Goal: Task Accomplishment & Management: Use online tool/utility

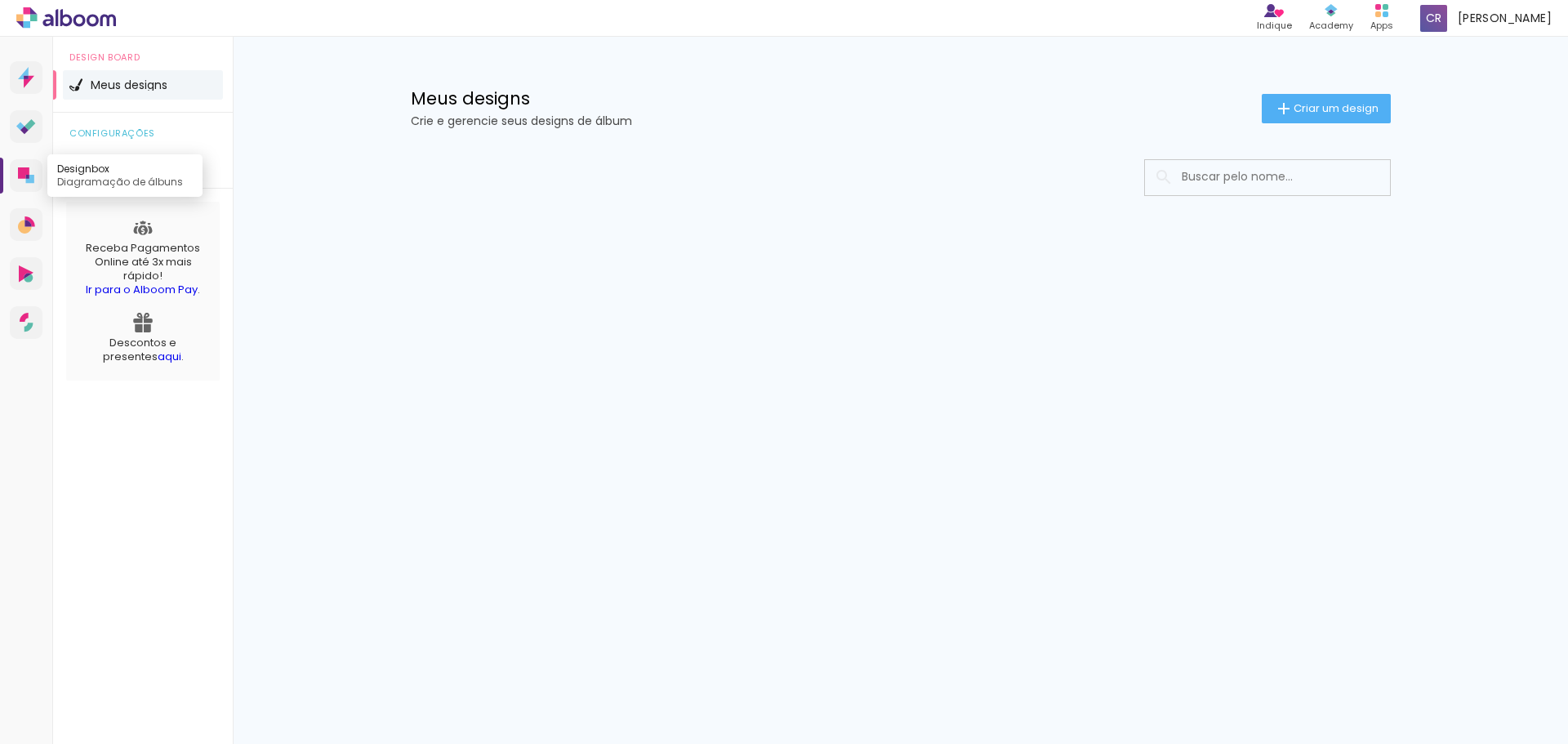
click at [25, 168] on icon at bounding box center [23, 173] width 11 height 11
click at [1320, 94] on paper-button "Criar um design" at bounding box center [1326, 108] width 129 height 30
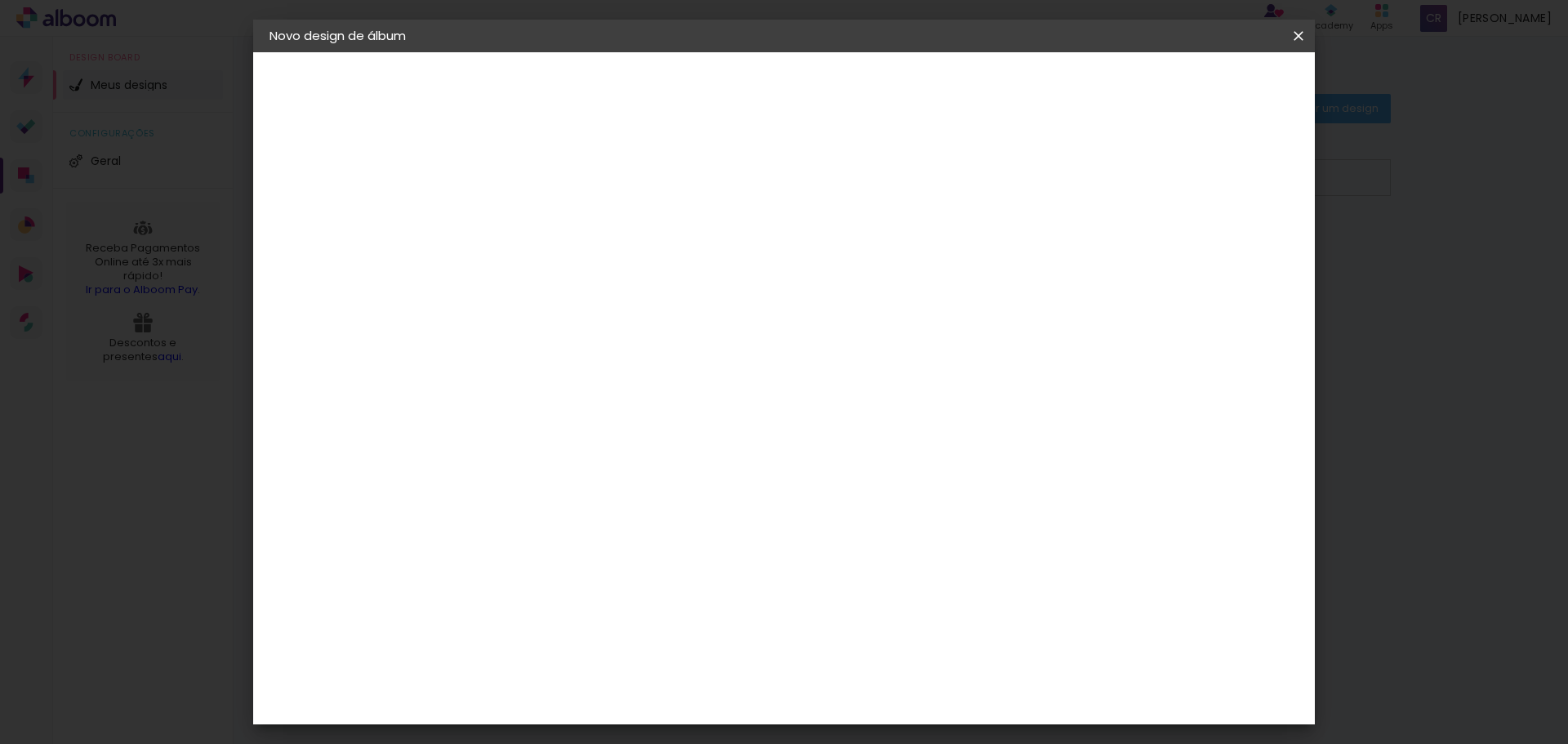
click at [0, 0] on paper-input-container "Título do álbum" at bounding box center [0, 0] width 0 height 0
type input "Nisse 70 Anos"
type paper-input "Nisse 70 Anos"
click at [704, 91] on paper-button "Avançar" at bounding box center [664, 86] width 80 height 28
click at [647, 260] on input "[GEOGRAPHIC_DATA]" at bounding box center [572, 261] width 152 height 20
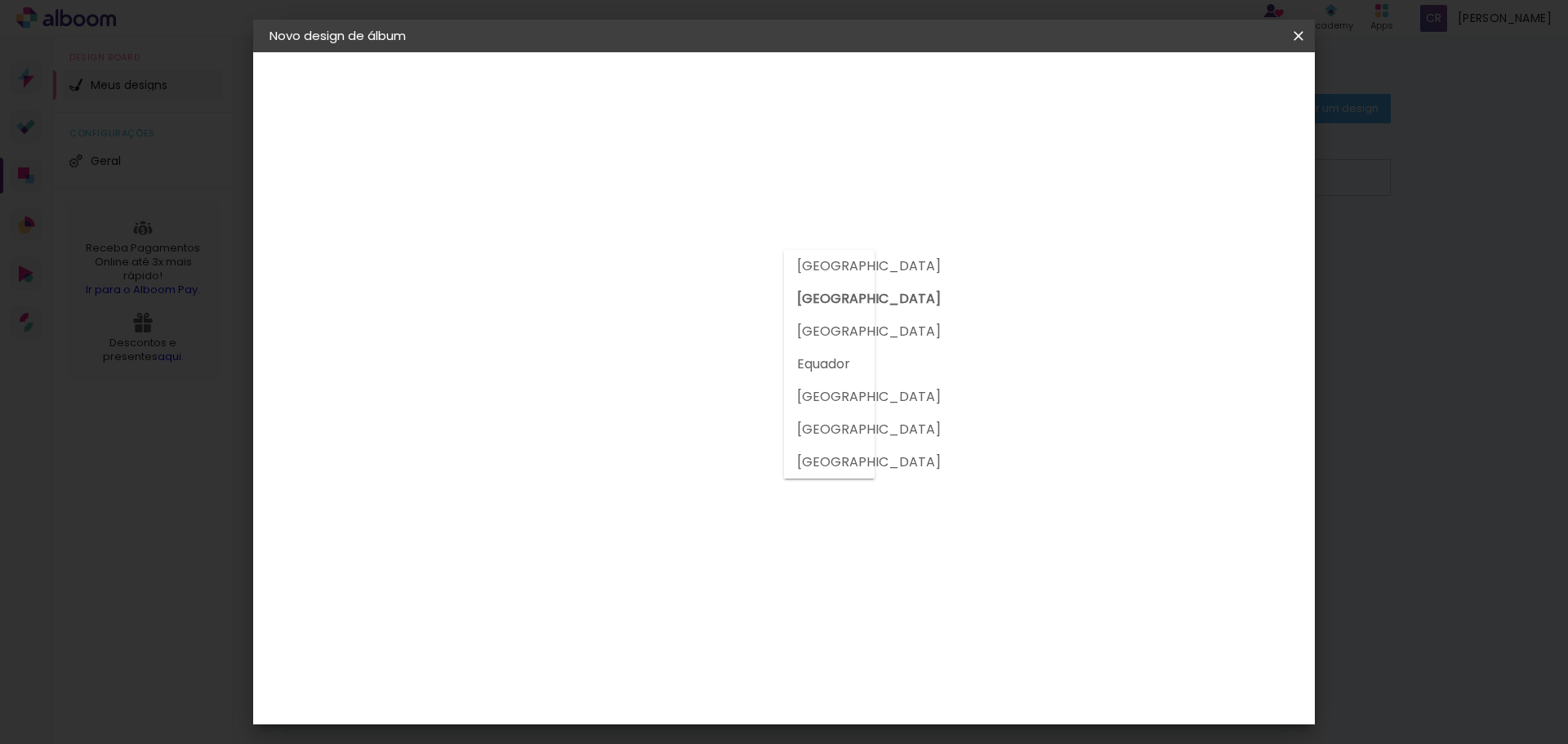
click at [647, 260] on input "[GEOGRAPHIC_DATA]" at bounding box center [572, 261] width 152 height 20
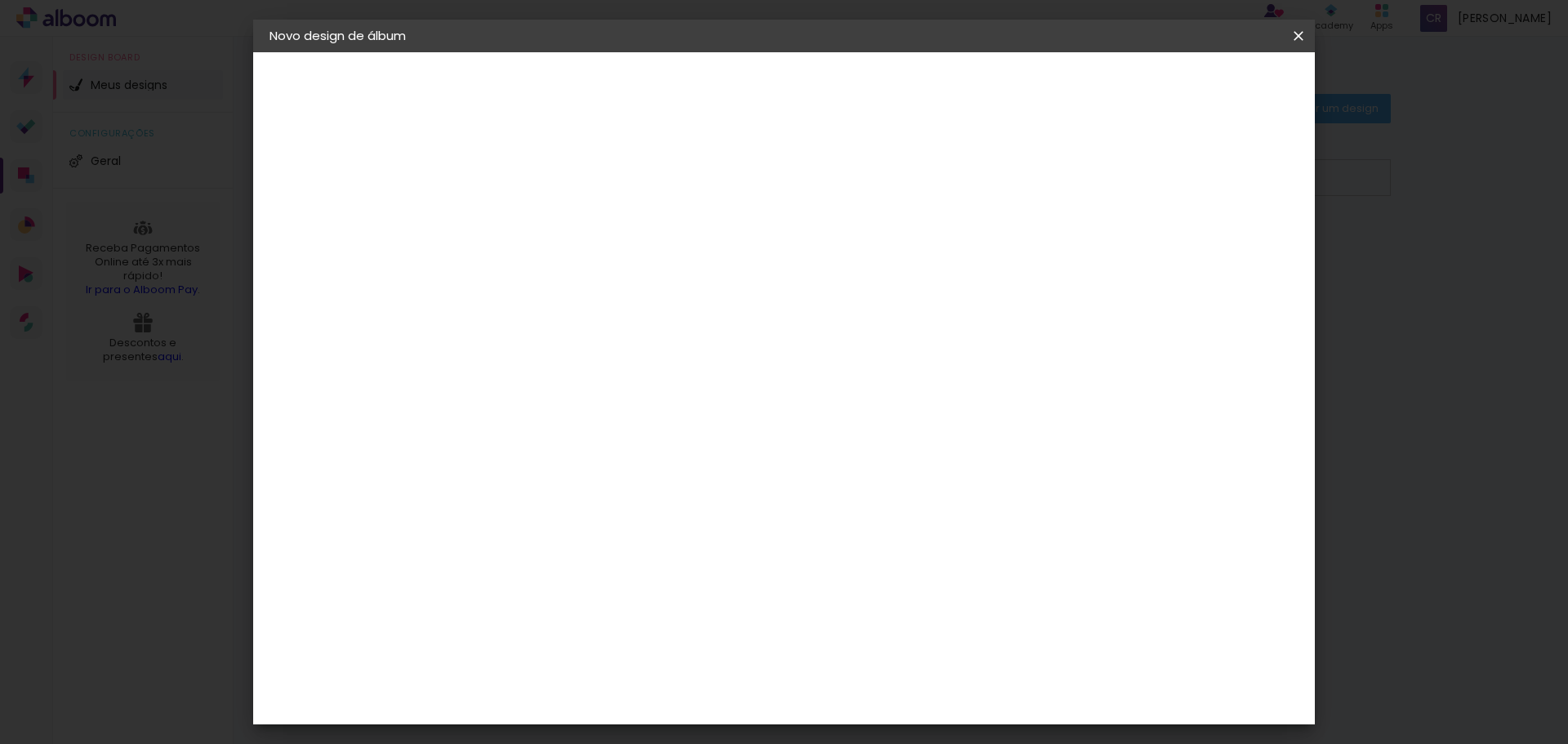
click at [613, 546] on div "AlfaFotoBook" at bounding box center [569, 547] width 87 height 13
click at [0, 0] on slot "Tamanho Livre" at bounding box center [0, 0] width 0 height 0
click at [843, 256] on paper-item "Tamanho Livre" at bounding box center [764, 248] width 157 height 36
click at [586, 553] on div "AlfaFotoBook" at bounding box center [569, 547] width 87 height 13
click at [0, 0] on slot "Avançar" at bounding box center [0, 0] width 0 height 0
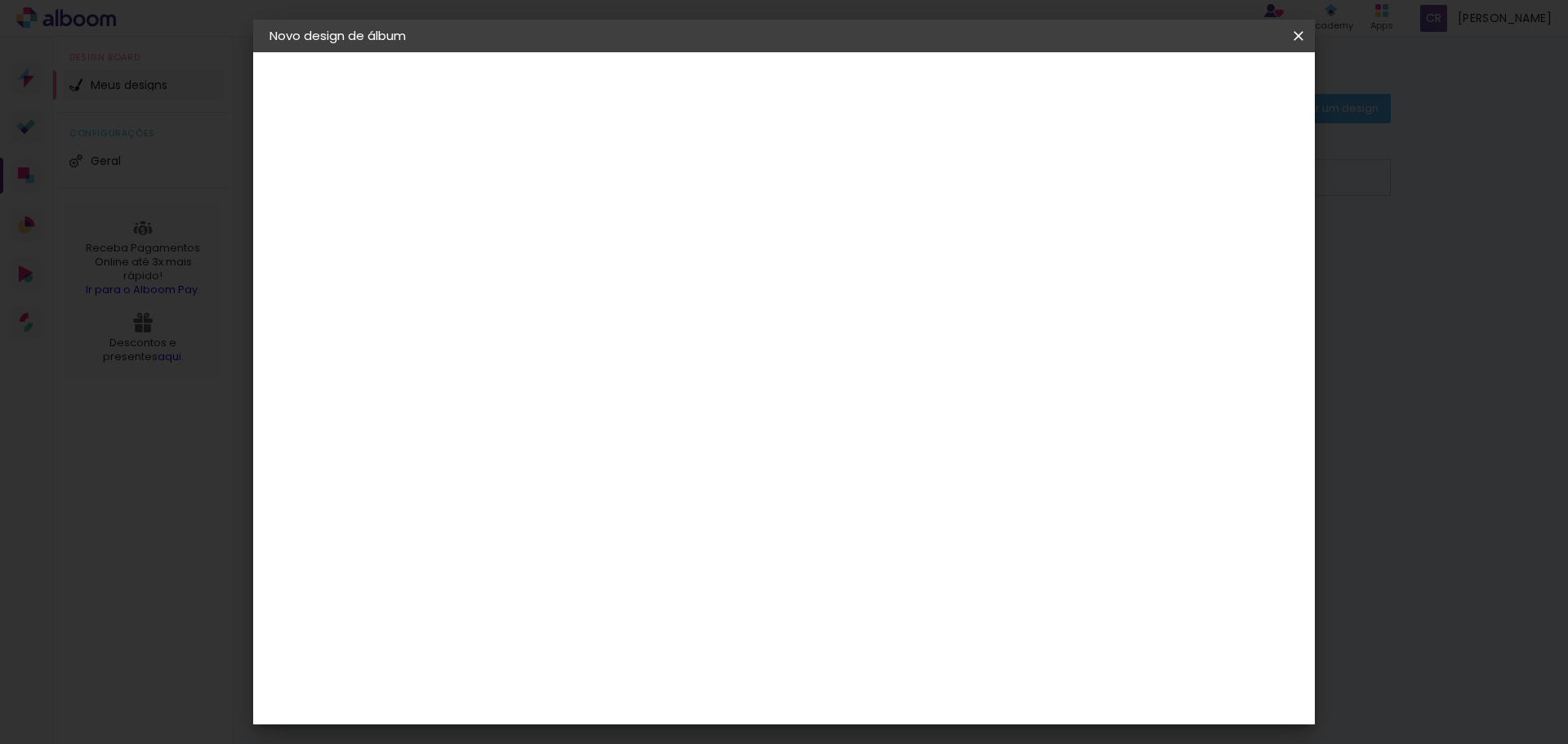
scroll to position [312, 0]
click at [647, 481] on span "Cubic" at bounding box center [608, 503] width 76 height 43
click at [0, 0] on slot "Avançar" at bounding box center [0, 0] width 0 height 0
click at [1104, 172] on div at bounding box center [1097, 176] width 14 height 14
type paper-checkbox "on"
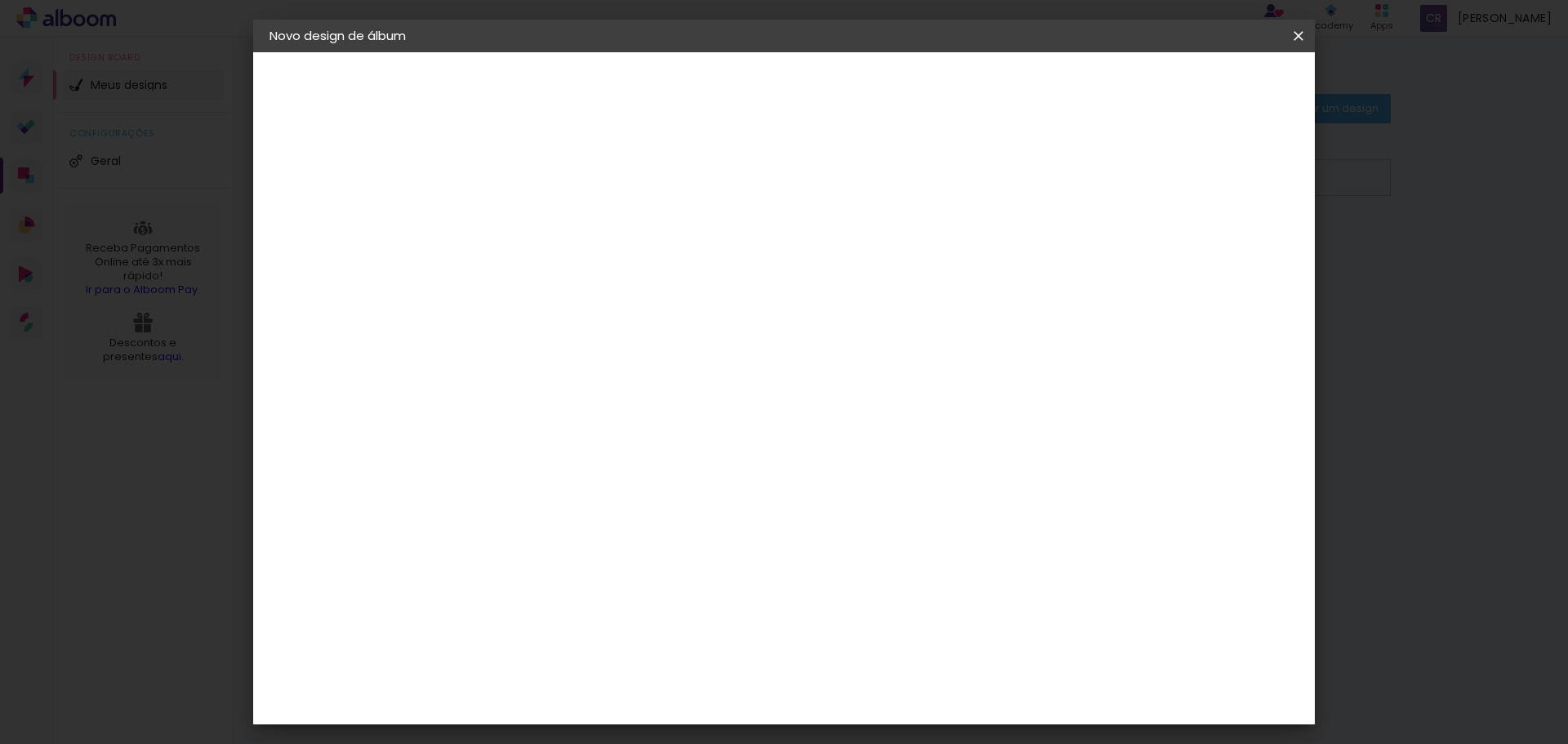
click at [1104, 172] on div at bounding box center [1097, 176] width 14 height 14
click at [1197, 82] on span "Iniciar design" at bounding box center [1159, 86] width 74 height 11
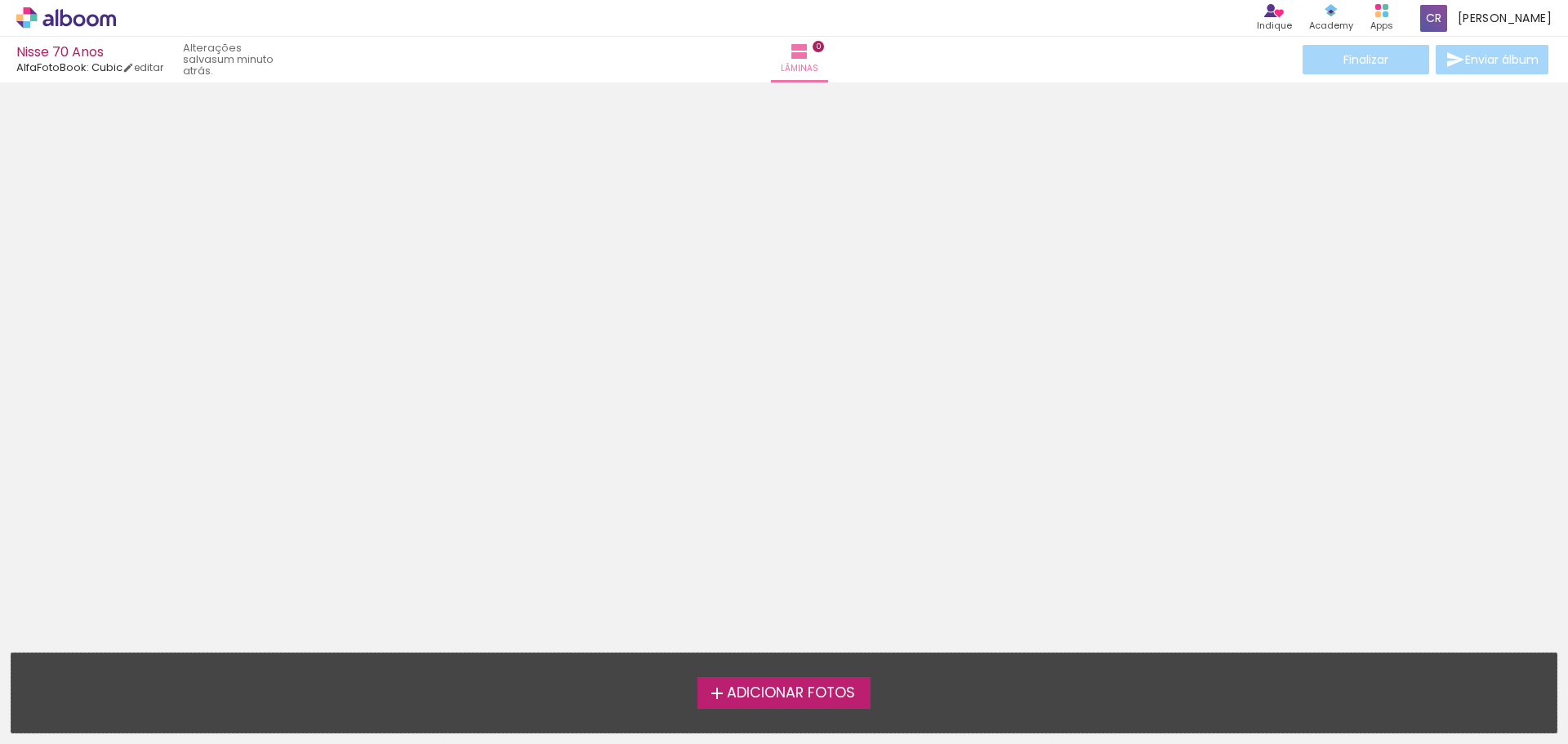
click at [763, 697] on span "Adicionar Fotos" at bounding box center [790, 692] width 128 height 14
click at [0, 0] on input "file" at bounding box center [0, 0] width 0 height 0
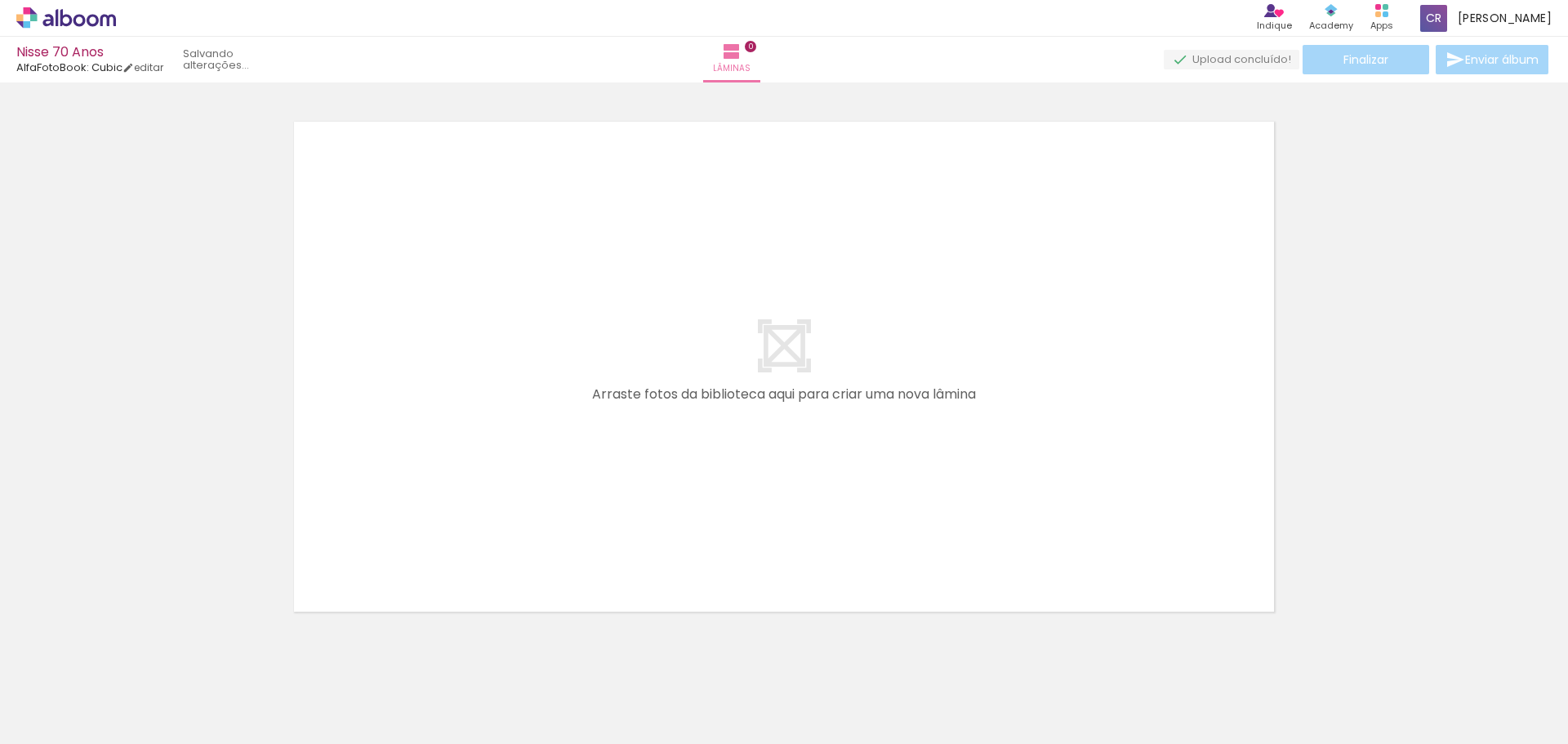
scroll to position [21, 0]
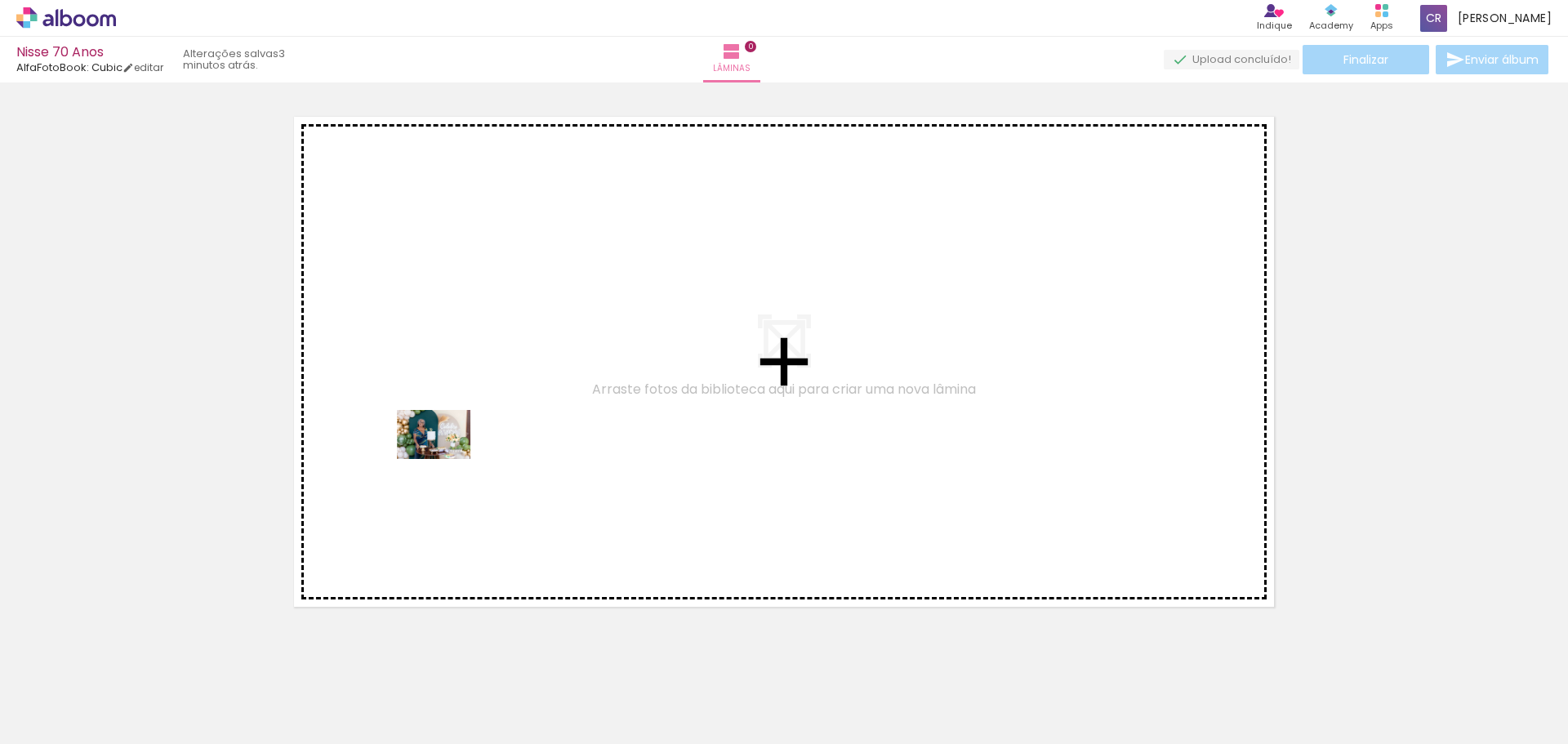
drag, startPoint x: 163, startPoint y: 689, endPoint x: 446, endPoint y: 459, distance: 364.7
click at [446, 459] on quentale-workspace at bounding box center [784, 372] width 1568 height 744
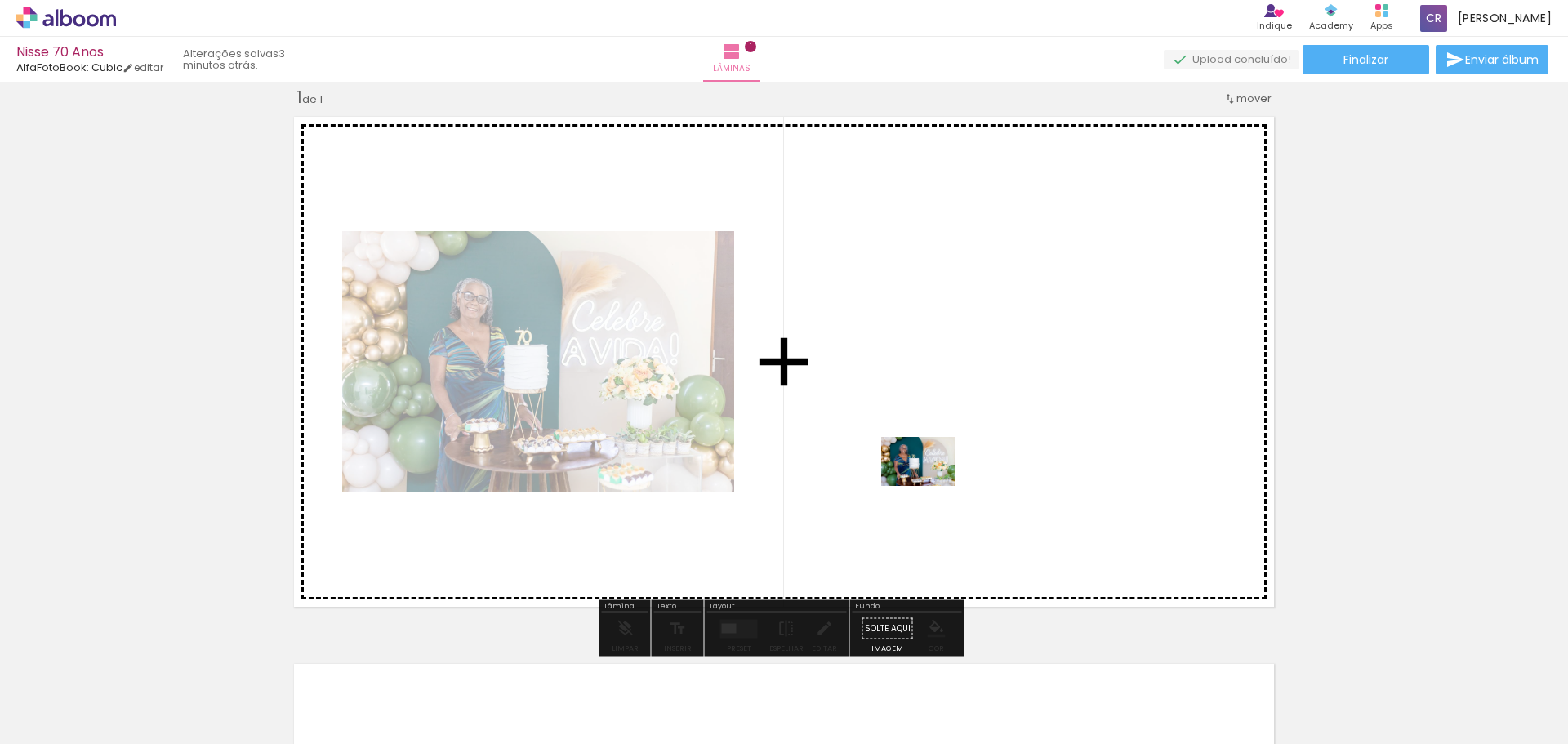
drag, startPoint x: 265, startPoint y: 690, endPoint x: 974, endPoint y: 479, distance: 739.7
click at [974, 479] on quentale-workspace at bounding box center [784, 372] width 1568 height 744
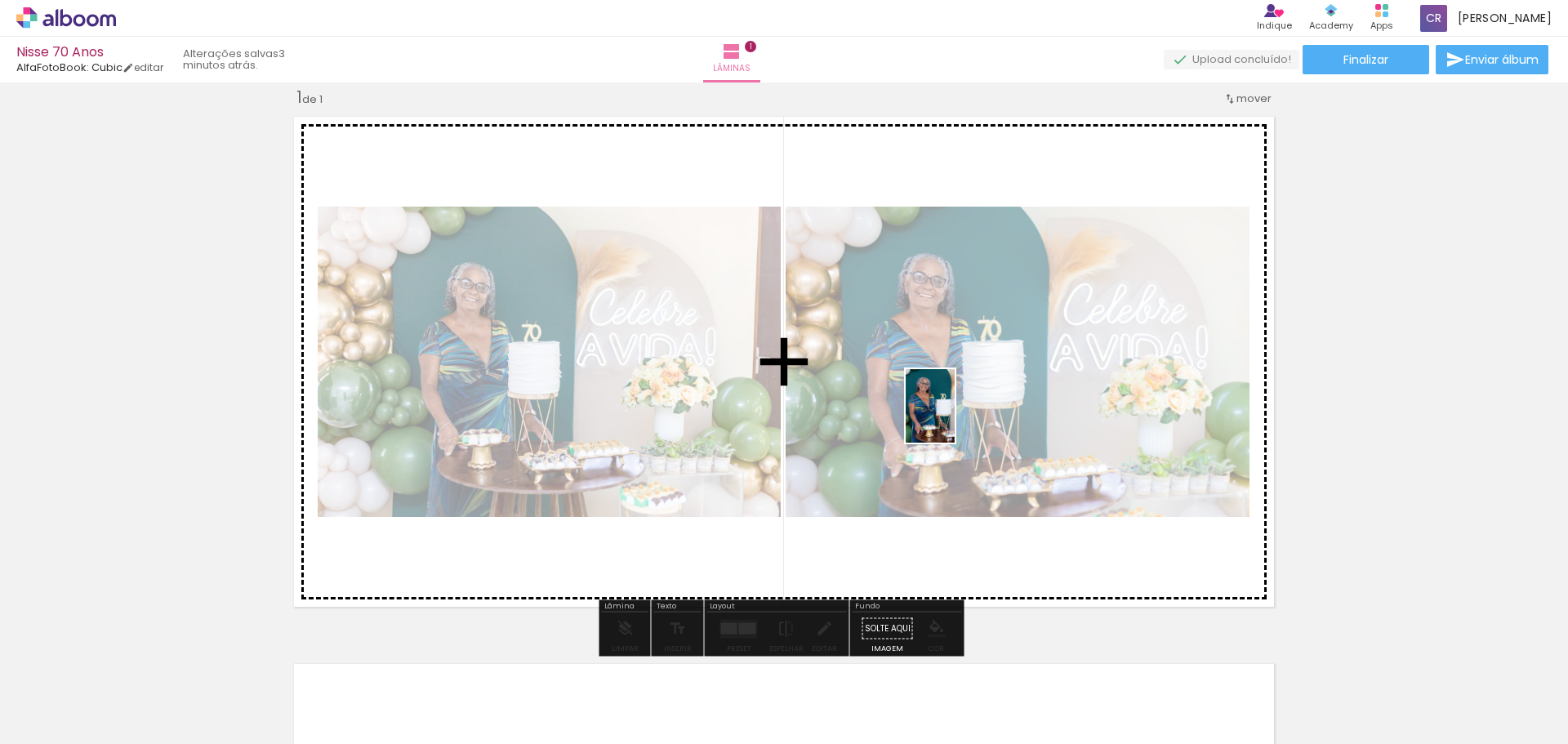
drag, startPoint x: 349, startPoint y: 688, endPoint x: 955, endPoint y: 418, distance: 663.4
click at [955, 418] on quentale-workspace at bounding box center [784, 372] width 1568 height 744
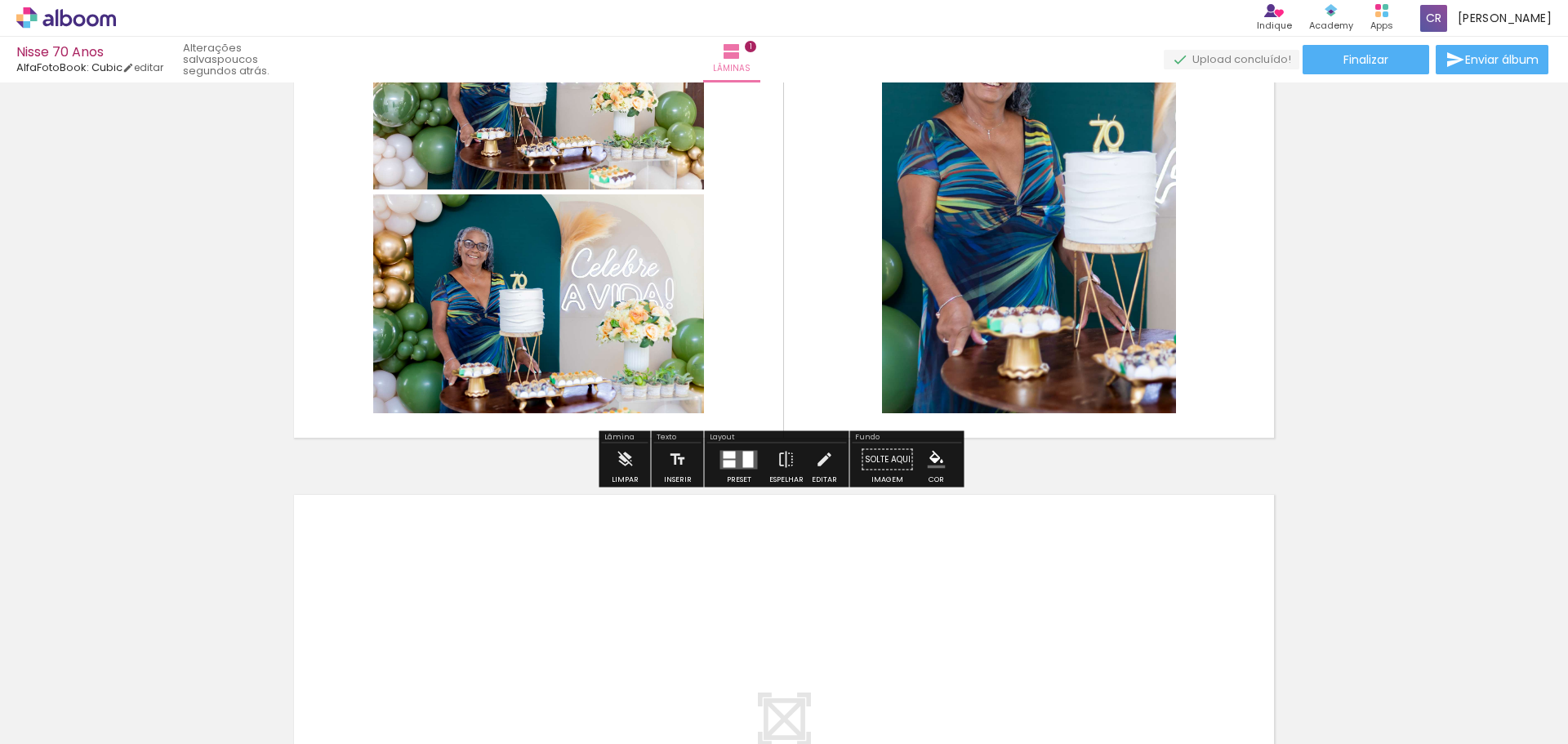
scroll to position [571, 0]
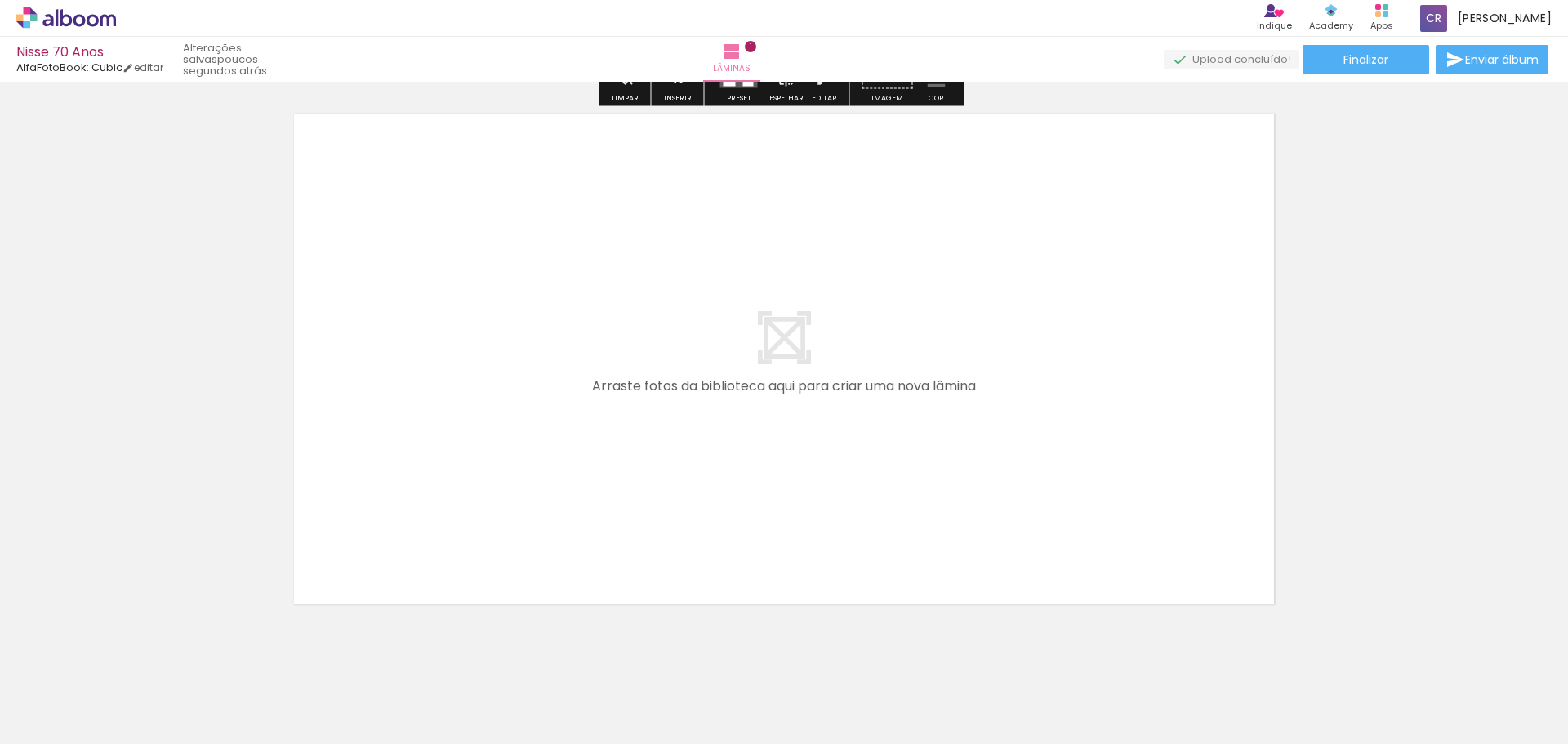
drag, startPoint x: 442, startPoint y: 690, endPoint x: 448, endPoint y: 607, distance: 83.2
click at [448, 607] on quentale-workspace at bounding box center [784, 372] width 1568 height 744
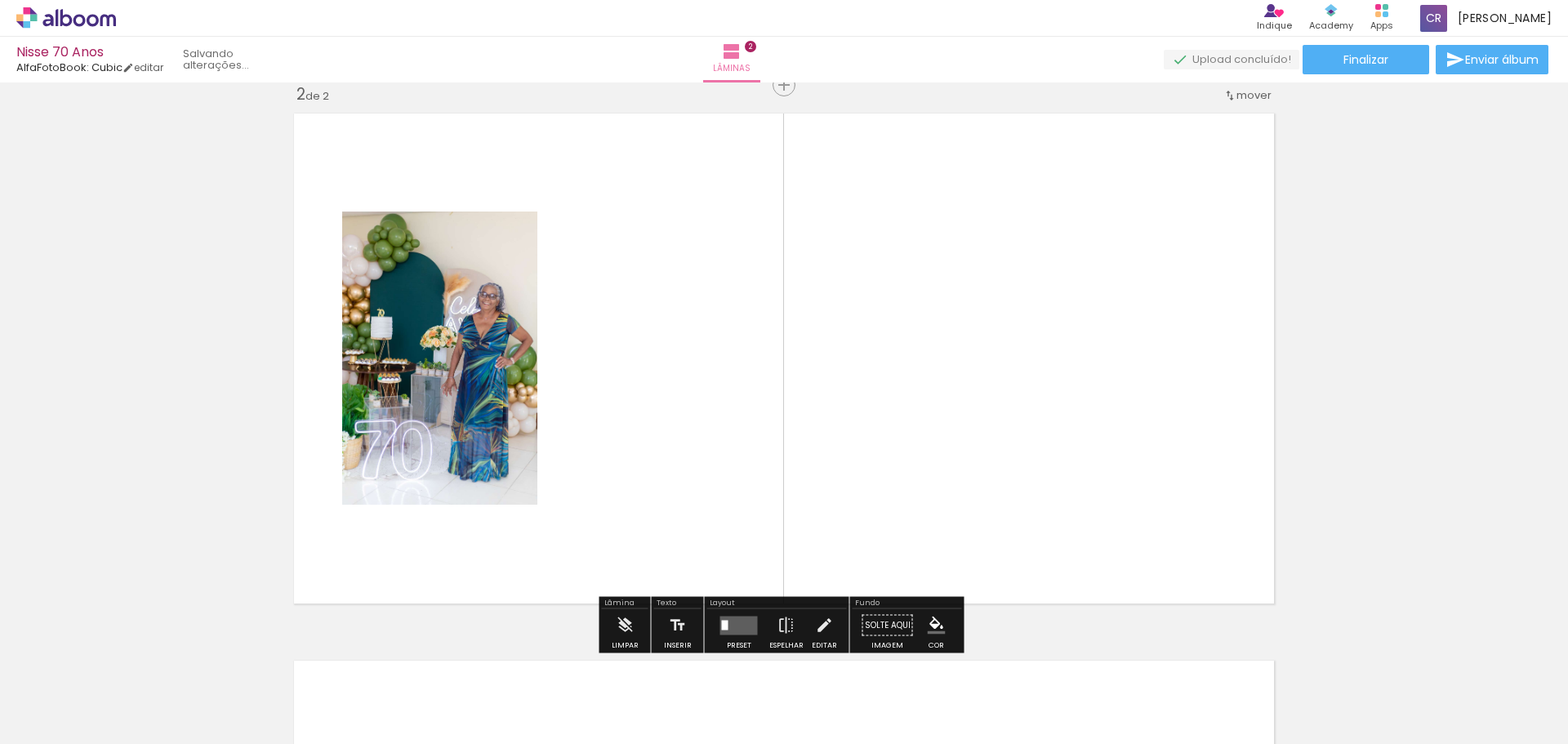
scroll to position [568, 0]
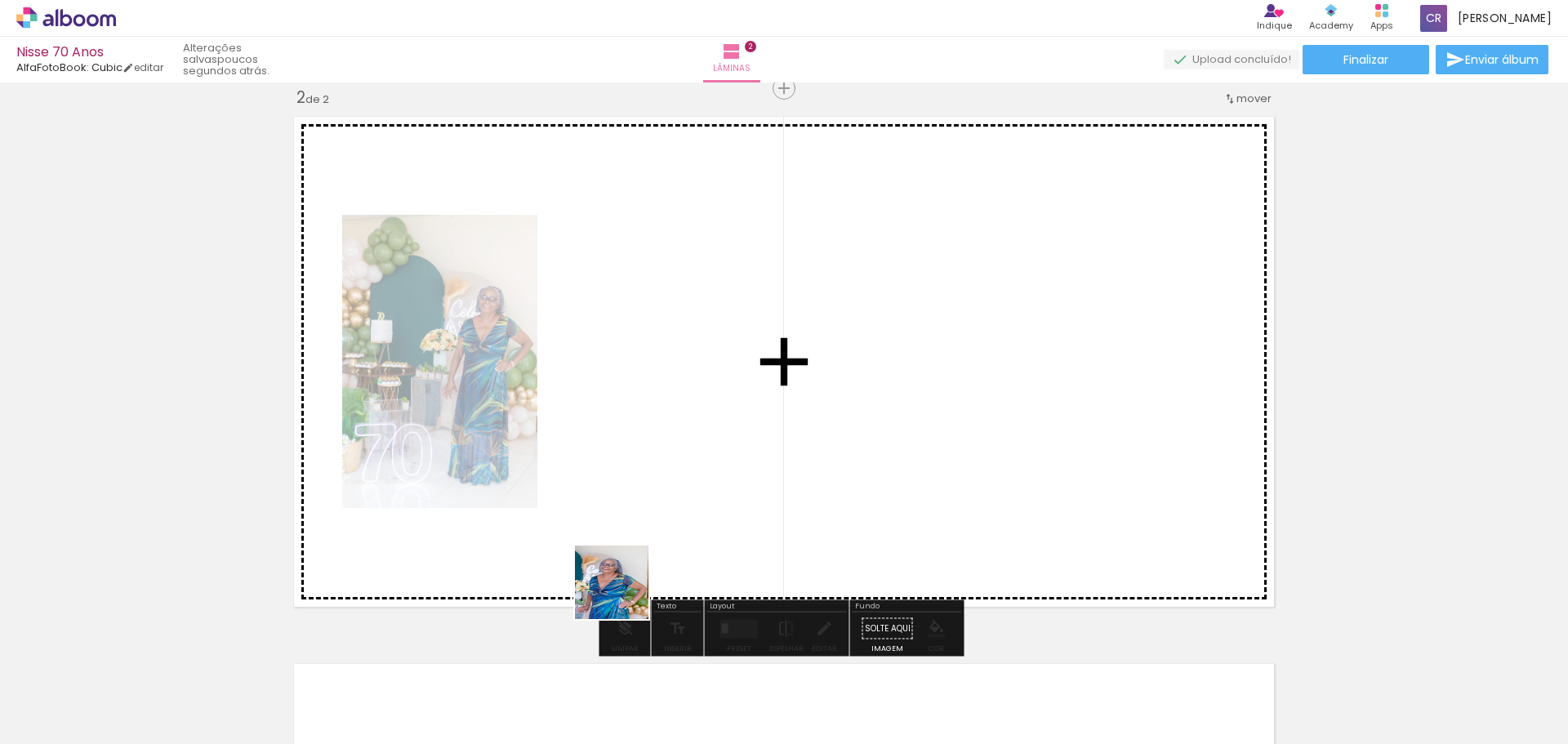
drag, startPoint x: 604, startPoint y: 617, endPoint x: 867, endPoint y: 440, distance: 317.0
click at [862, 441] on quentale-workspace at bounding box center [784, 372] width 1568 height 744
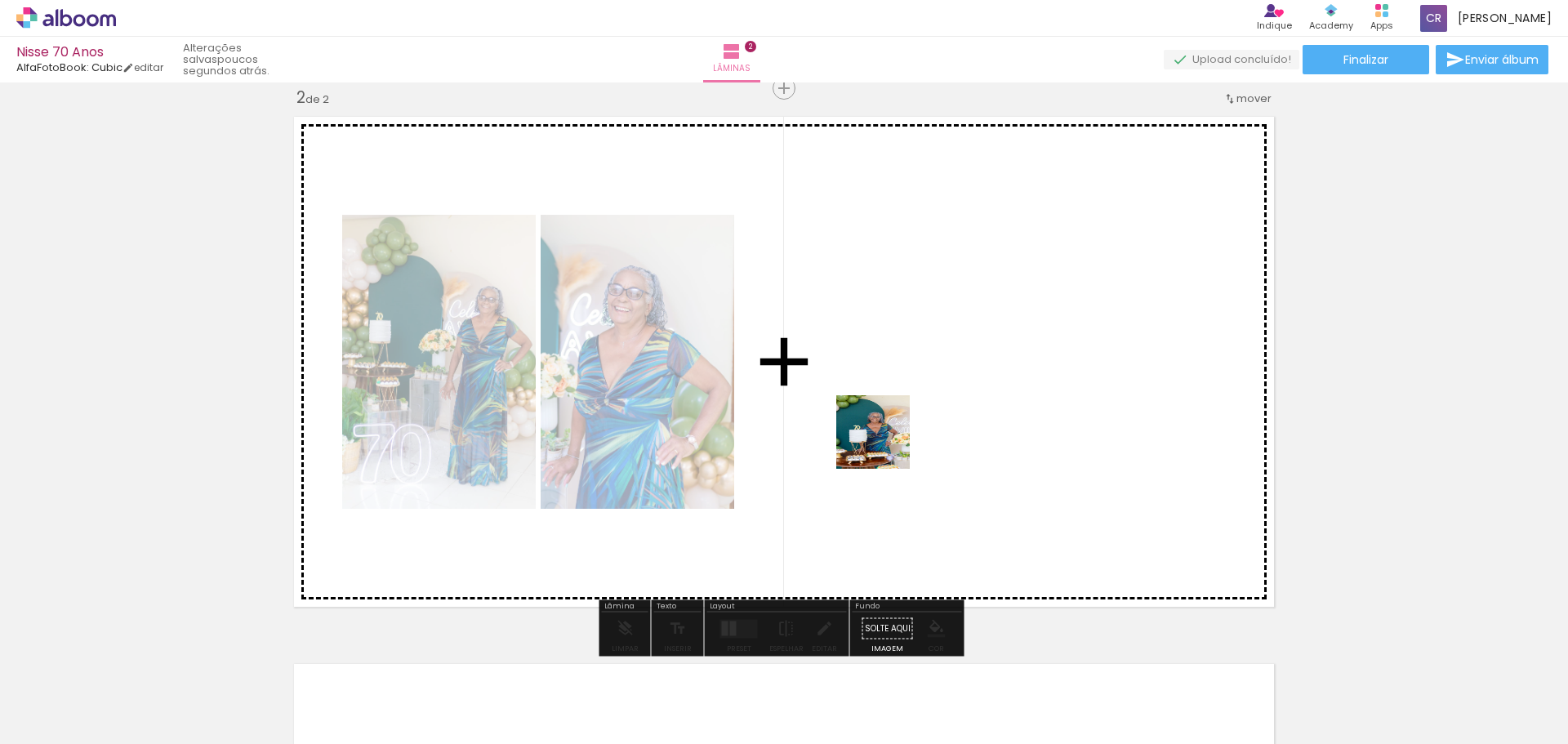
drag, startPoint x: 639, startPoint y: 684, endPoint x: 922, endPoint y: 412, distance: 392.5
click at [922, 412] on quentale-workspace at bounding box center [784, 372] width 1568 height 744
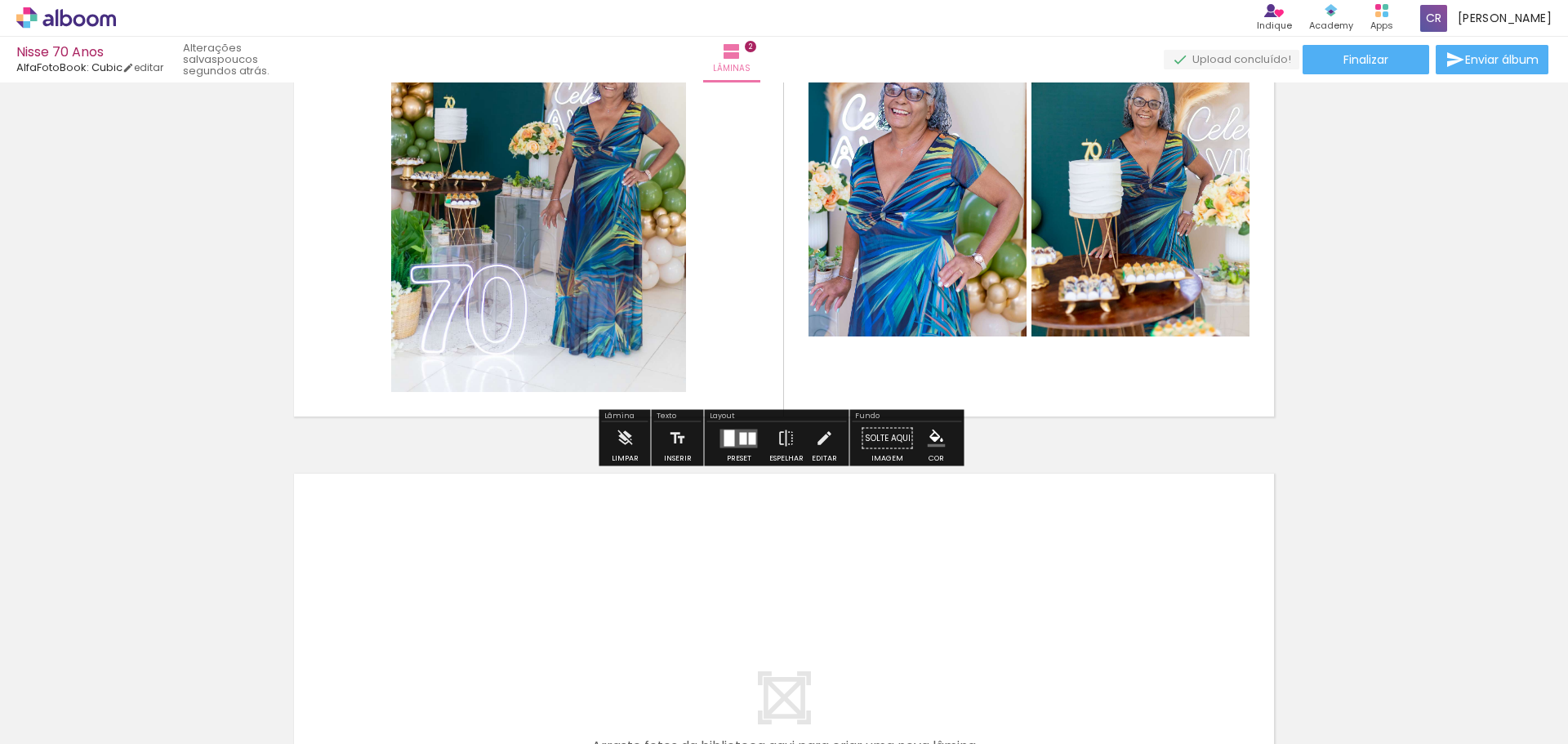
scroll to position [1139, 0]
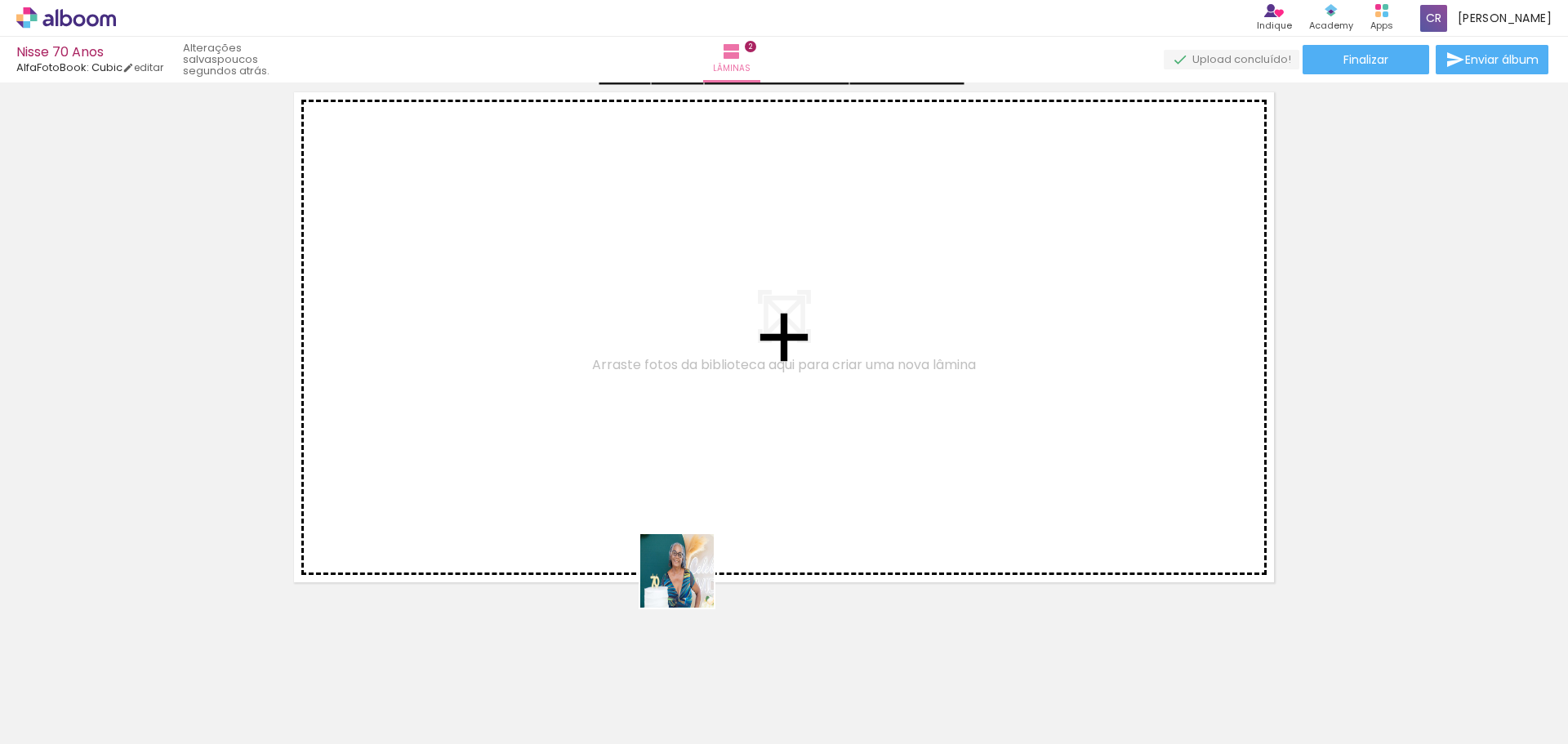
drag, startPoint x: 698, startPoint y: 677, endPoint x: 661, endPoint y: 477, distance: 203.4
click at [661, 477] on quentale-workspace at bounding box center [784, 372] width 1568 height 744
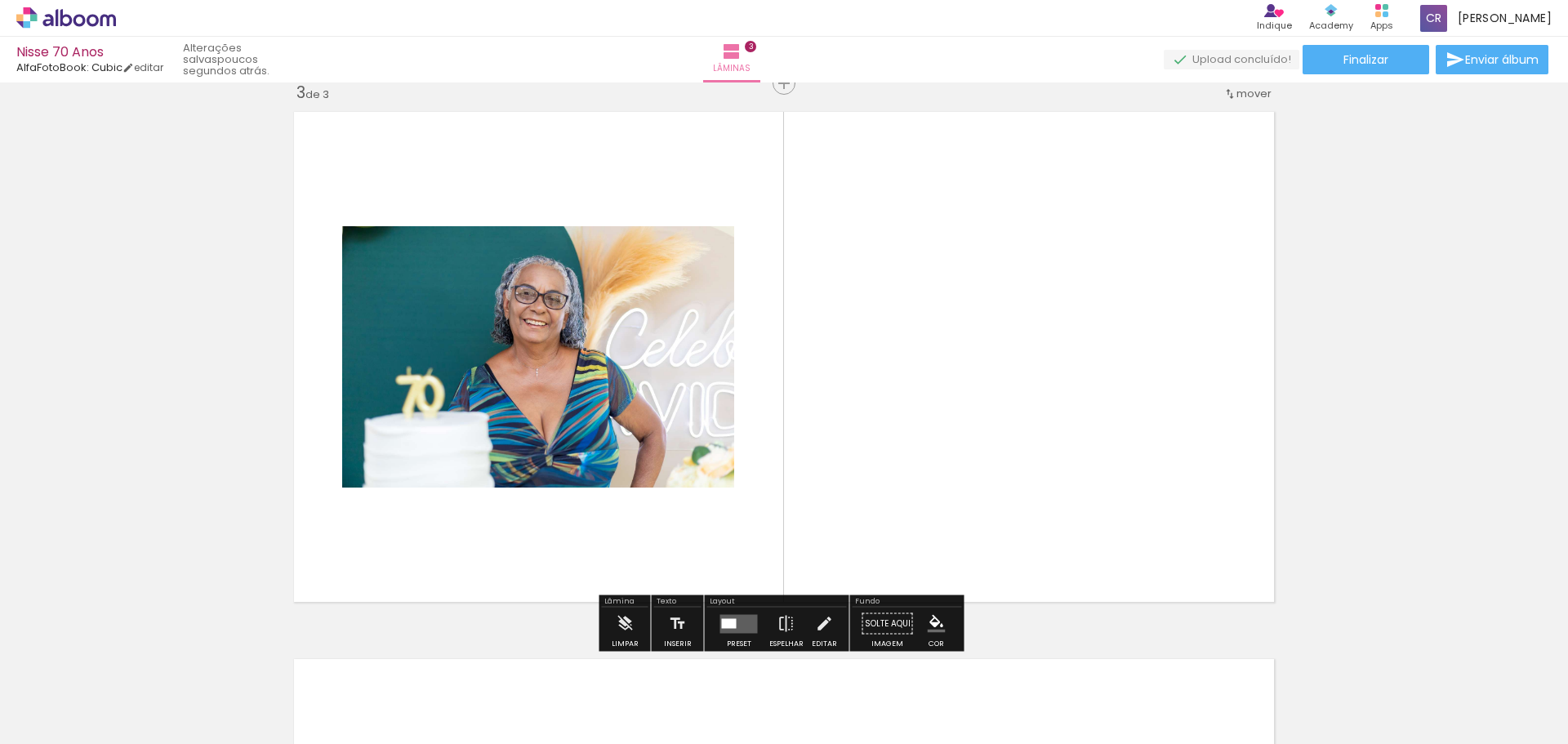
scroll to position [1116, 0]
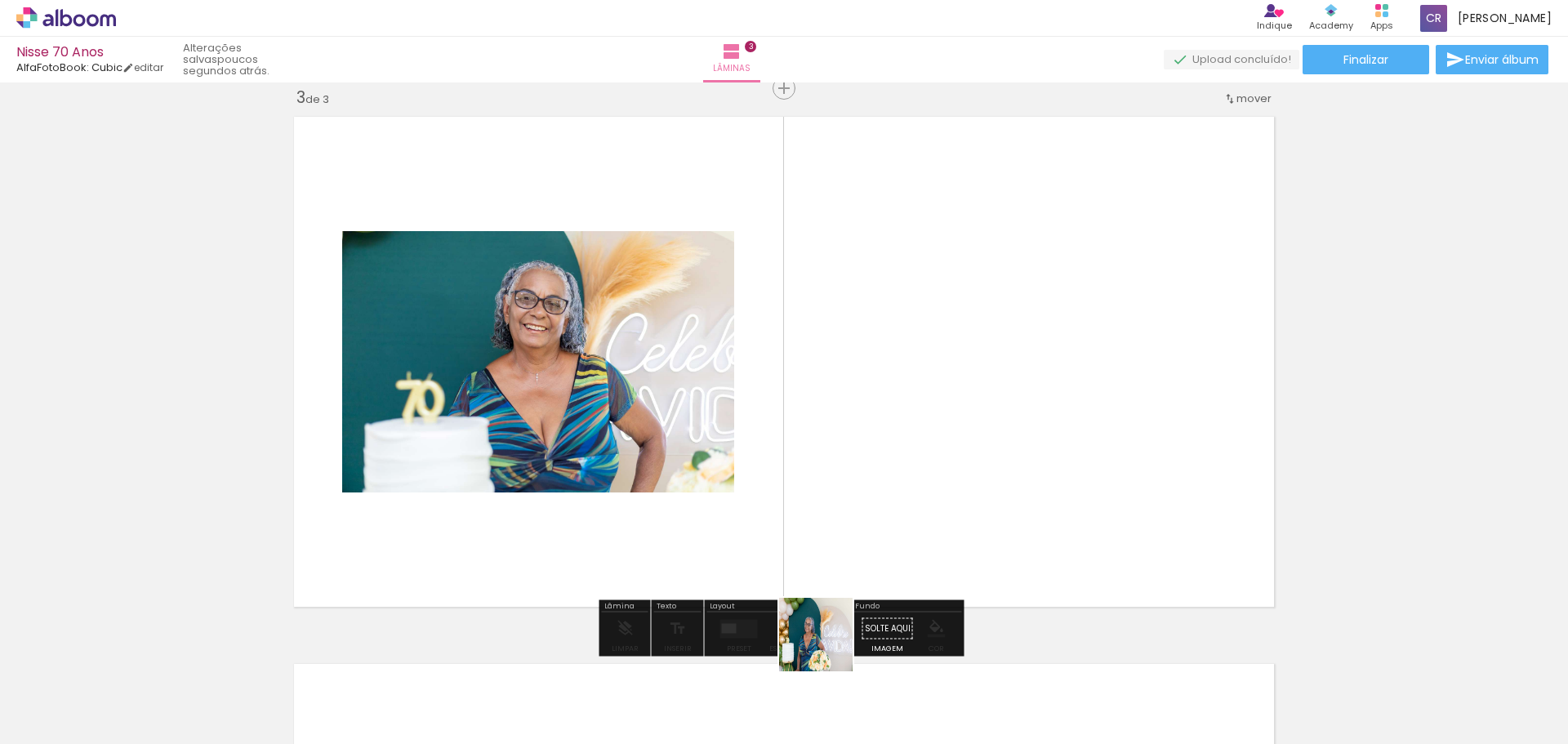
drag, startPoint x: 829, startPoint y: 646, endPoint x: 928, endPoint y: 399, distance: 266.1
click at [928, 399] on quentale-workspace at bounding box center [784, 372] width 1568 height 744
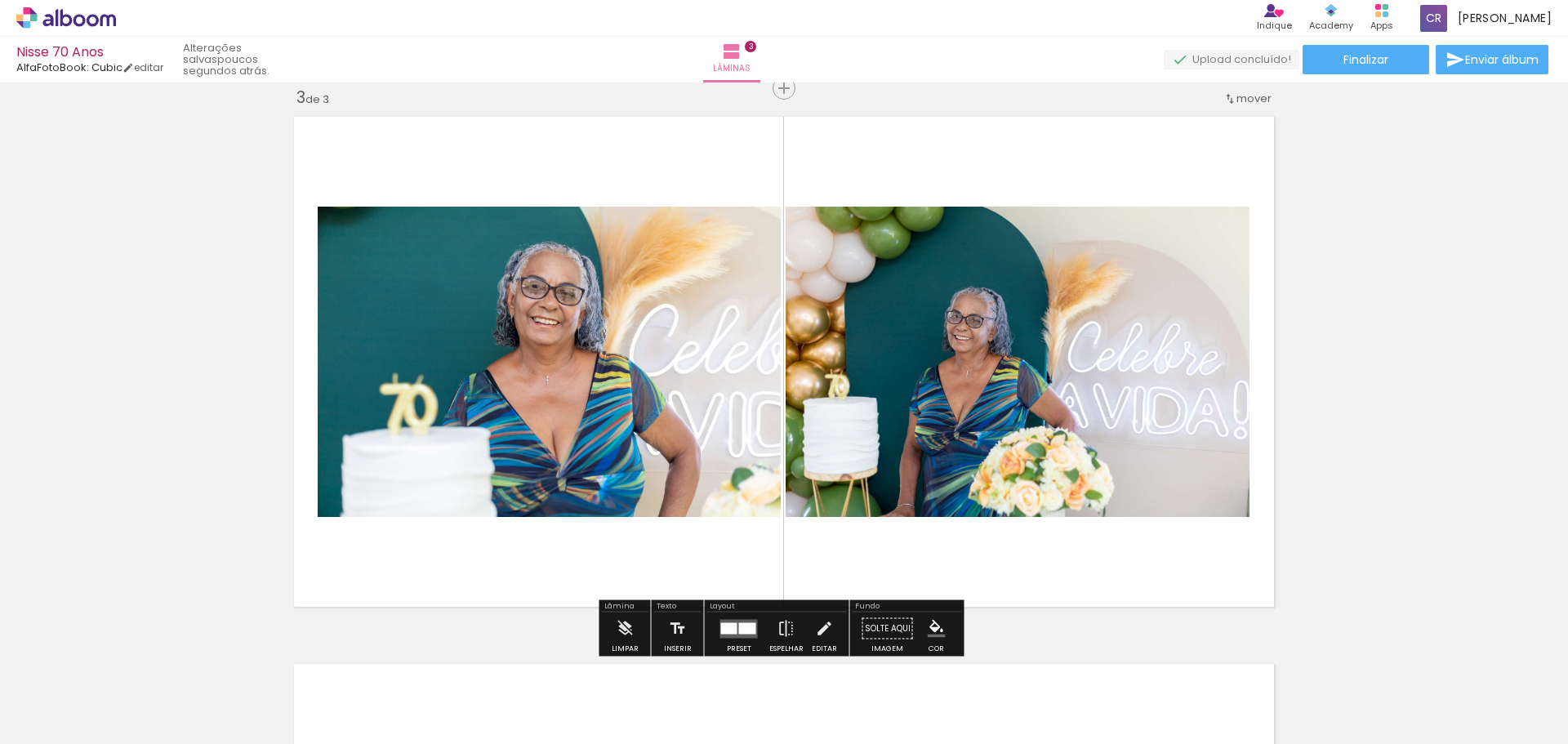
scroll to position [925, 0]
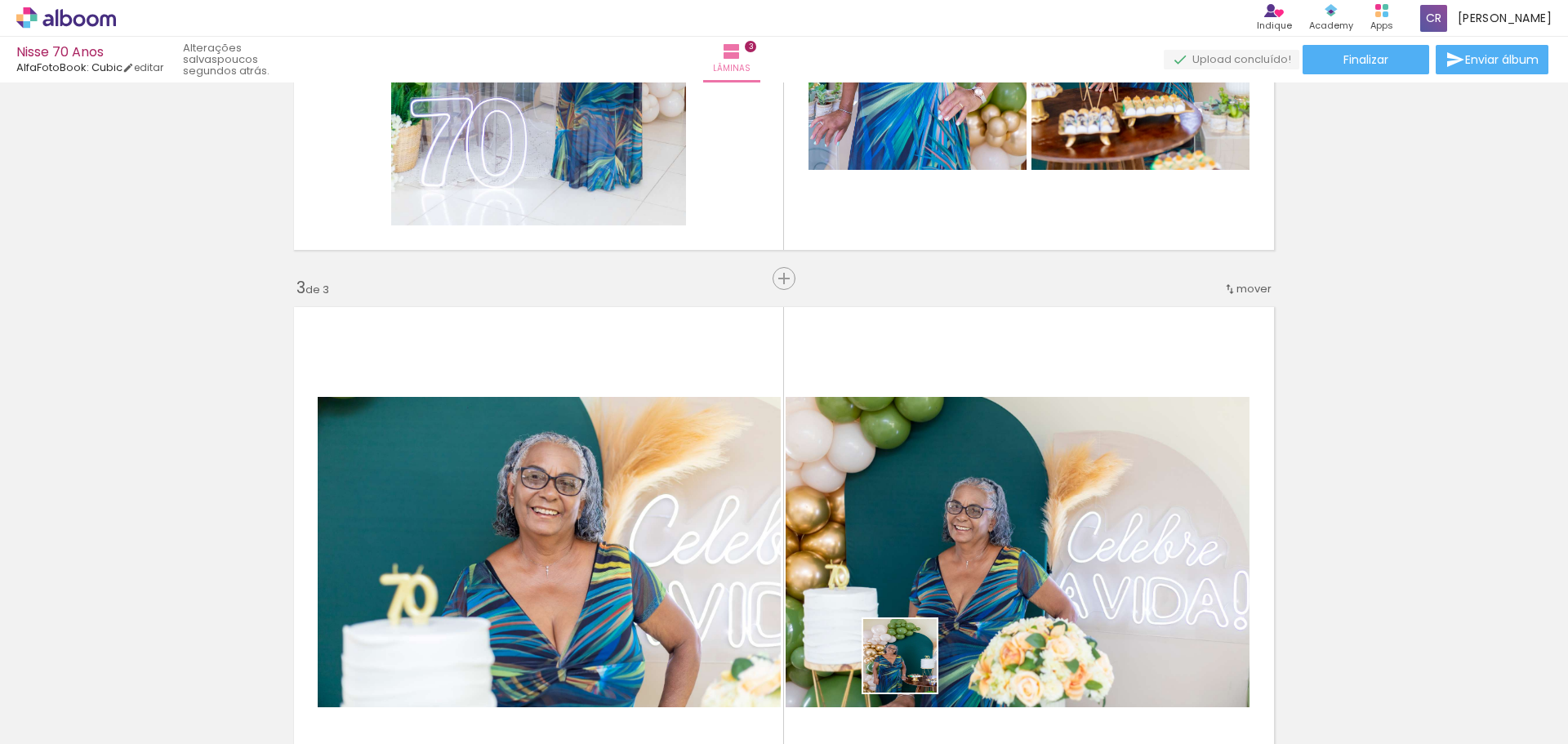
drag, startPoint x: 912, startPoint y: 667, endPoint x: 1006, endPoint y: 474, distance: 214.7
click at [1007, 473] on quentale-workspace at bounding box center [784, 372] width 1568 height 744
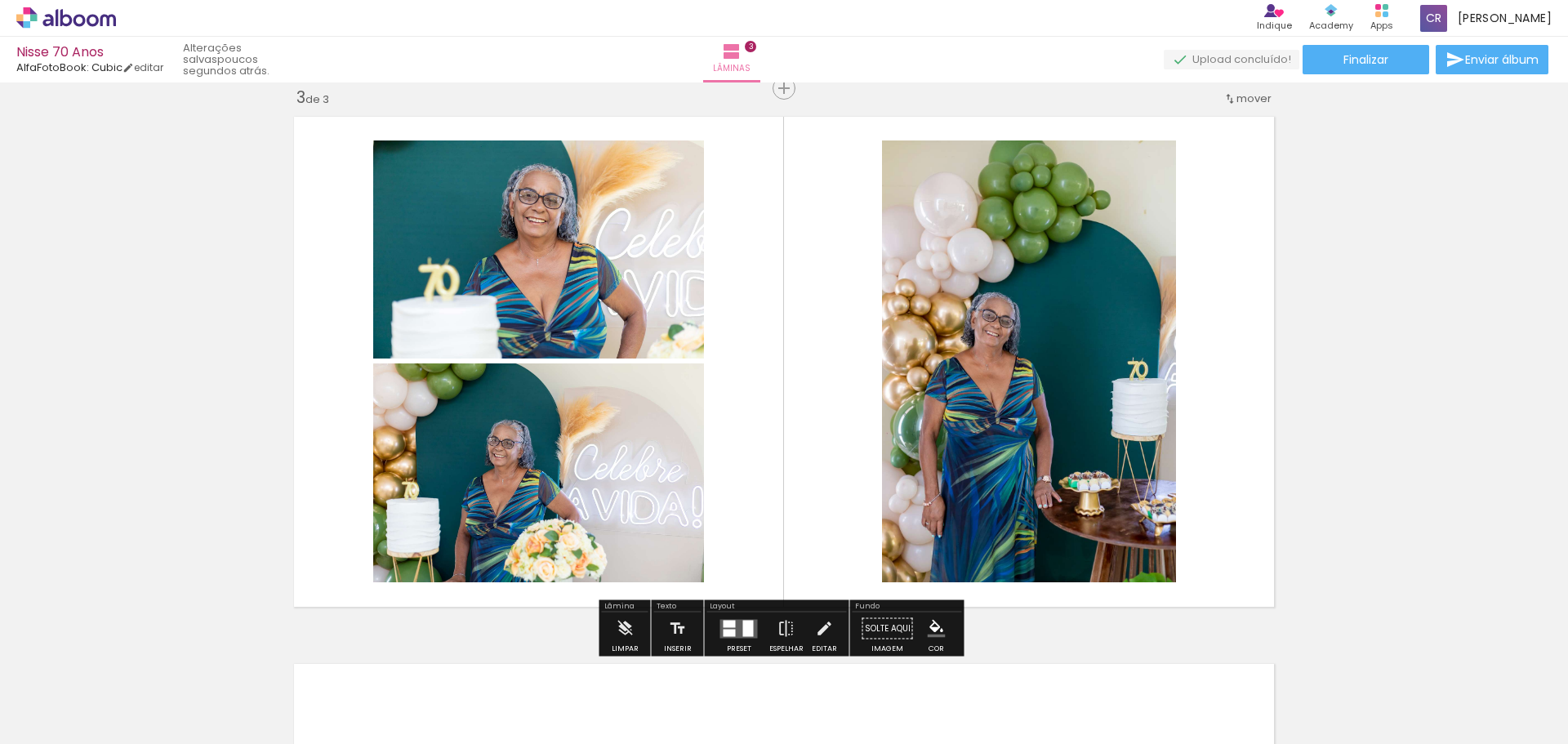
scroll to position [1497, 0]
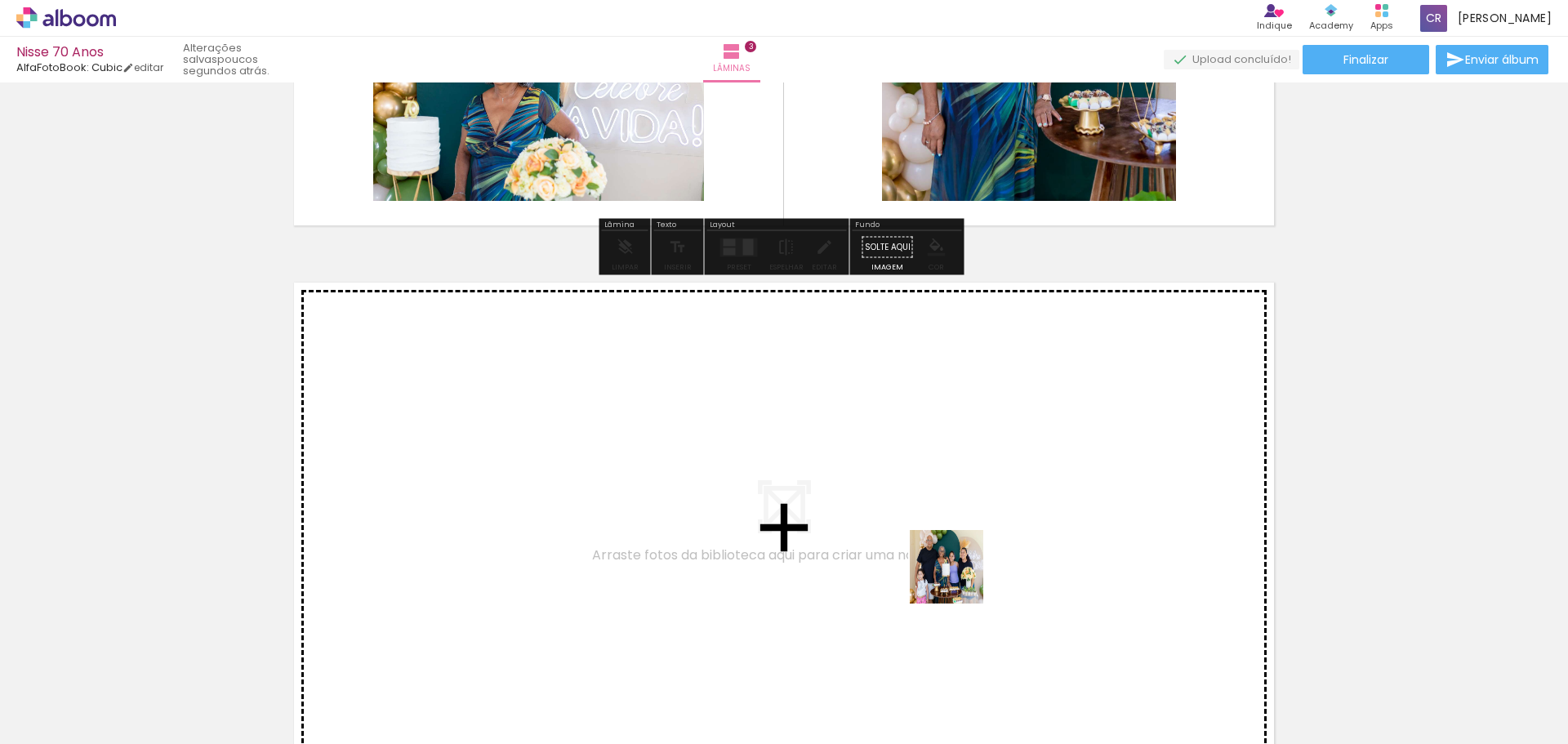
drag, startPoint x: 993, startPoint y: 679, endPoint x: 917, endPoint y: 493, distance: 200.9
click at [917, 493] on quentale-workspace at bounding box center [784, 372] width 1568 height 744
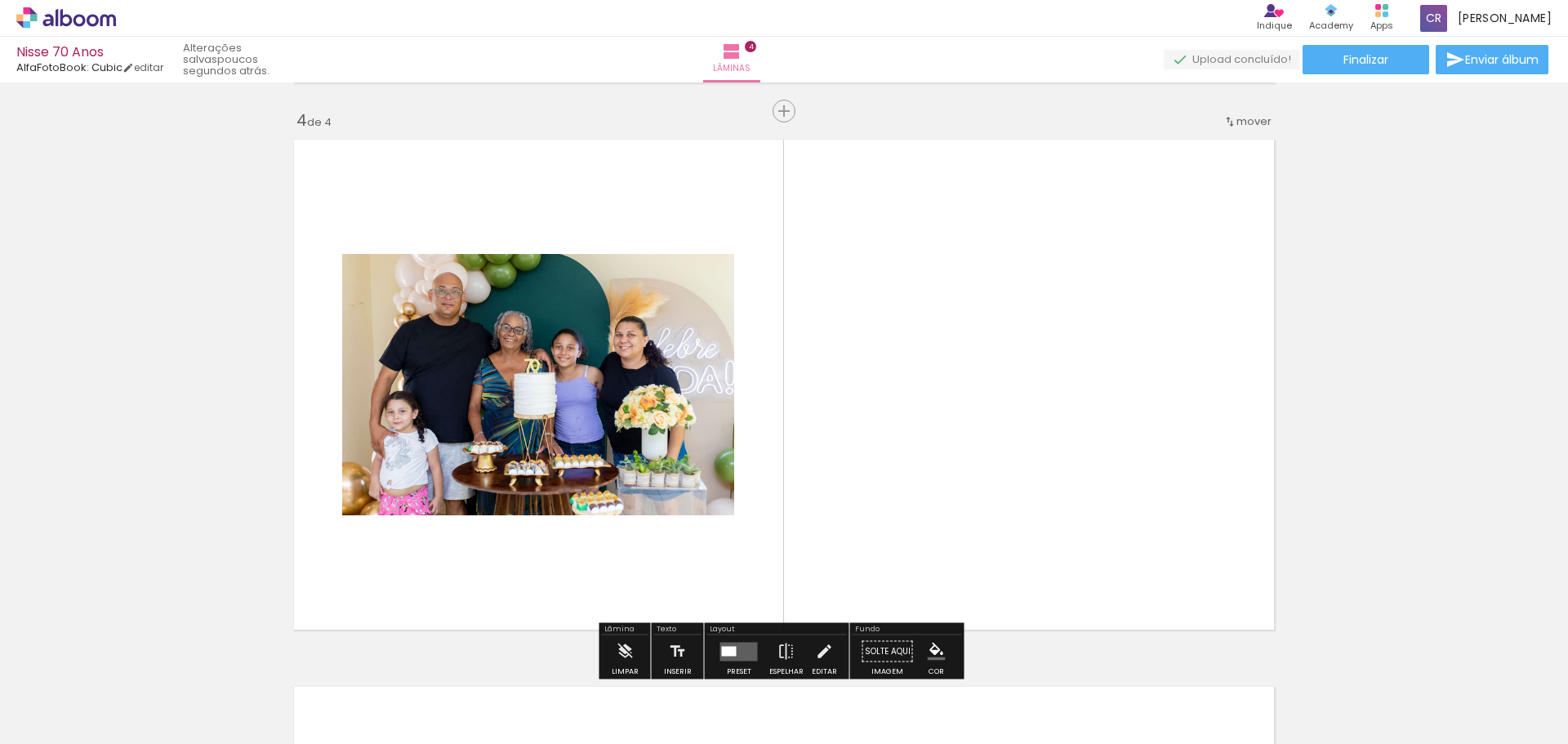
scroll to position [1662, 0]
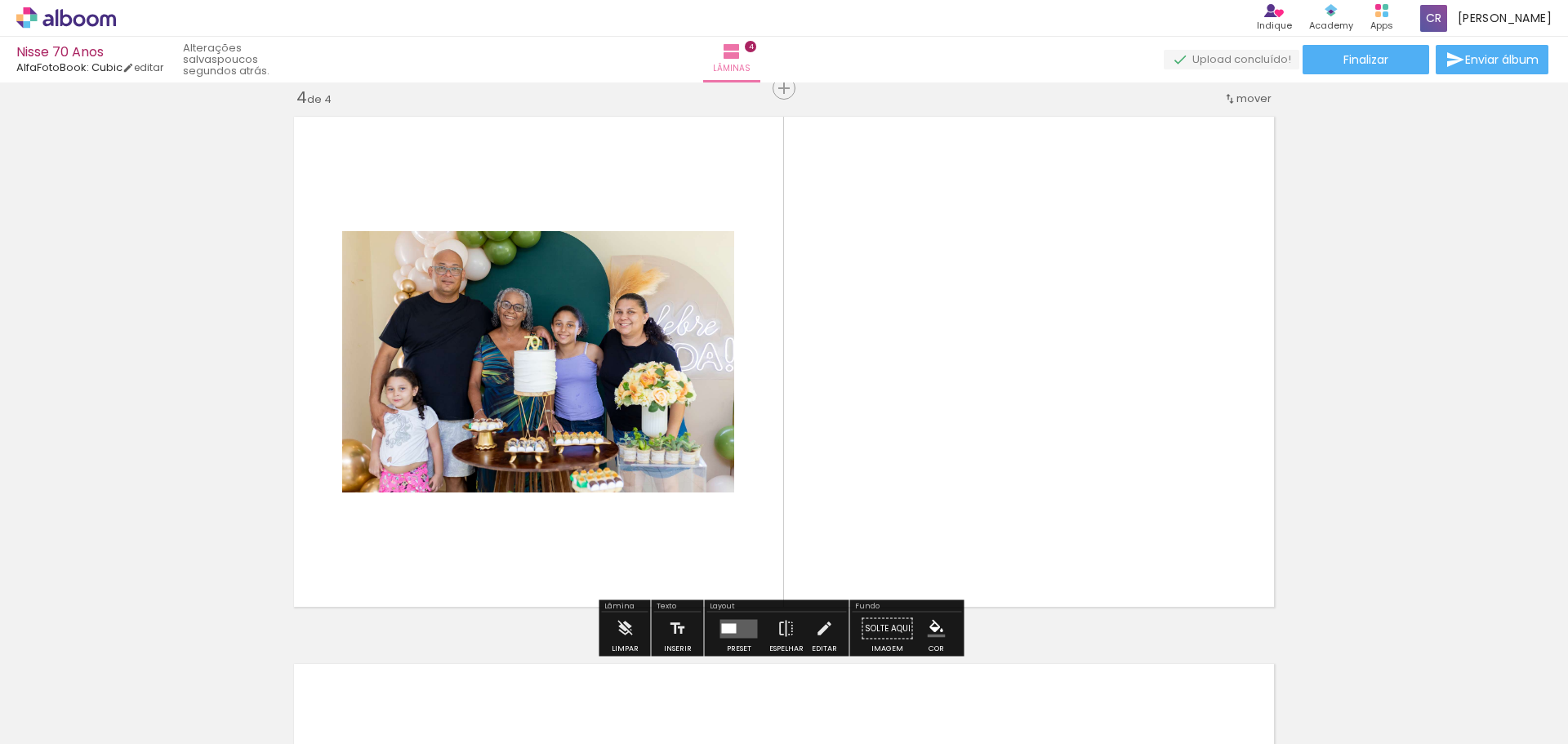
drag, startPoint x: 1082, startPoint y: 690, endPoint x: 1020, endPoint y: 481, distance: 218.0
click at [1020, 481] on quentale-workspace at bounding box center [784, 372] width 1568 height 744
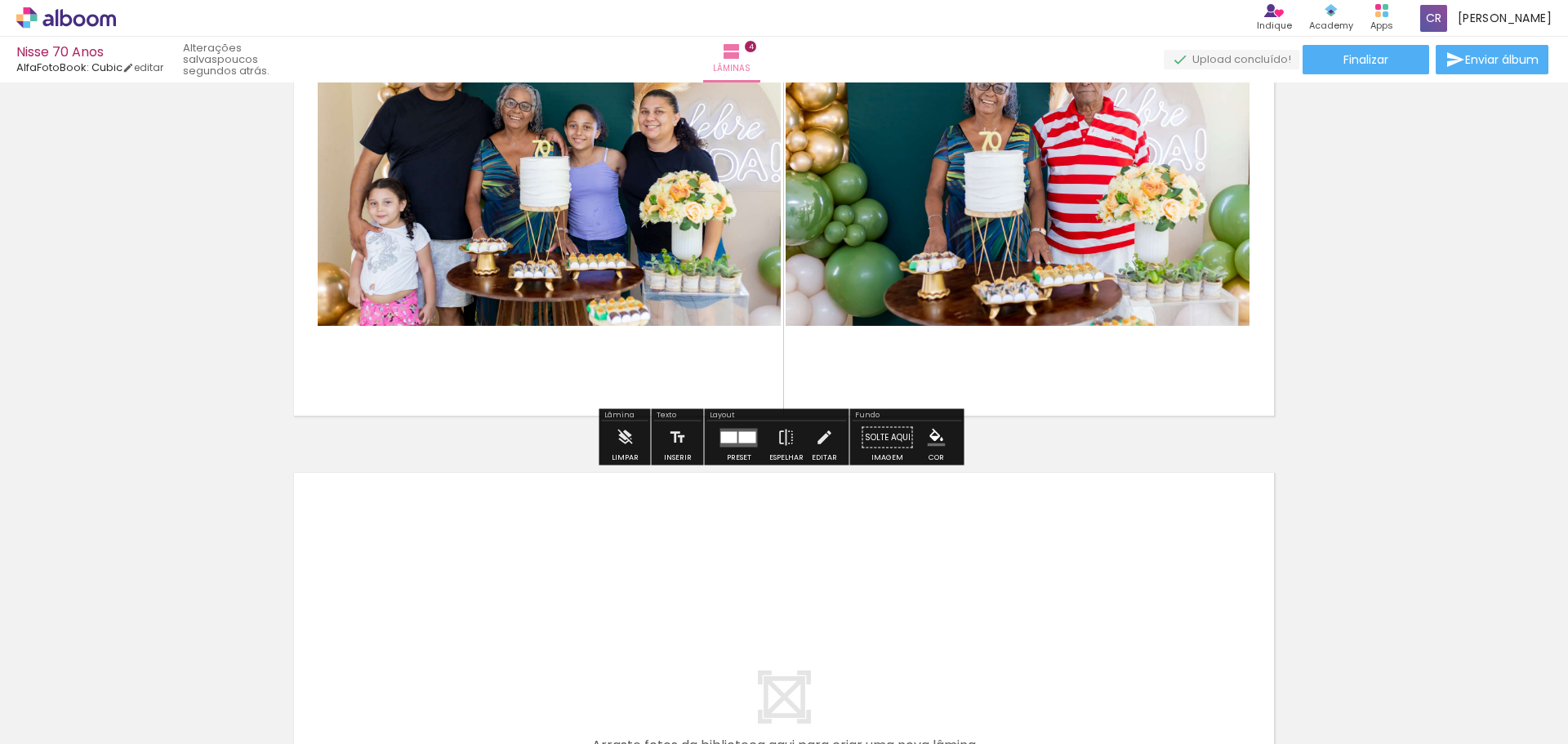
scroll to position [2043, 0]
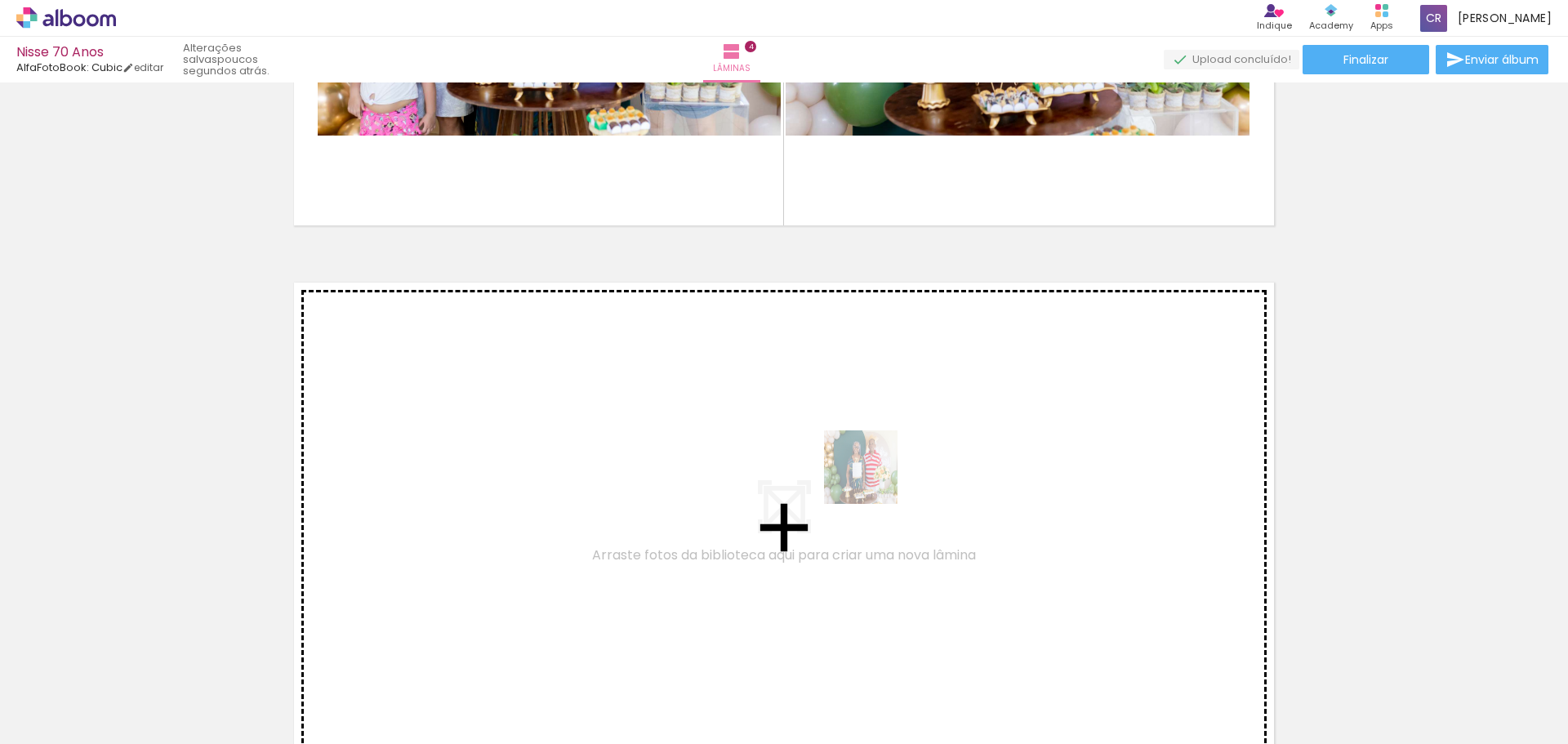
drag, startPoint x: 1091, startPoint y: 684, endPoint x: 839, endPoint y: 458, distance: 338.5
click at [839, 458] on quentale-workspace at bounding box center [784, 372] width 1568 height 744
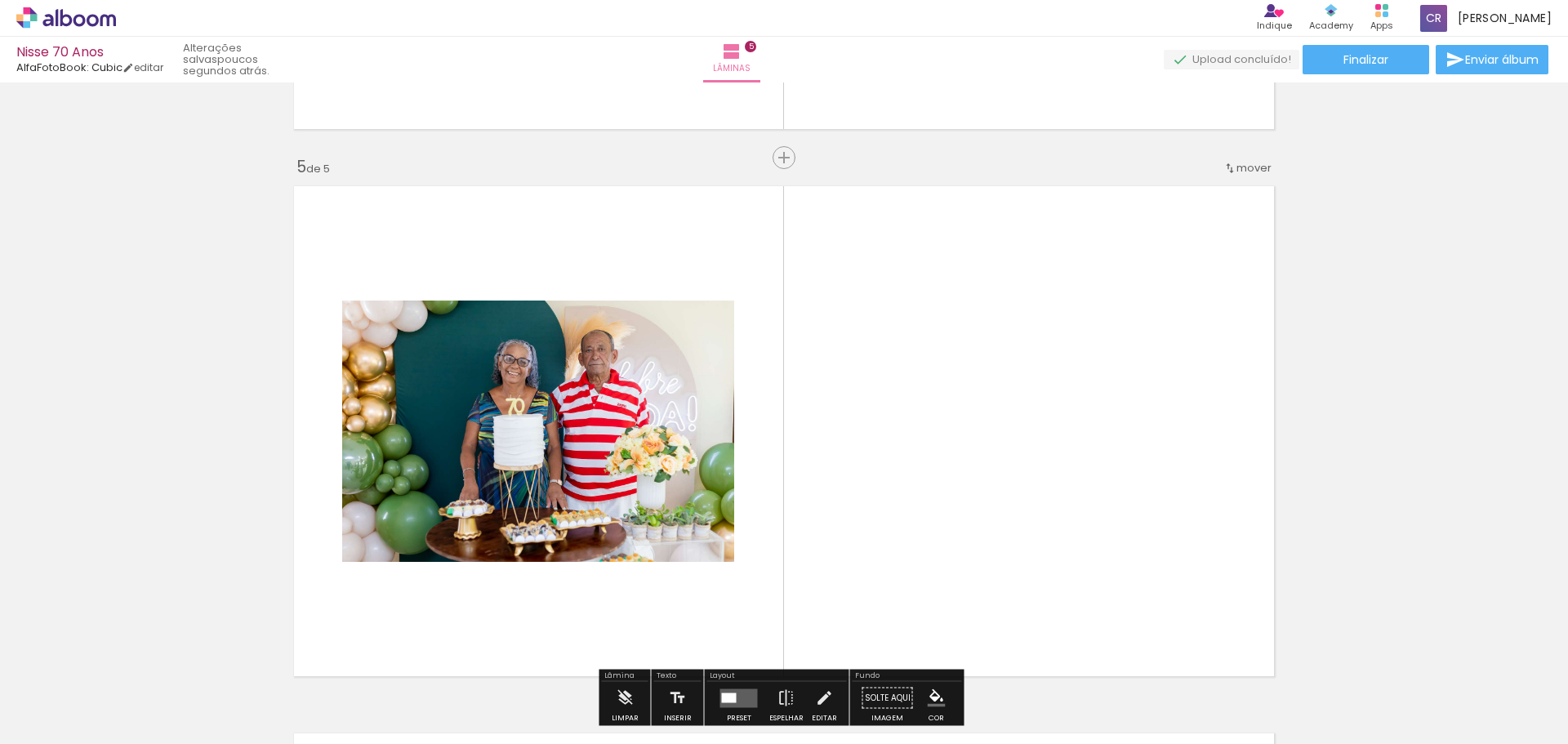
scroll to position [2209, 0]
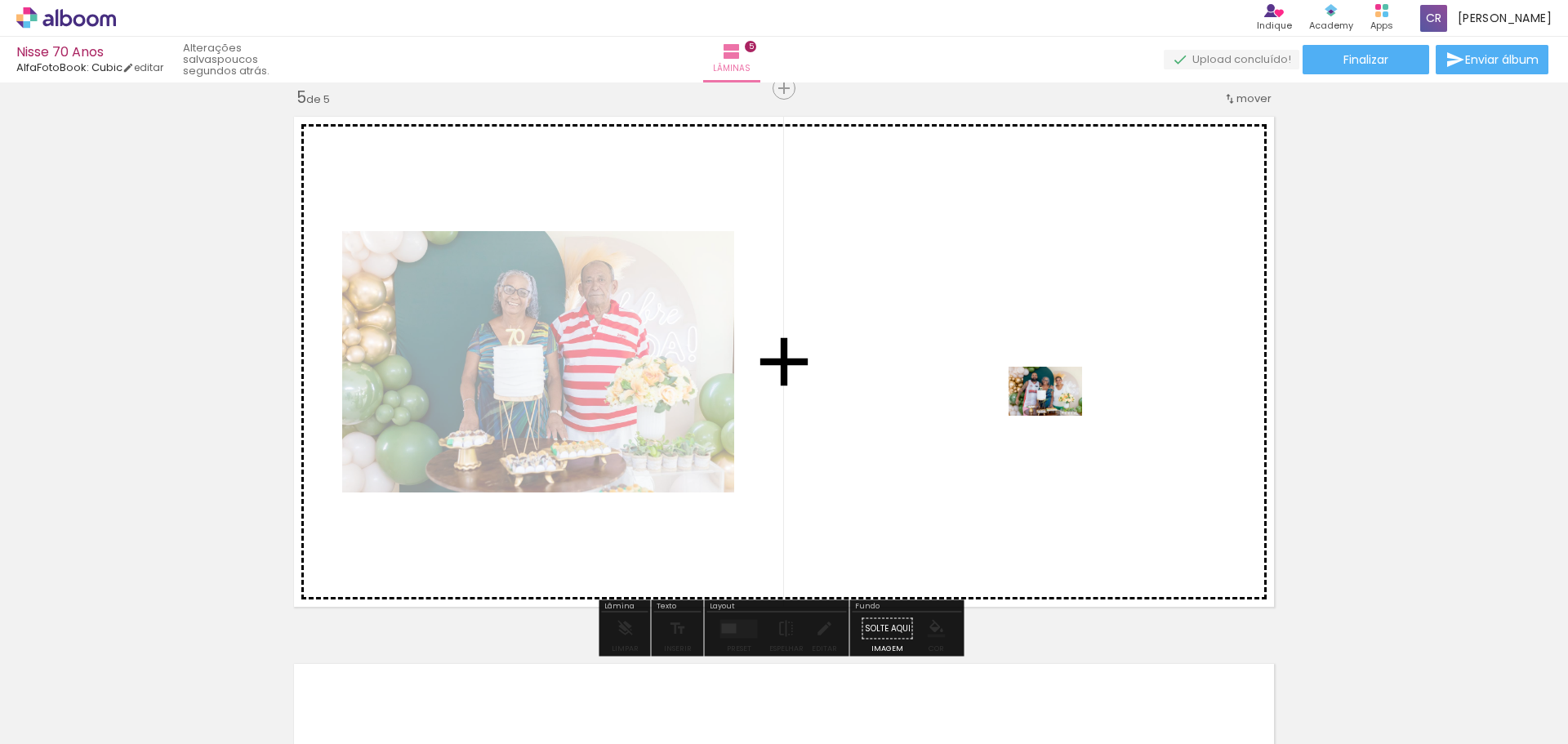
drag, startPoint x: 1174, startPoint y: 685, endPoint x: 1058, endPoint y: 416, distance: 292.9
click at [1058, 416] on quentale-workspace at bounding box center [784, 372] width 1568 height 744
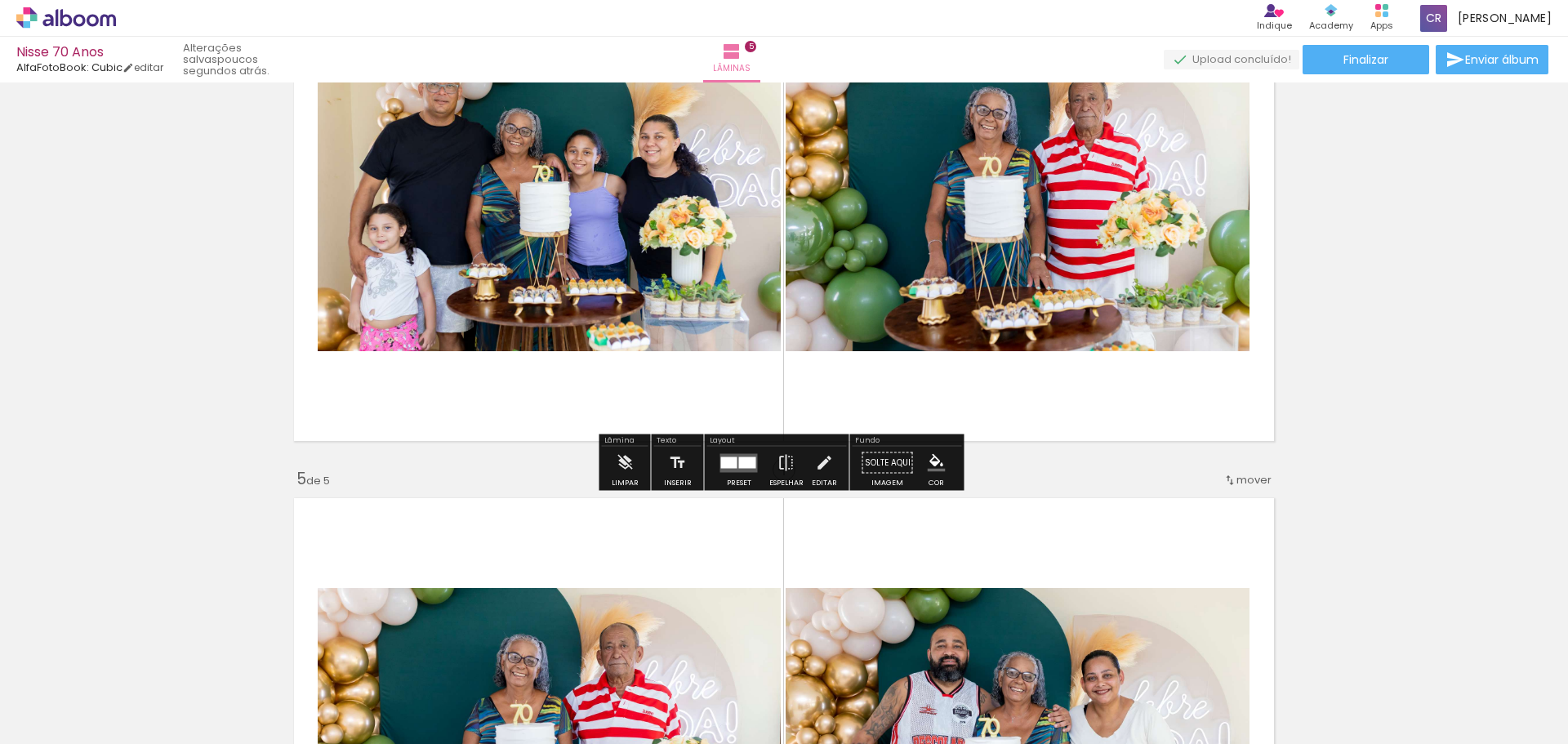
scroll to position [2019, 0]
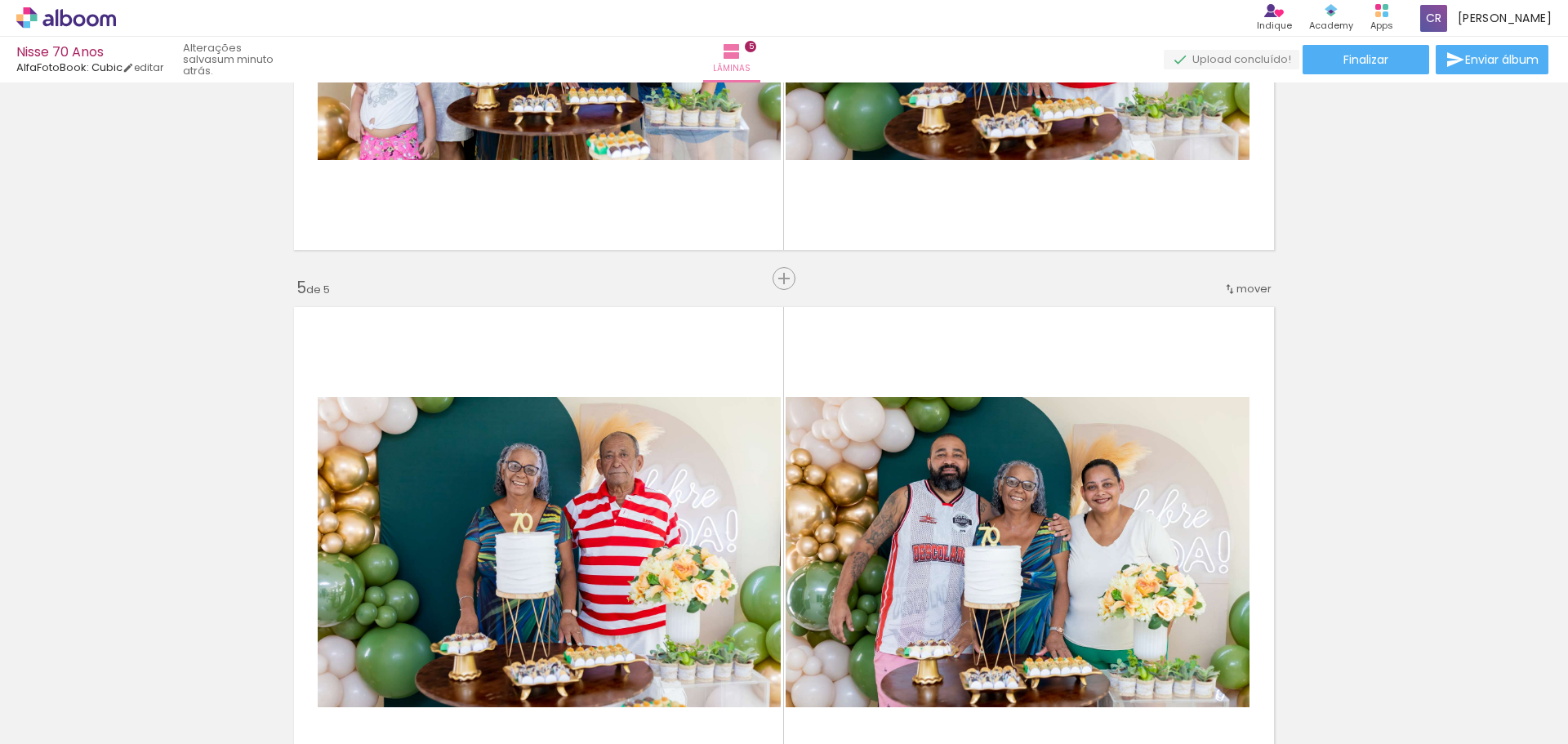
click at [602, 472] on quentale-photo at bounding box center [549, 552] width 463 height 310
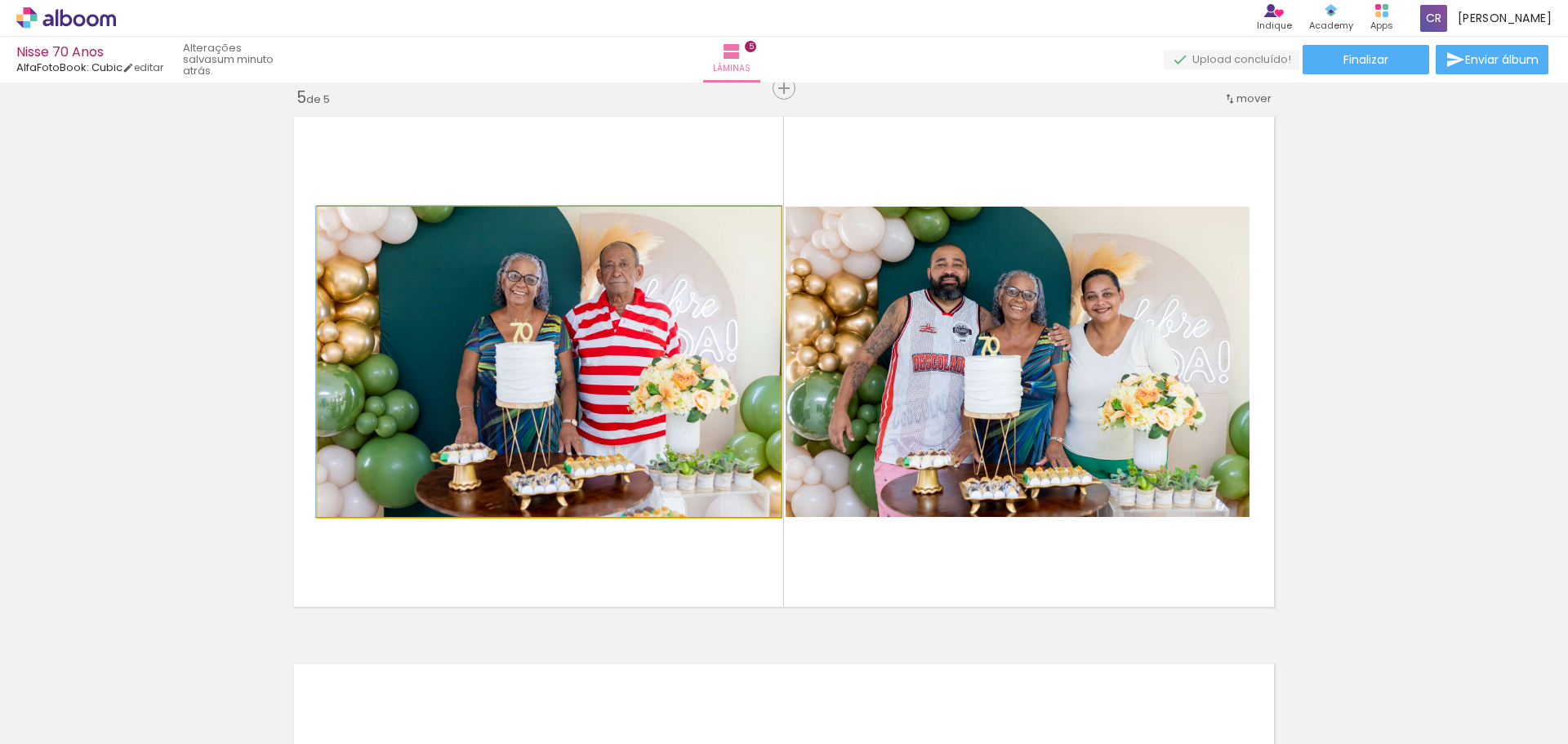
click at [636, 332] on quentale-photo at bounding box center [549, 361] width 463 height 310
click at [570, 401] on quentale-photo at bounding box center [549, 361] width 463 height 310
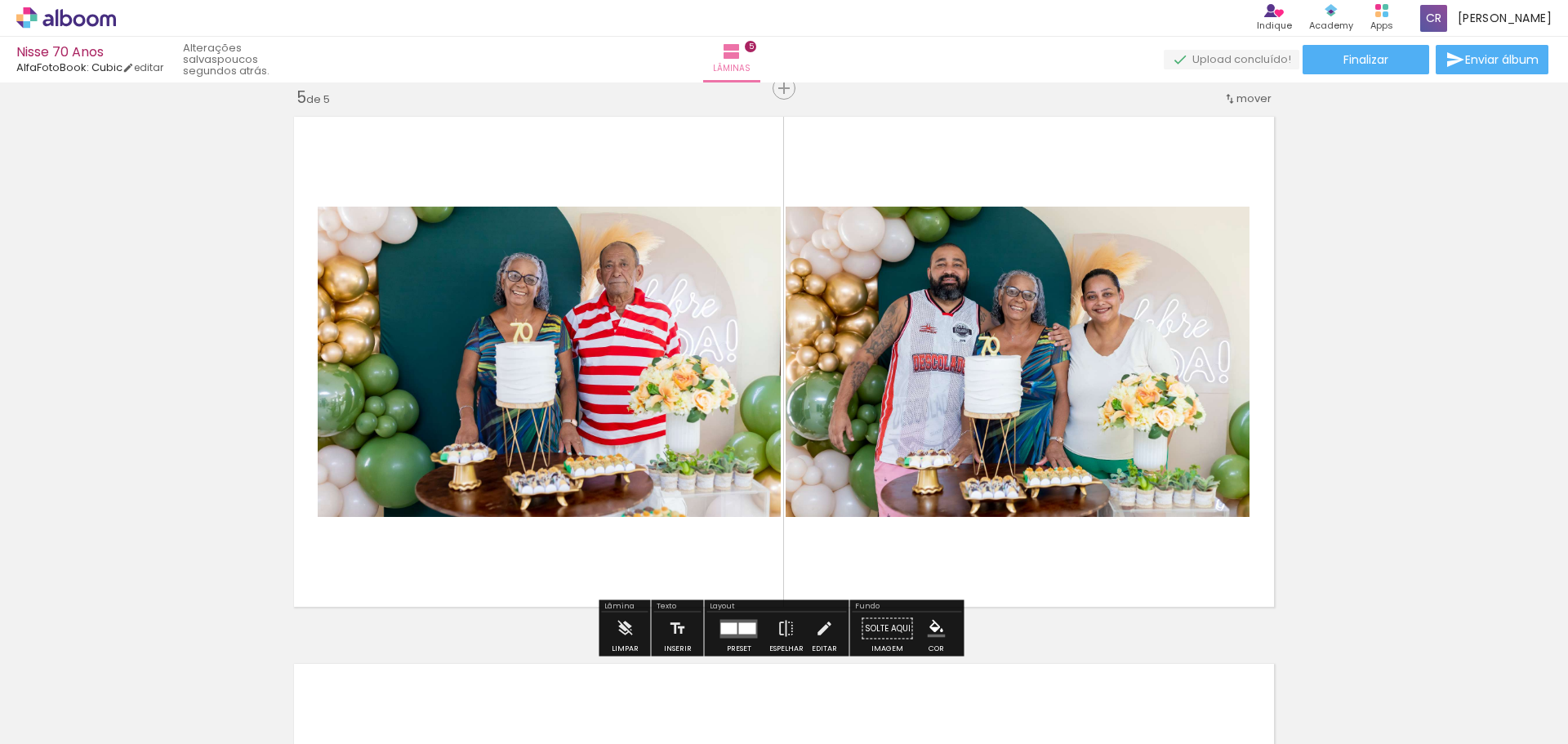
drag, startPoint x: 568, startPoint y: 396, endPoint x: 538, endPoint y: 342, distance: 61.8
click at [538, 342] on quentale-photo at bounding box center [549, 361] width 463 height 310
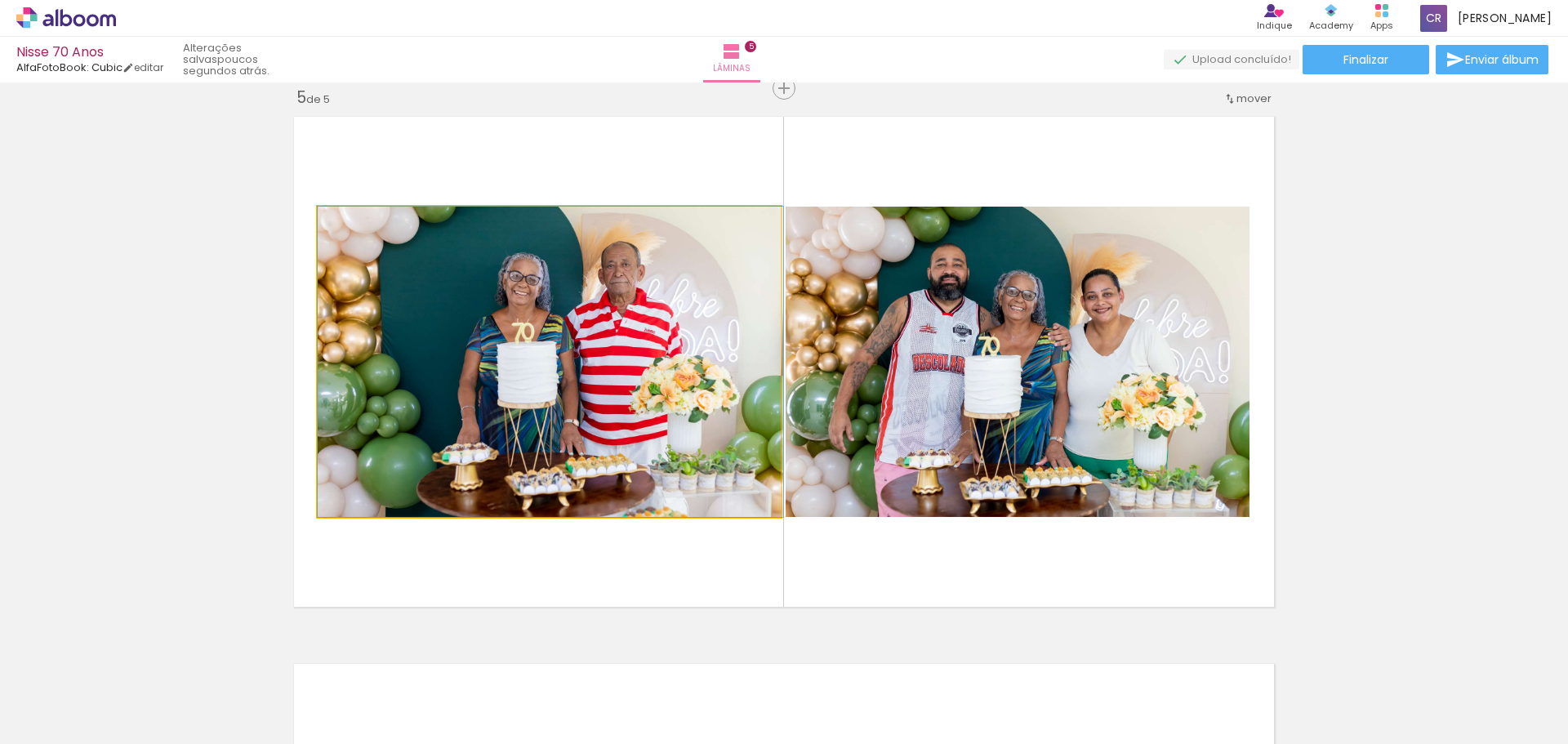
drag, startPoint x: 512, startPoint y: 312, endPoint x: 549, endPoint y: 355, distance: 56.7
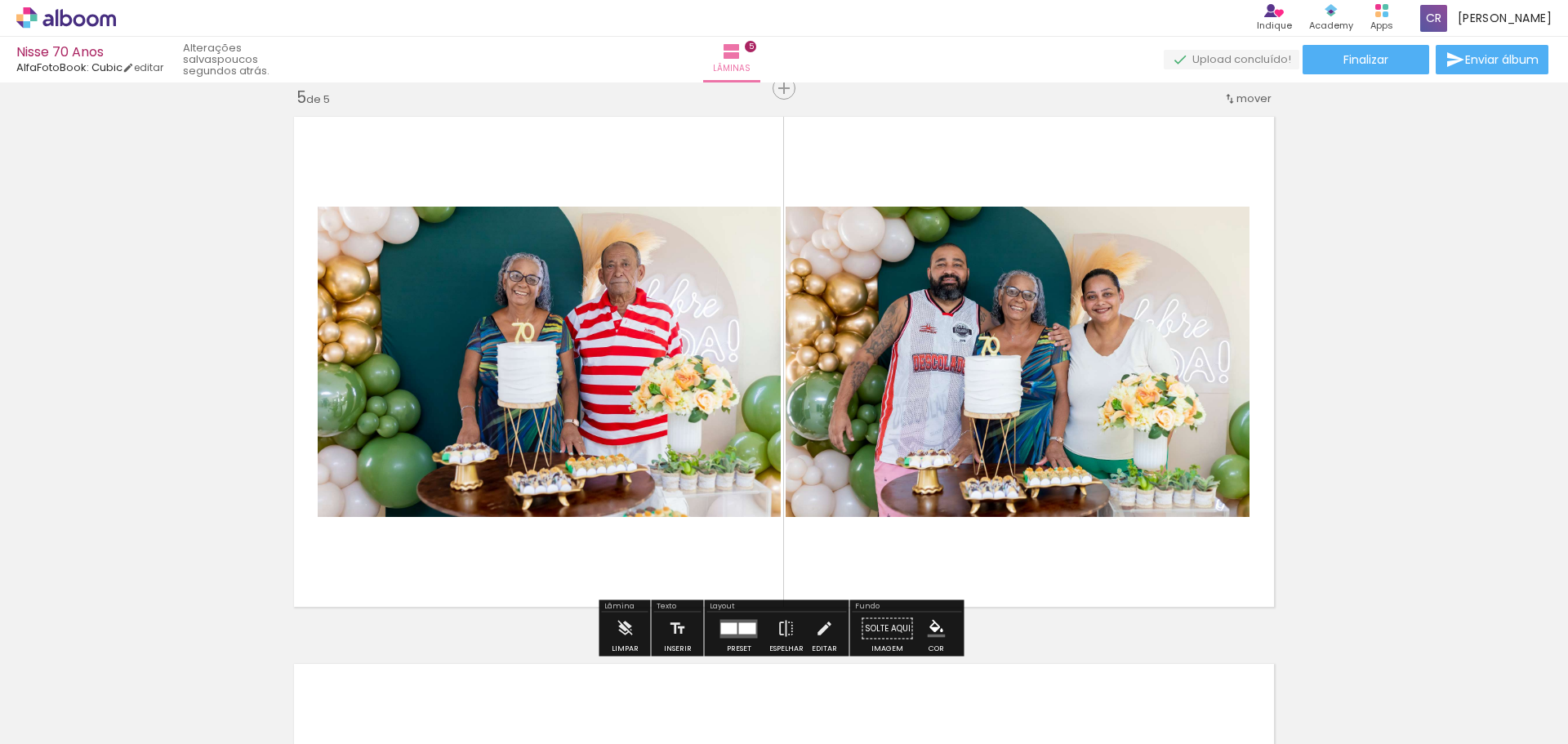
click at [575, 327] on quentale-photo at bounding box center [549, 361] width 463 height 310
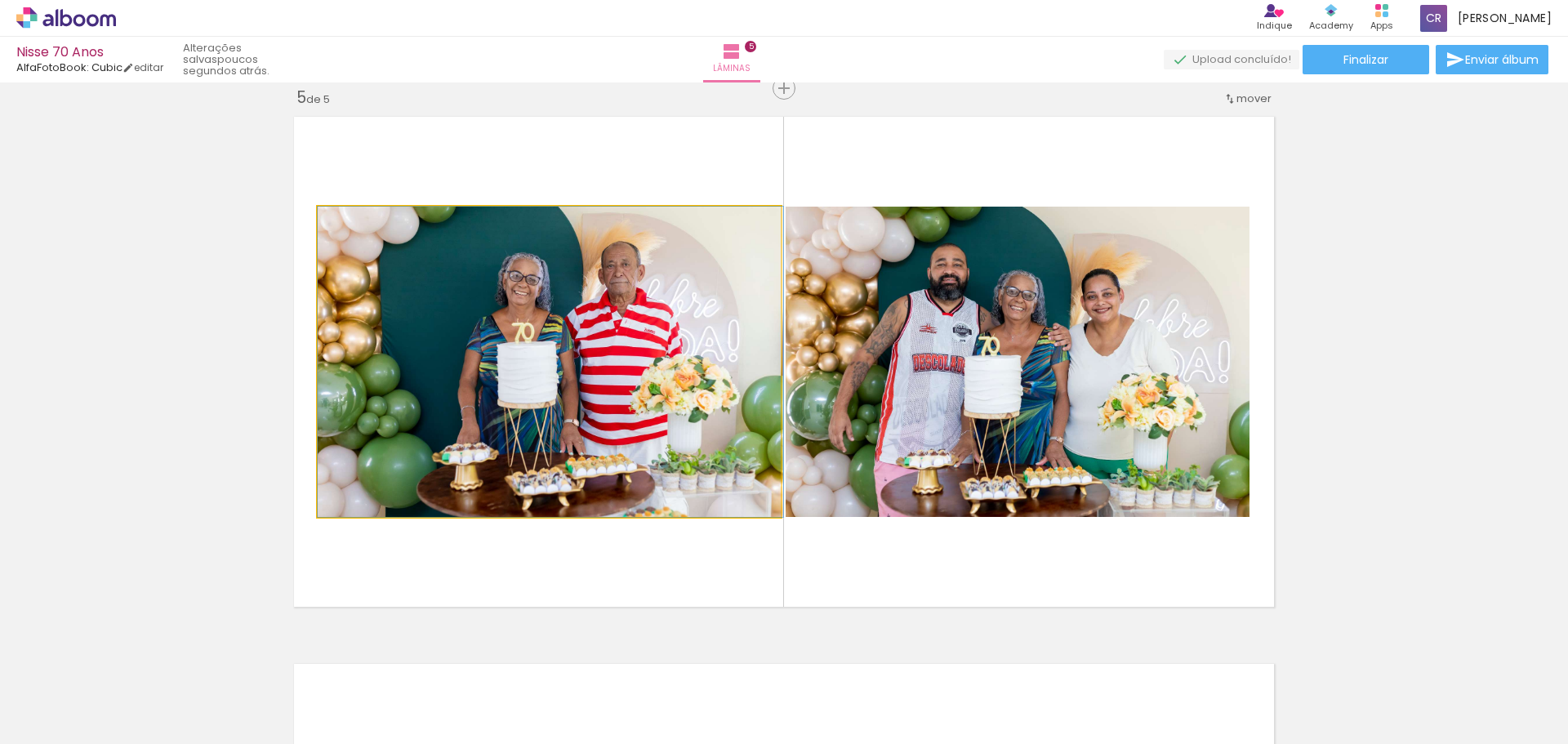
drag, startPoint x: 583, startPoint y: 330, endPoint x: 604, endPoint y: 362, distance: 38.3
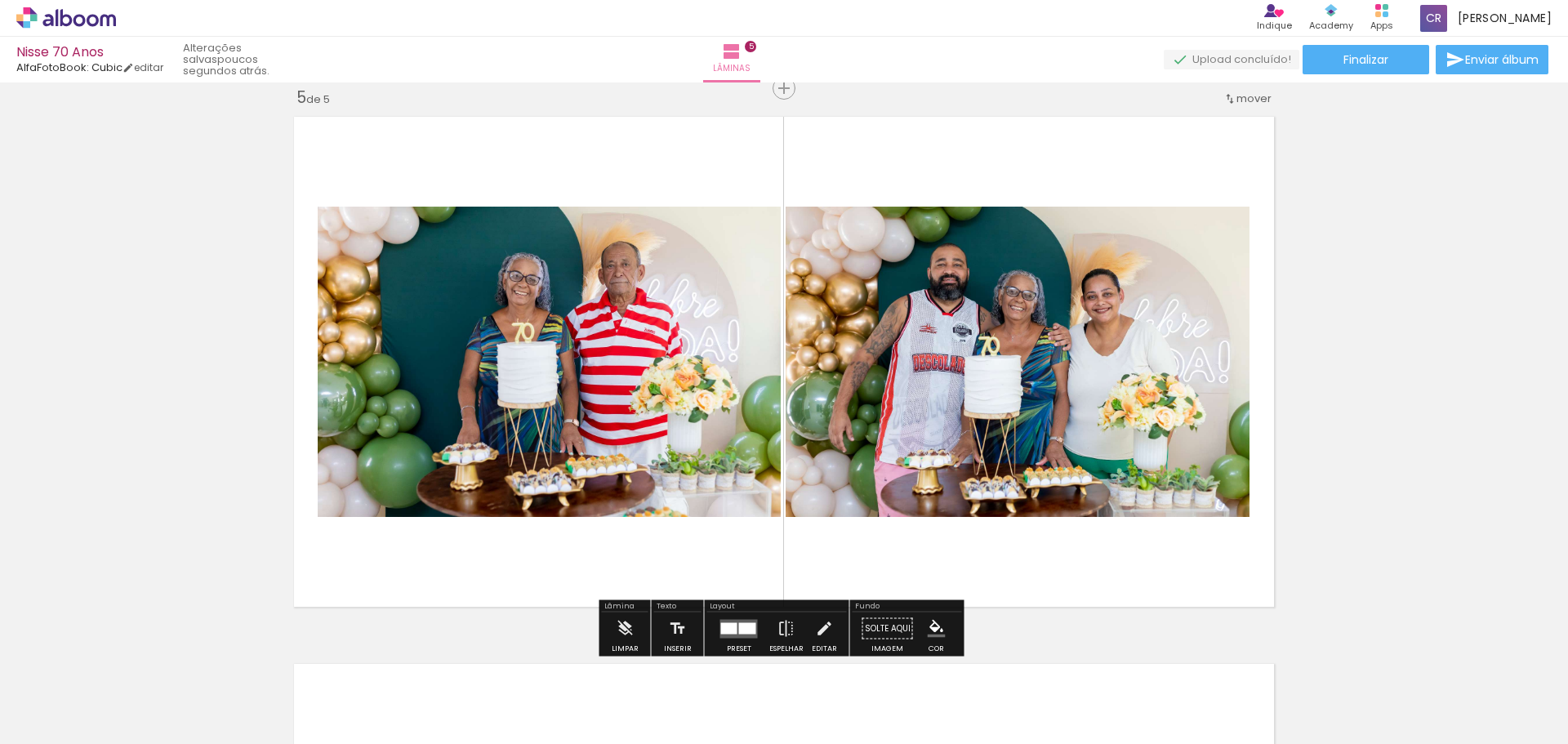
click at [607, 348] on quentale-photo at bounding box center [549, 361] width 463 height 310
click at [481, 222] on div at bounding box center [484, 223] width 20 height 16
click at [641, 261] on quentale-photo at bounding box center [549, 361] width 463 height 310
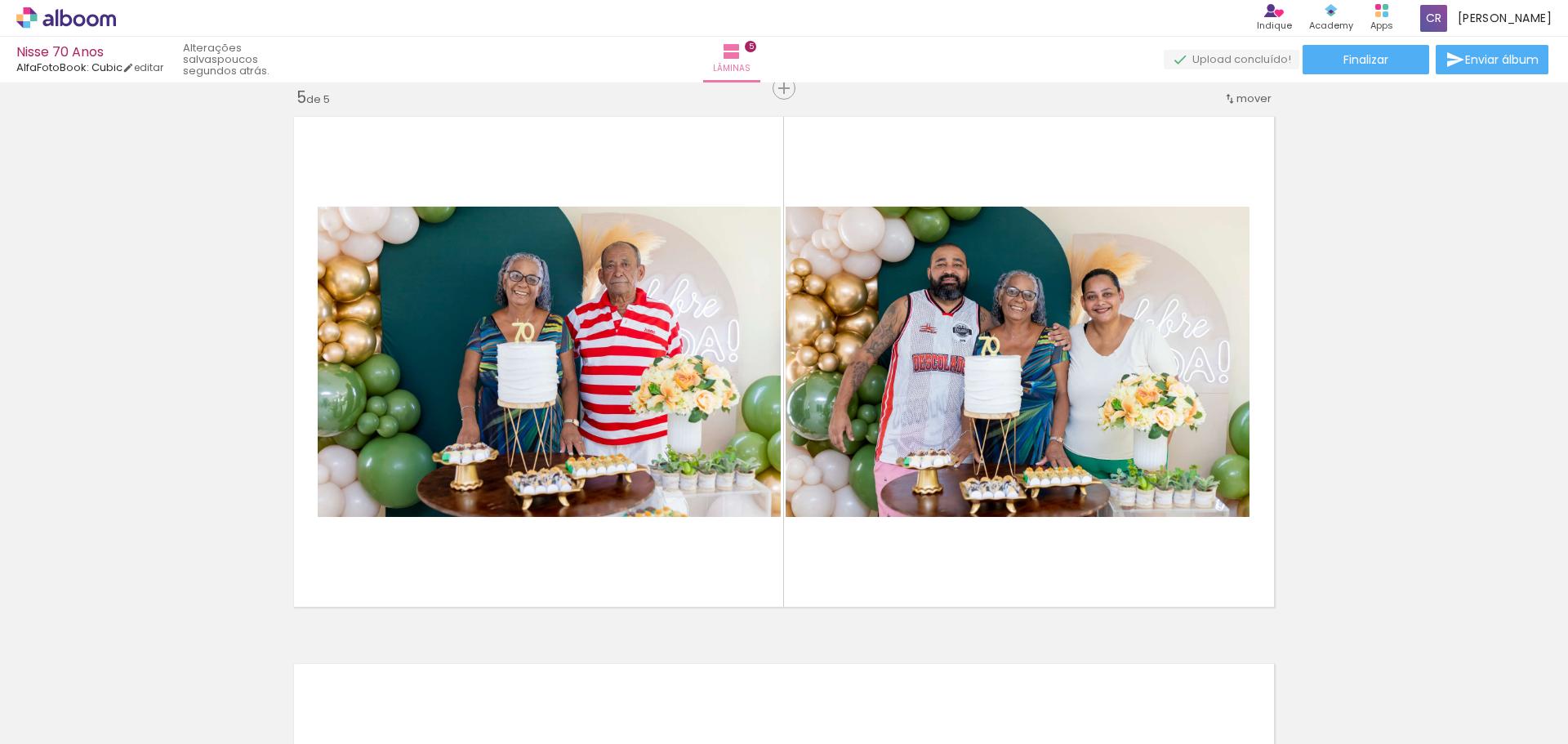
click at [1080, 691] on div "2 Esta imagem aparece 2 vezes no seu álbum" at bounding box center [1079, 689] width 12 height 12
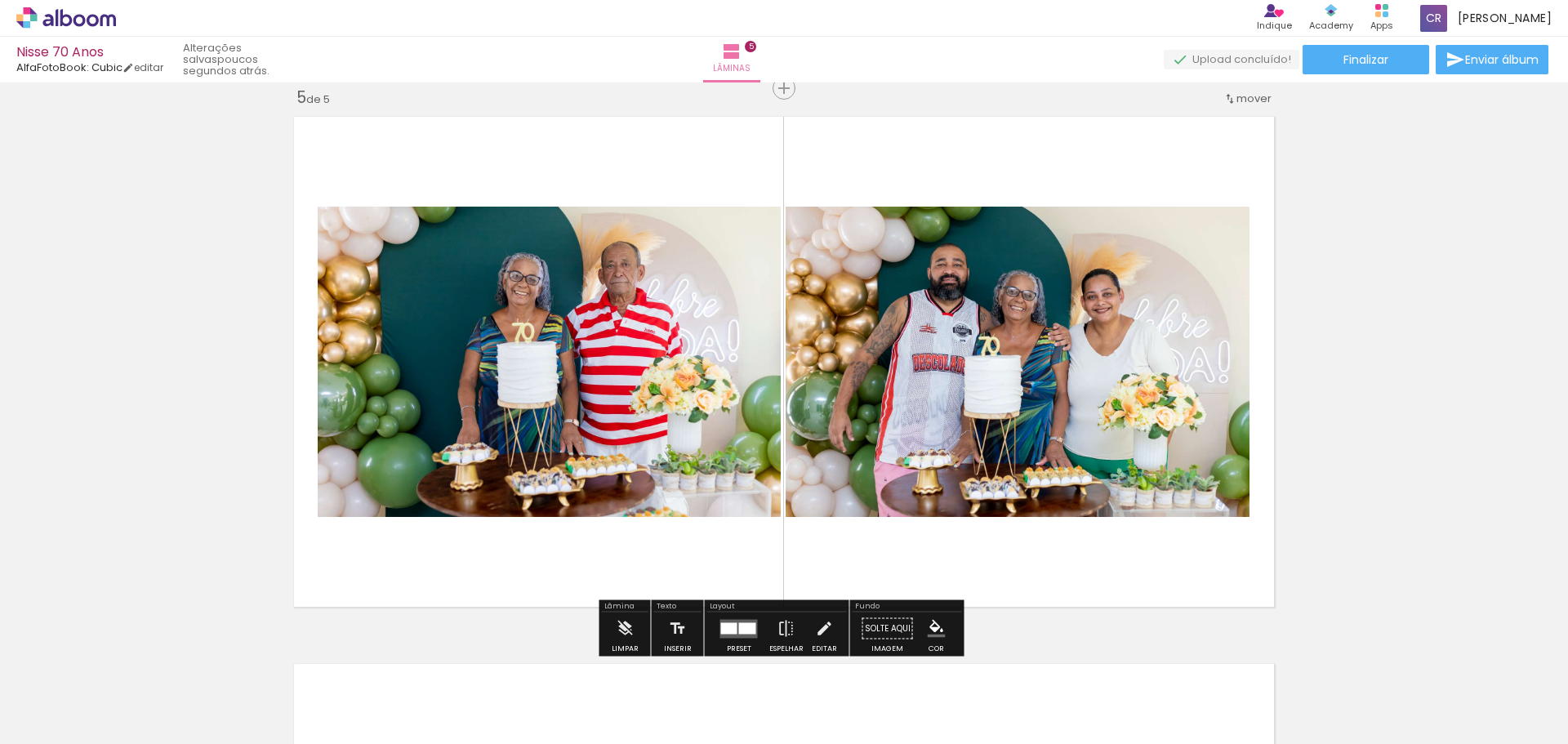
click at [436, 423] on quentale-photo at bounding box center [549, 361] width 463 height 310
click at [502, 352] on quentale-photo at bounding box center [549, 361] width 463 height 310
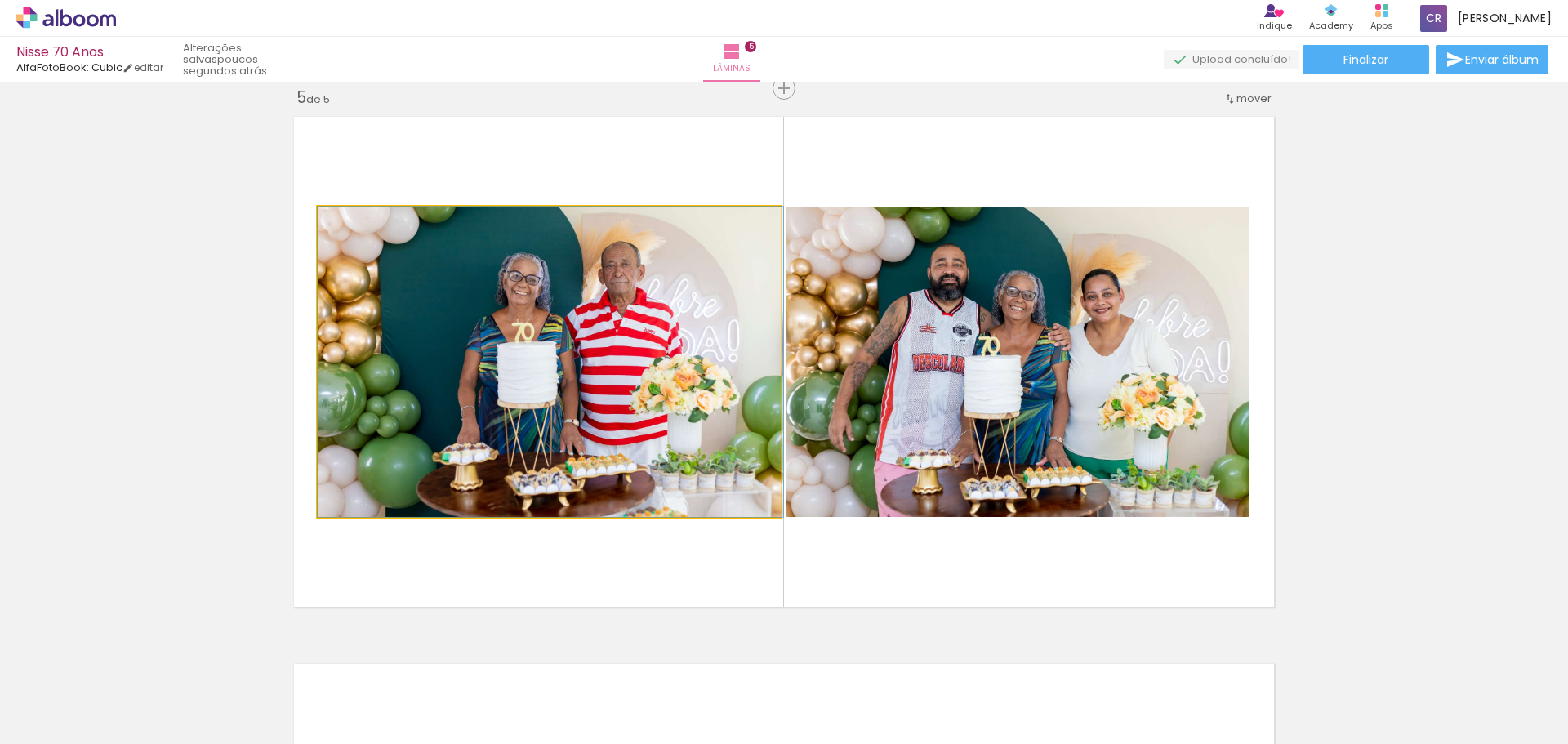
click at [502, 352] on quentale-photo at bounding box center [549, 361] width 463 height 310
click at [0, 0] on div at bounding box center [0, 0] width 0 height 0
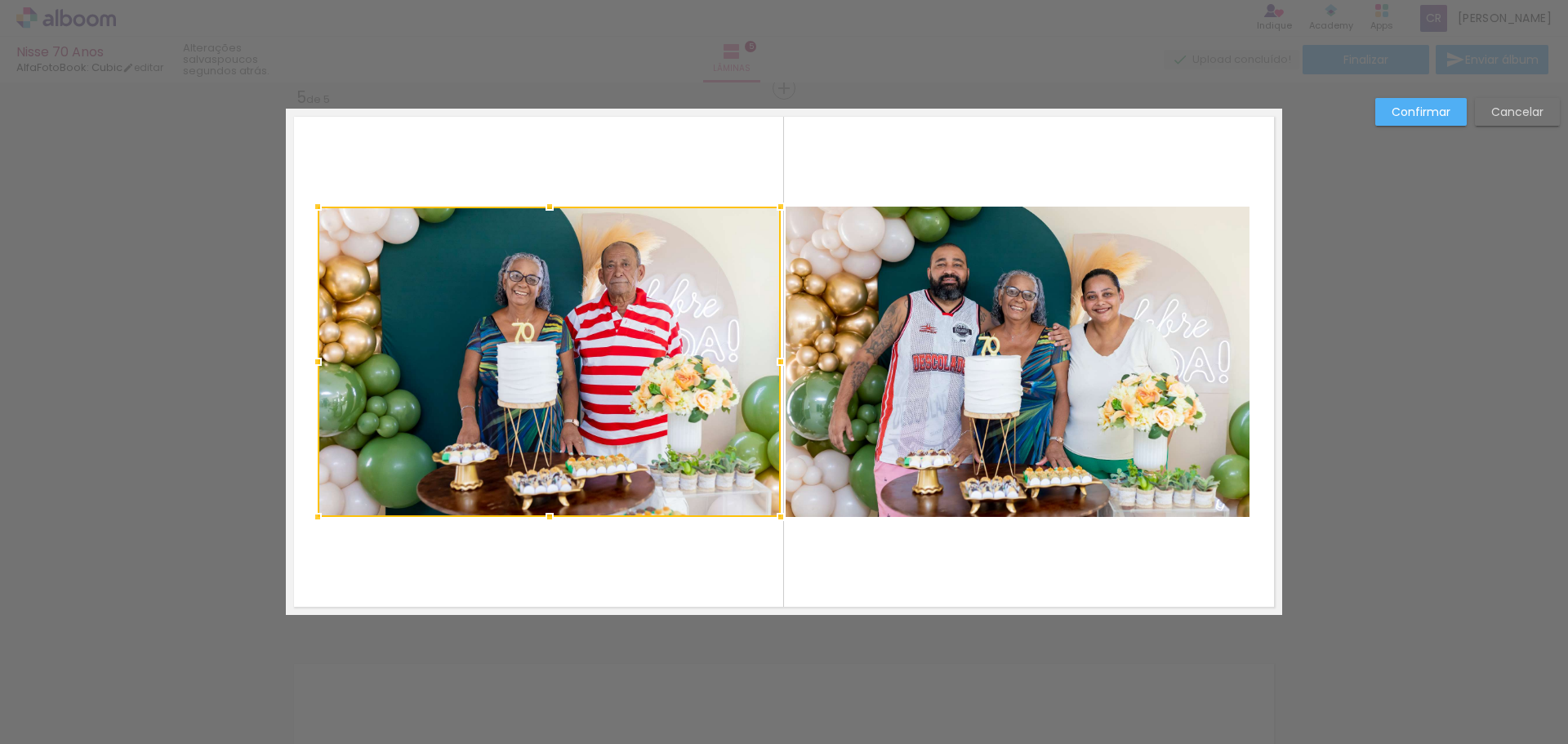
click at [525, 345] on div at bounding box center [549, 361] width 463 height 310
click at [586, 327] on div at bounding box center [549, 361] width 463 height 310
click at [0, 0] on slot "Cancelar" at bounding box center [0, 0] width 0 height 0
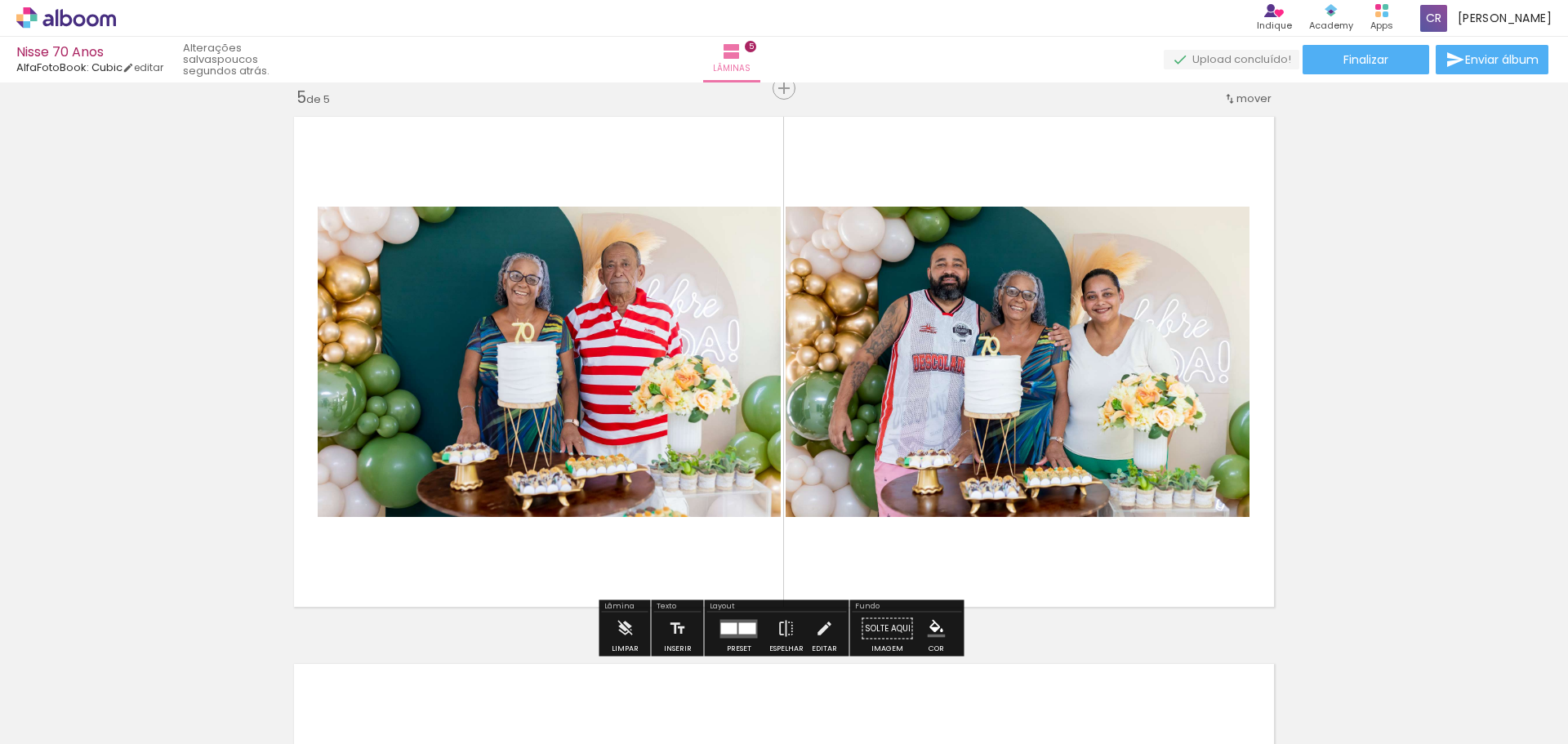
click at [636, 388] on quentale-photo at bounding box center [549, 361] width 463 height 310
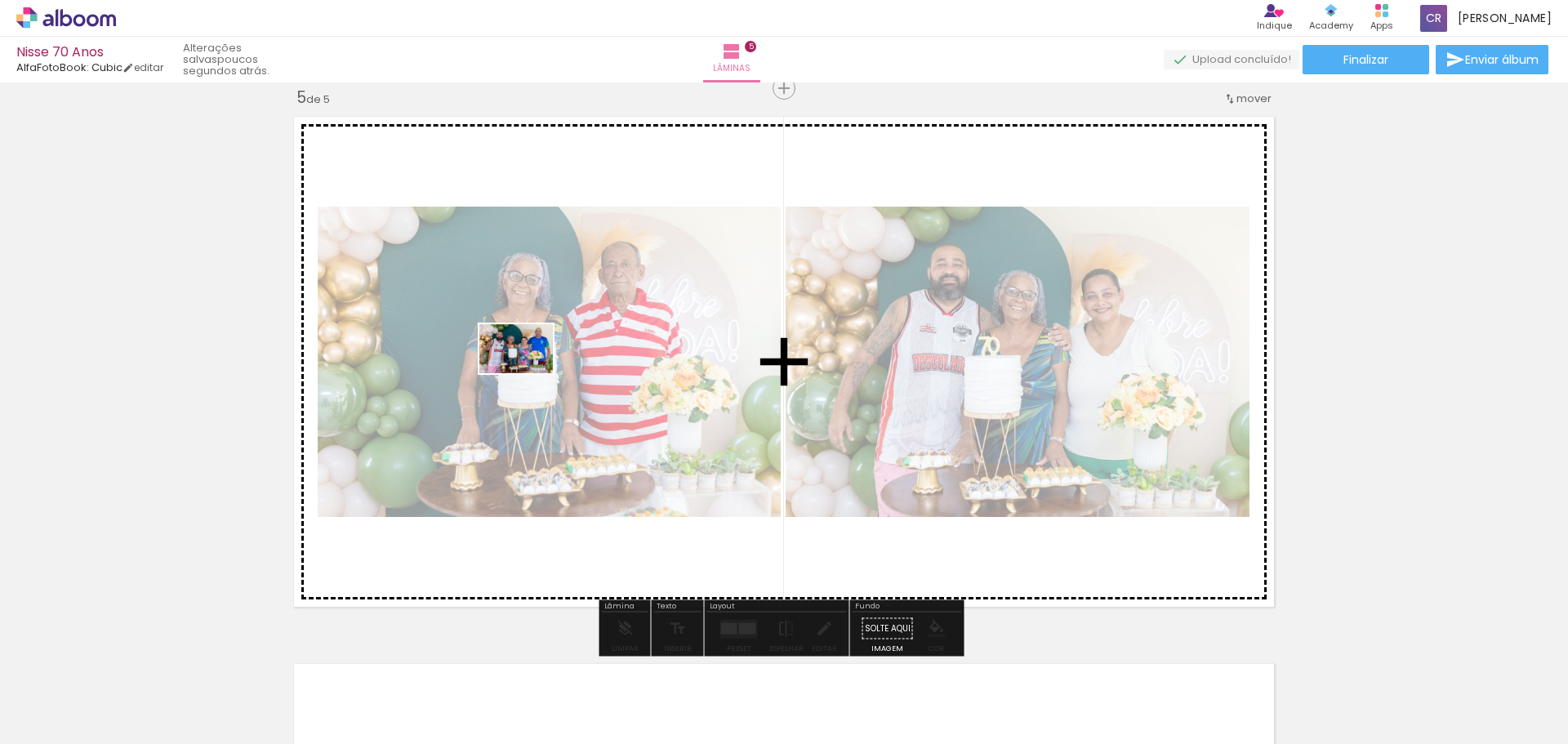
drag, startPoint x: 1272, startPoint y: 698, endPoint x: 573, endPoint y: 388, distance: 764.7
click at [550, 382] on quentale-workspace at bounding box center [784, 372] width 1568 height 744
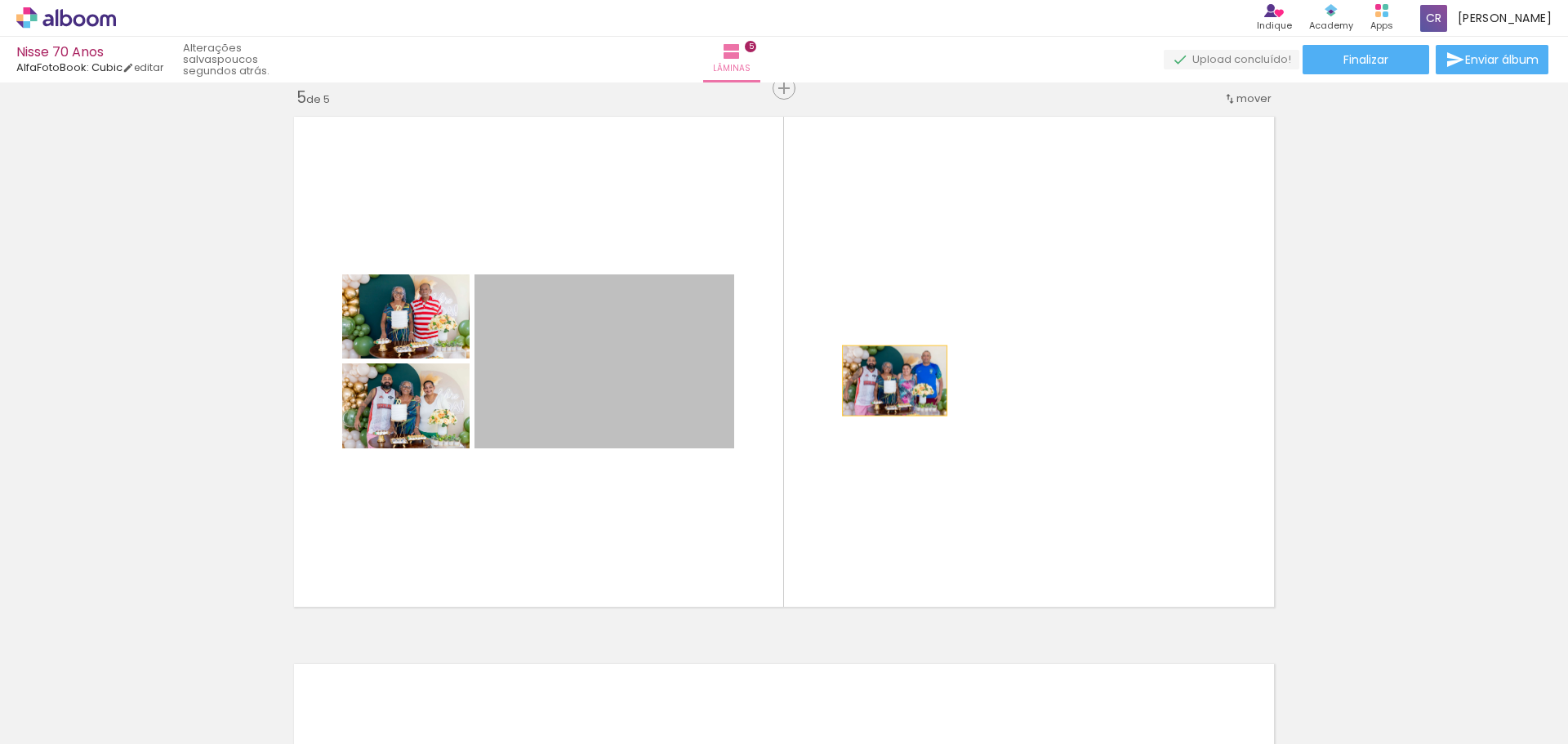
drag, startPoint x: 590, startPoint y: 378, endPoint x: 924, endPoint y: 383, distance: 334.0
click at [917, 383] on quentale-layouter at bounding box center [784, 361] width 996 height 506
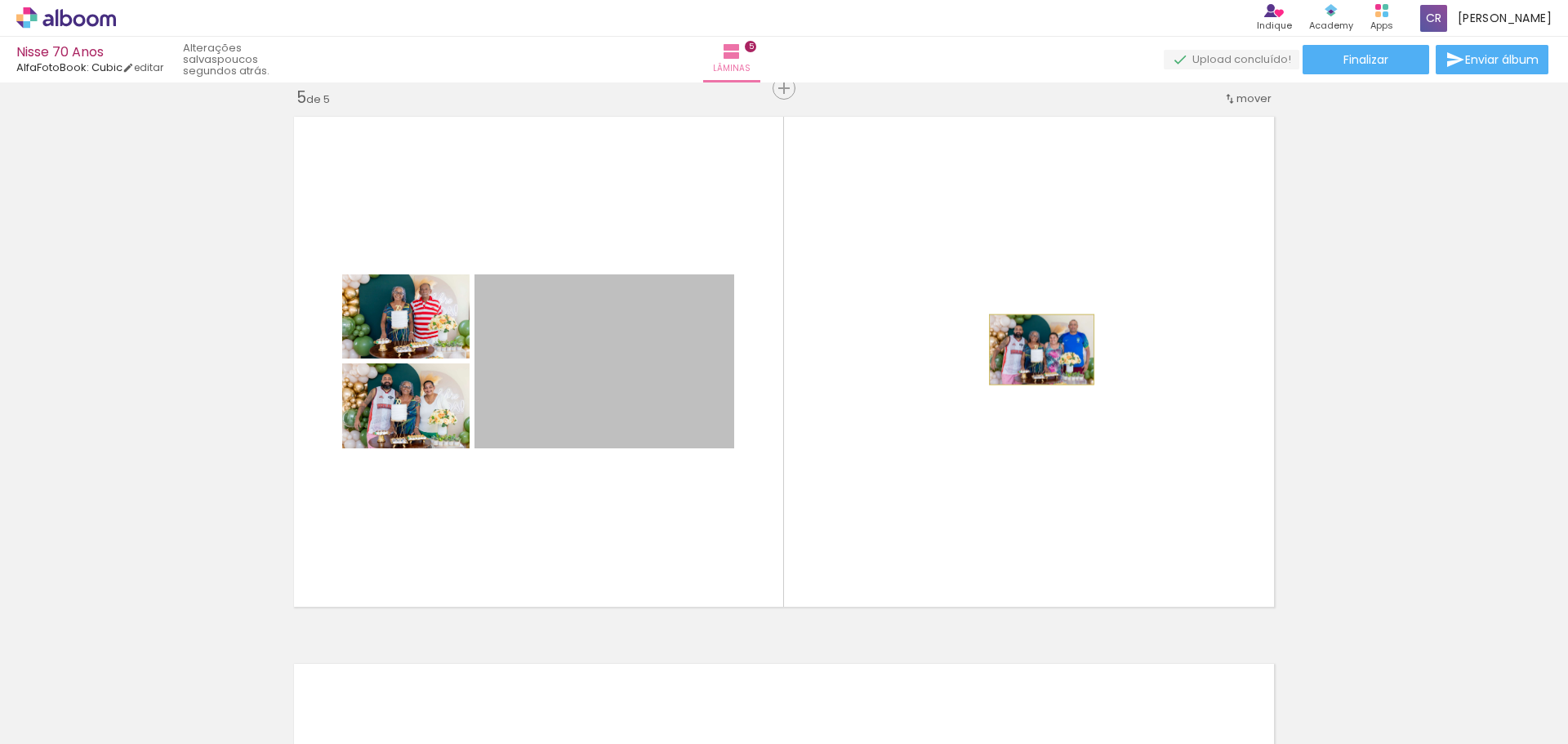
drag, startPoint x: 631, startPoint y: 367, endPoint x: 1035, endPoint y: 349, distance: 404.4
click at [1035, 349] on quentale-layouter at bounding box center [784, 361] width 996 height 506
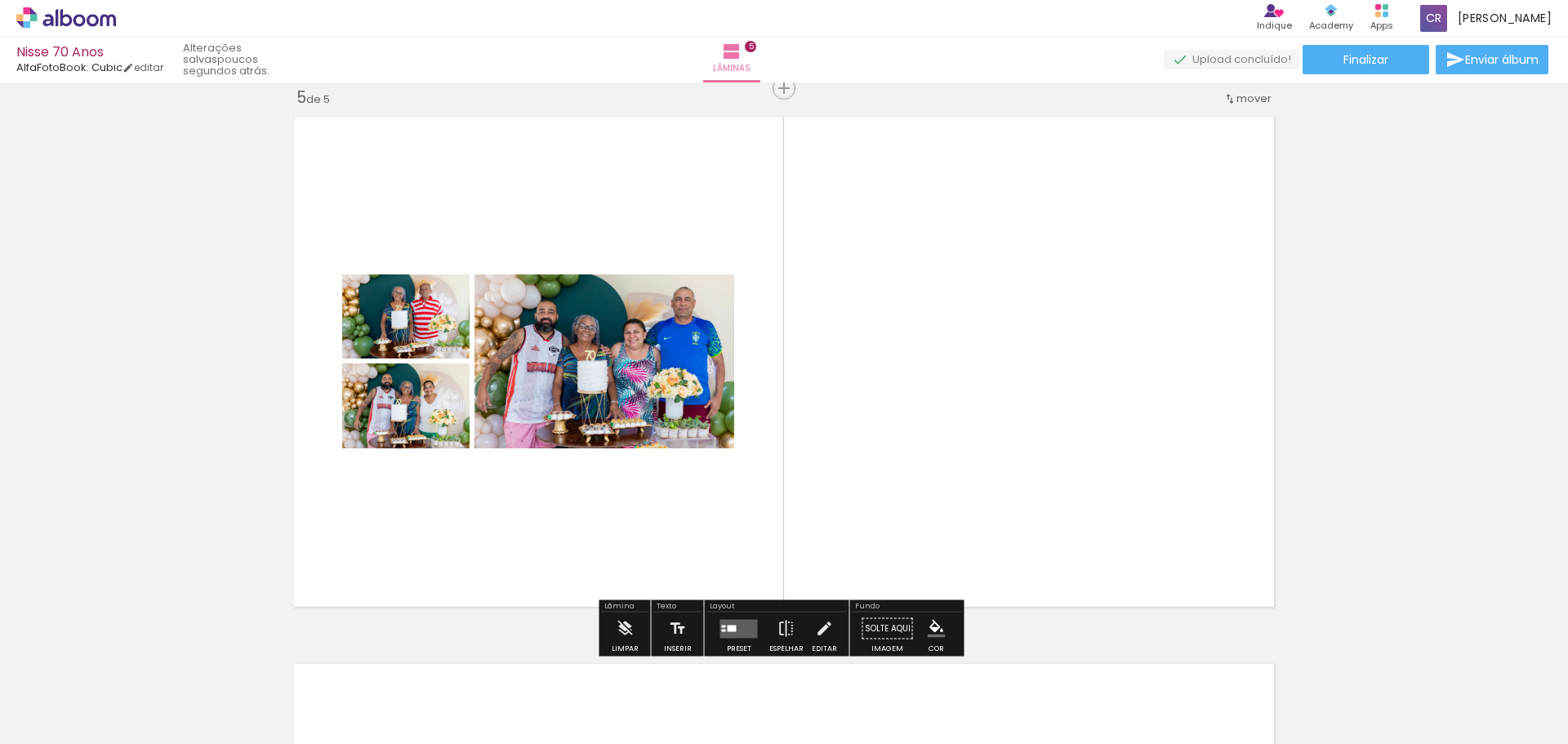
click at [464, 330] on quentale-layouter at bounding box center [784, 361] width 996 height 506
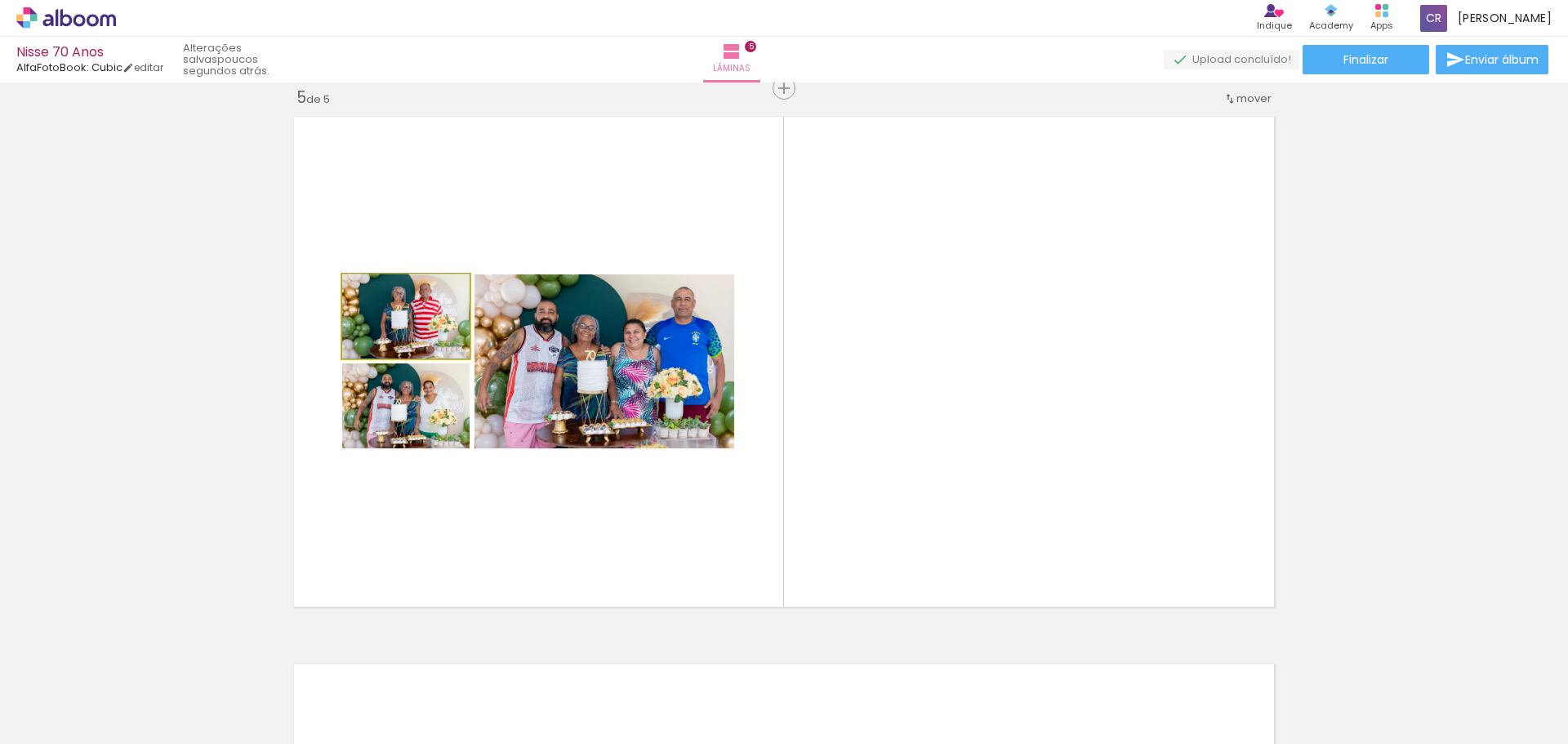
drag, startPoint x: 379, startPoint y: 291, endPoint x: 372, endPoint y: 297, distance: 9.2
type paper-slider "100"
click at [372, 297] on div at bounding box center [380, 291] width 26 height 26
click at [356, 292] on iron-icon at bounding box center [359, 291] width 16 height 16
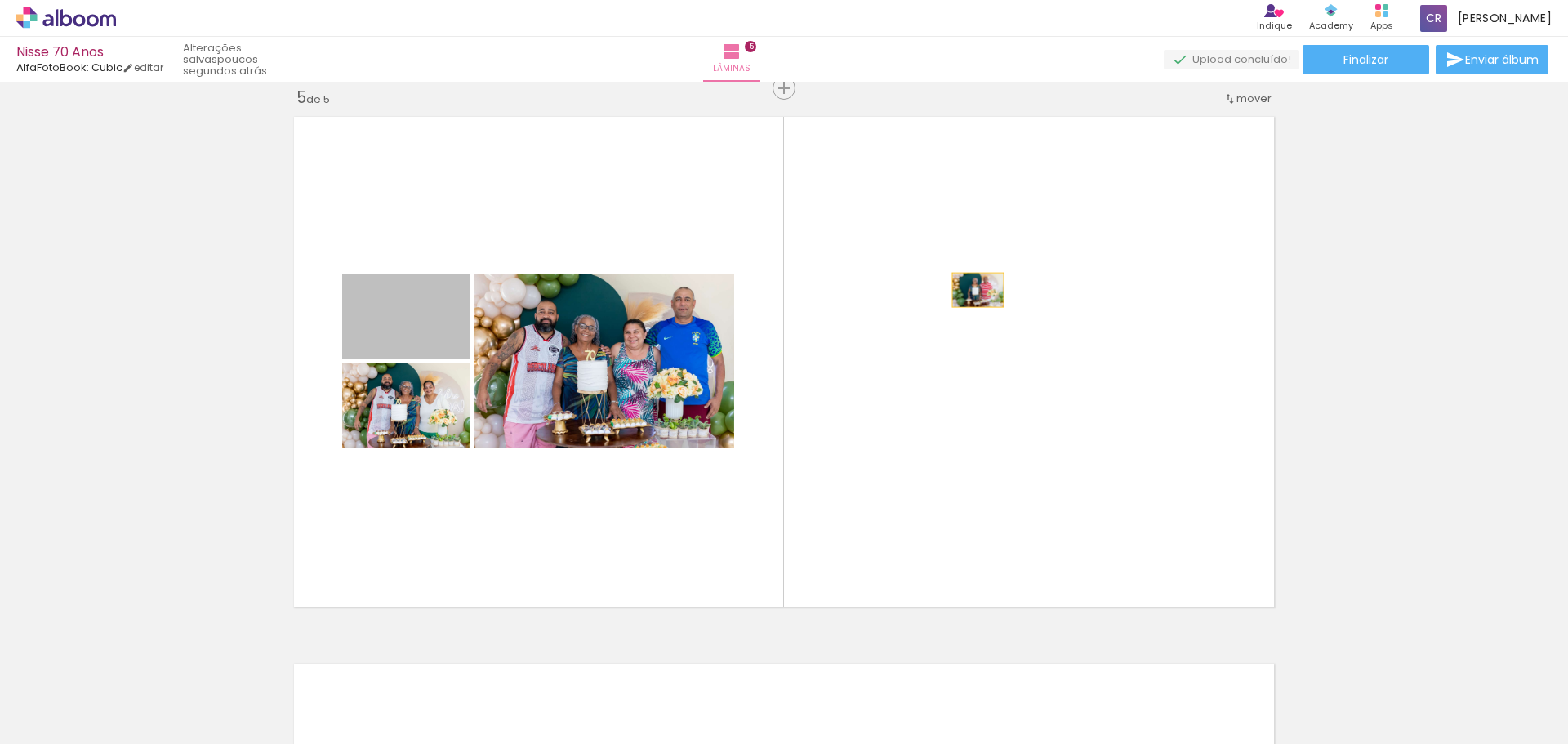
drag, startPoint x: 433, startPoint y: 323, endPoint x: 952, endPoint y: 273, distance: 521.4
click at [952, 274] on quentale-layouter at bounding box center [784, 361] width 996 height 506
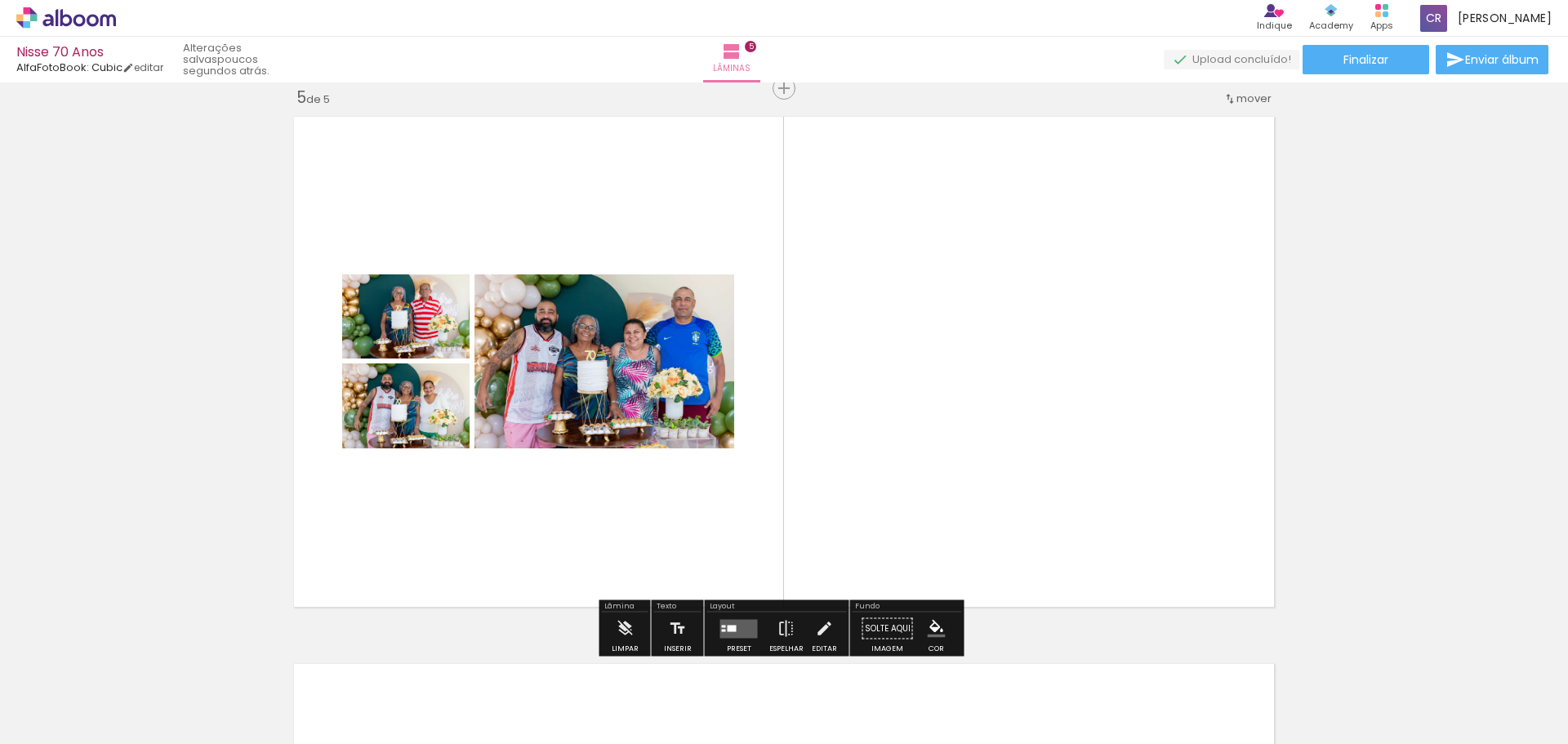
click at [388, 312] on div at bounding box center [394, 316] width 20 height 16
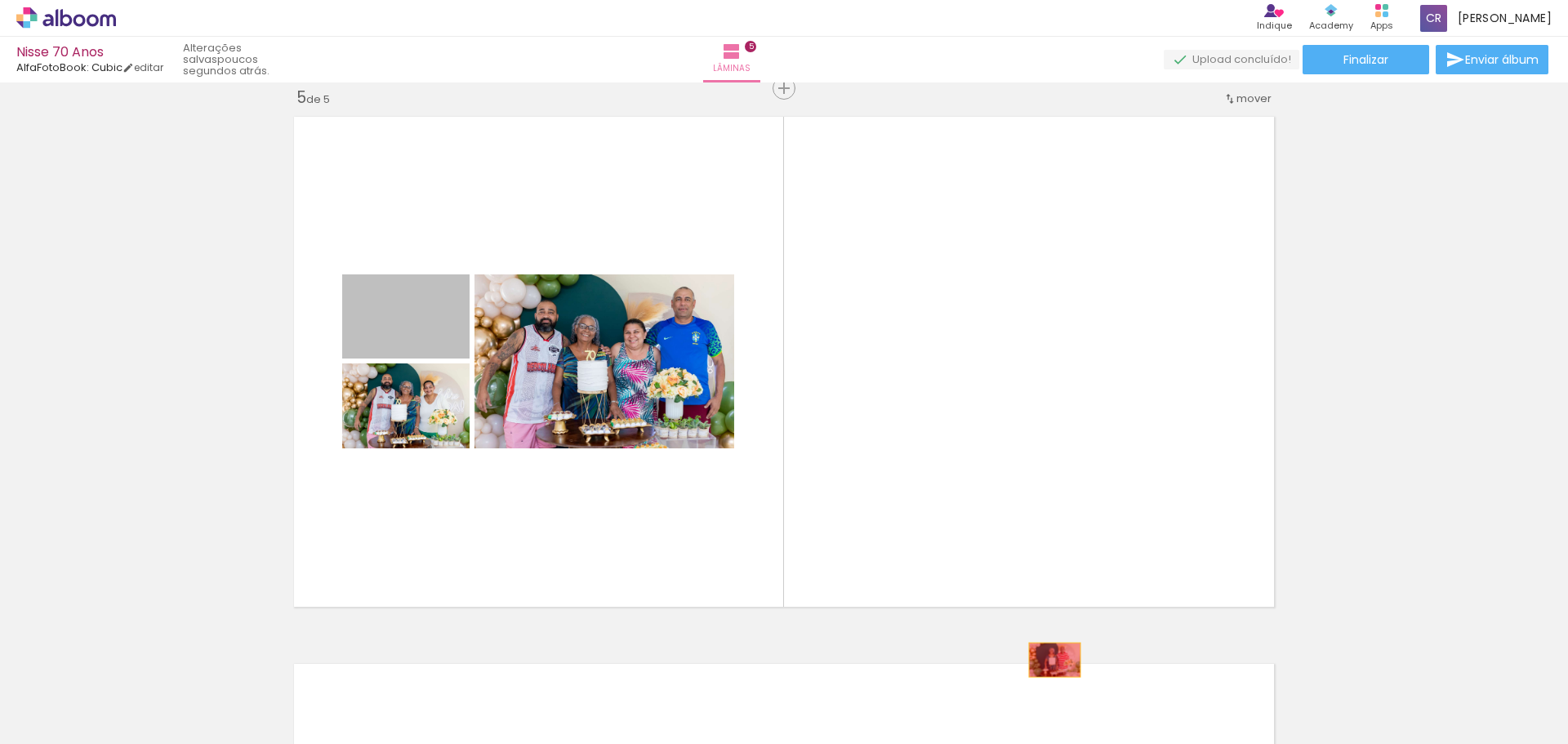
drag, startPoint x: 437, startPoint y: 337, endPoint x: 1046, endPoint y: 662, distance: 690.3
click at [1047, 660] on quentale-workspace at bounding box center [784, 372] width 1568 height 744
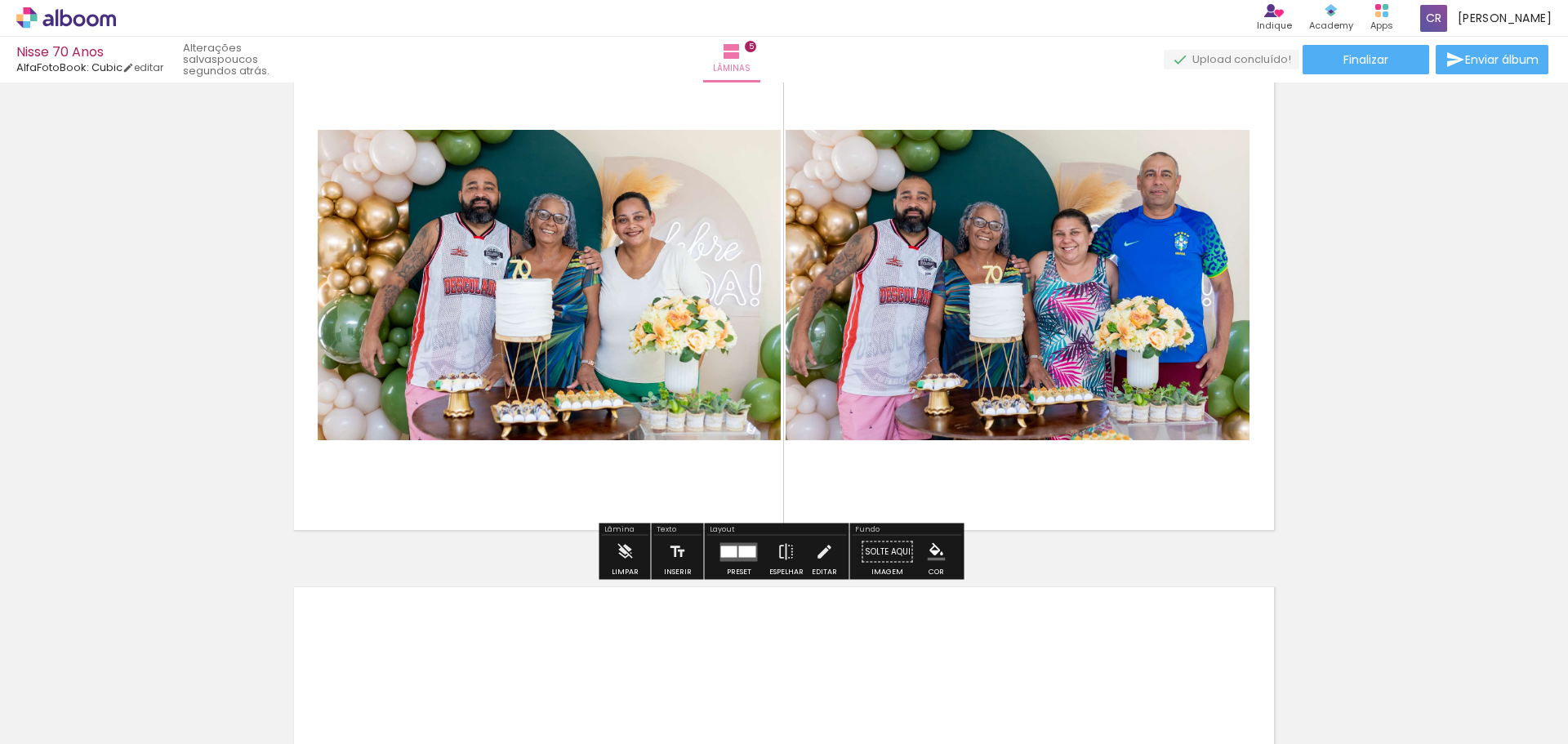
scroll to position [2667, 0]
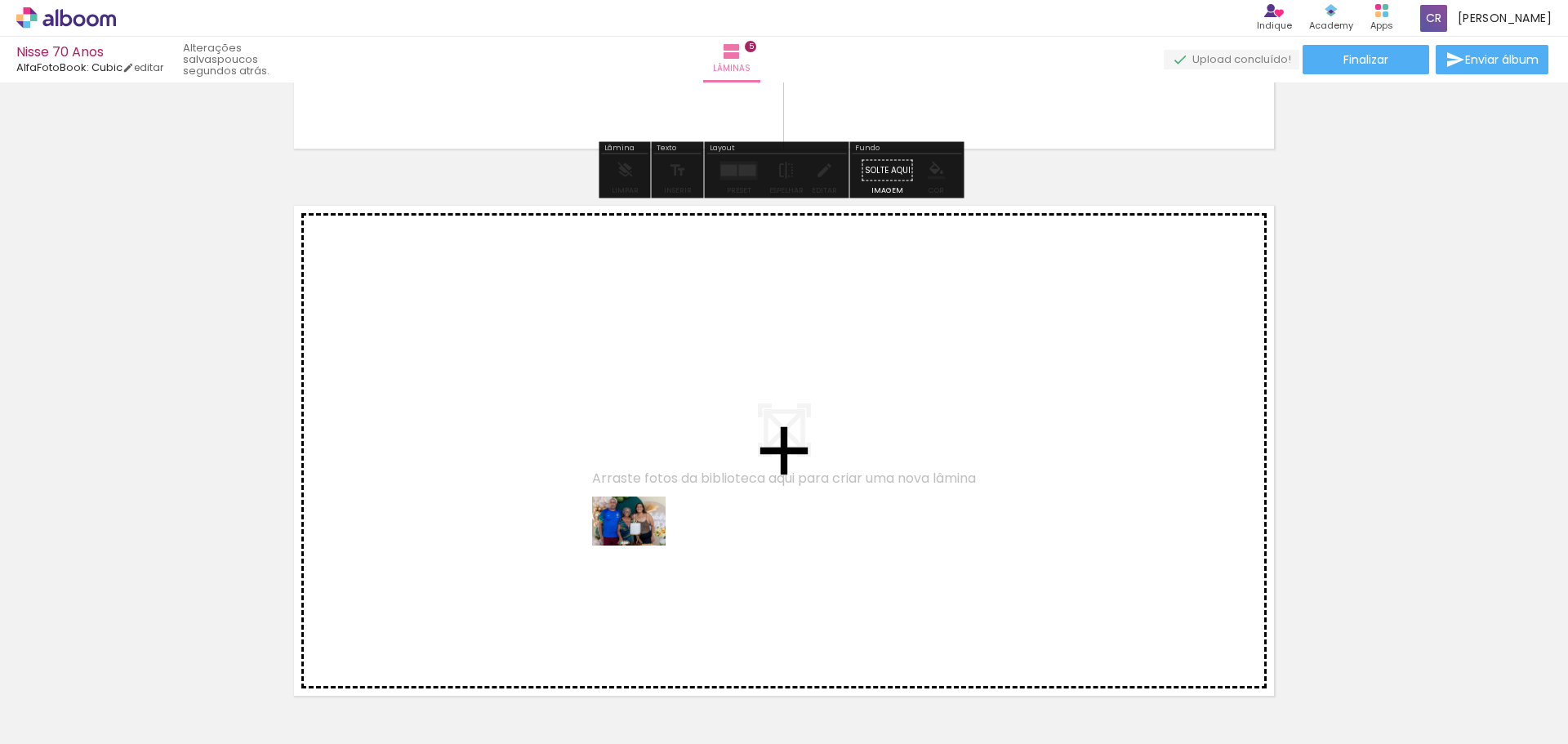
drag, startPoint x: 1356, startPoint y: 697, endPoint x: 593, endPoint y: 518, distance: 783.7
click at [593, 518] on quentale-workspace at bounding box center [784, 372] width 1568 height 744
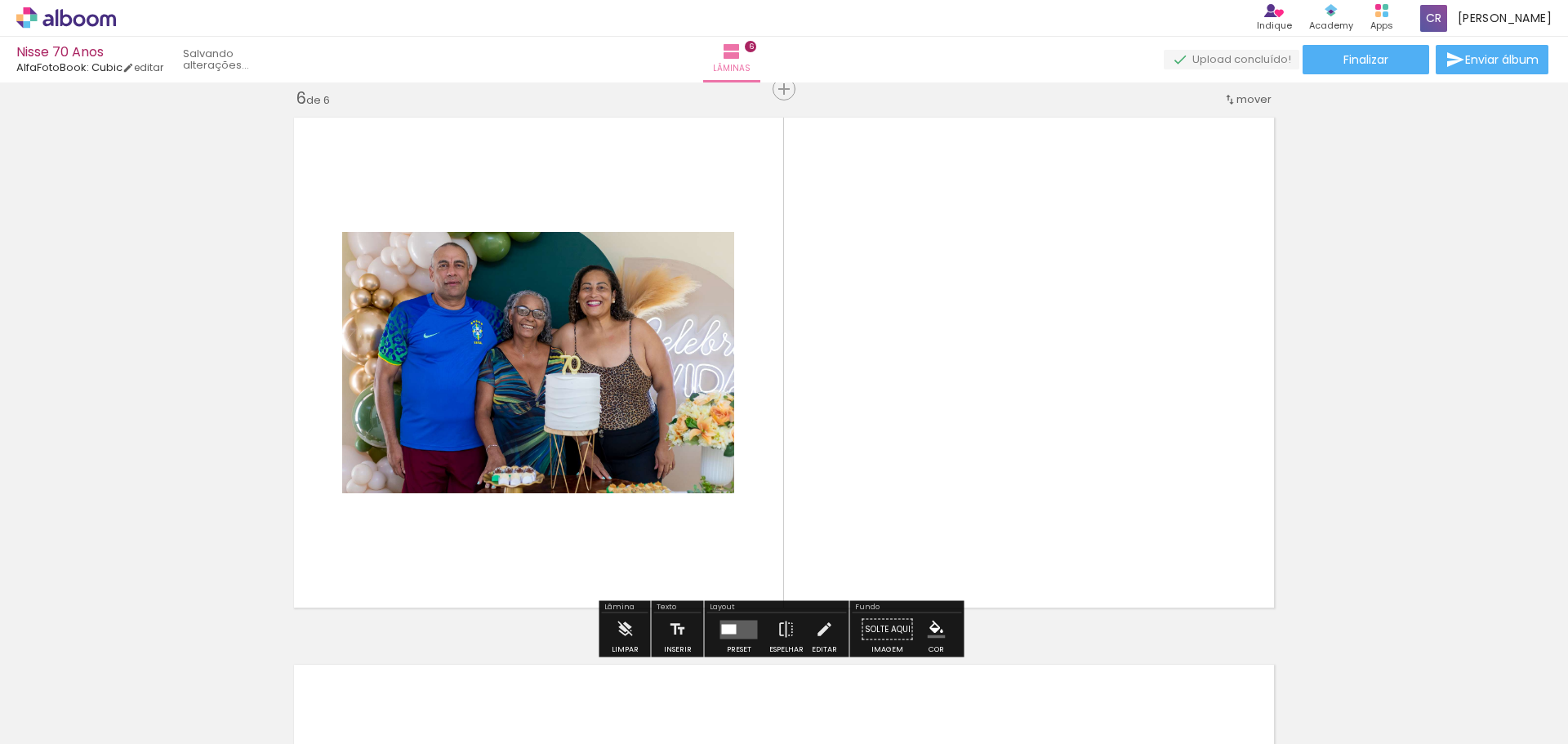
scroll to position [2756, 0]
click at [200, 685] on div at bounding box center [163, 690] width 73 height 49
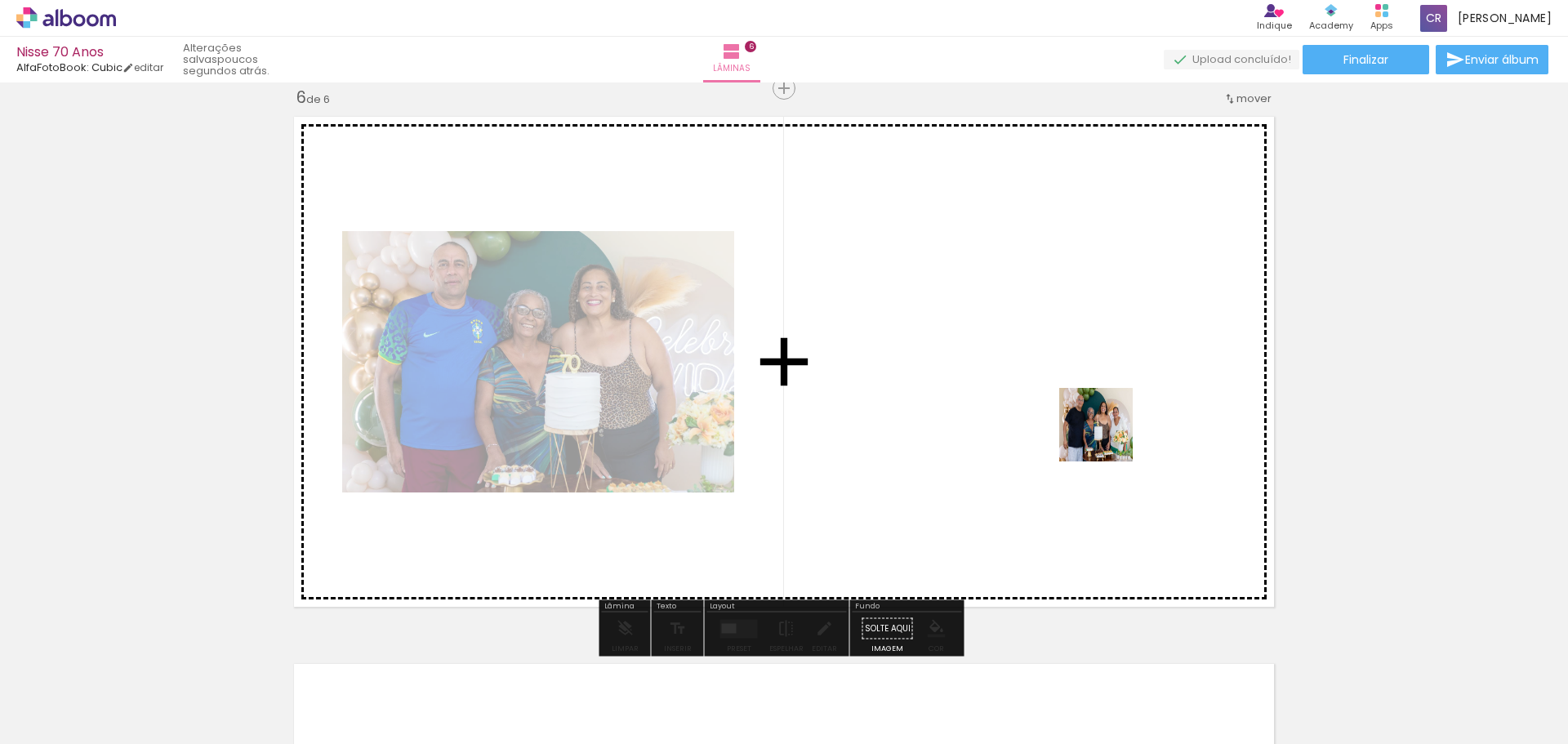
drag, startPoint x: 1450, startPoint y: 692, endPoint x: 1005, endPoint y: 389, distance: 538.4
click at [1005, 389] on quentale-workspace at bounding box center [784, 372] width 1568 height 744
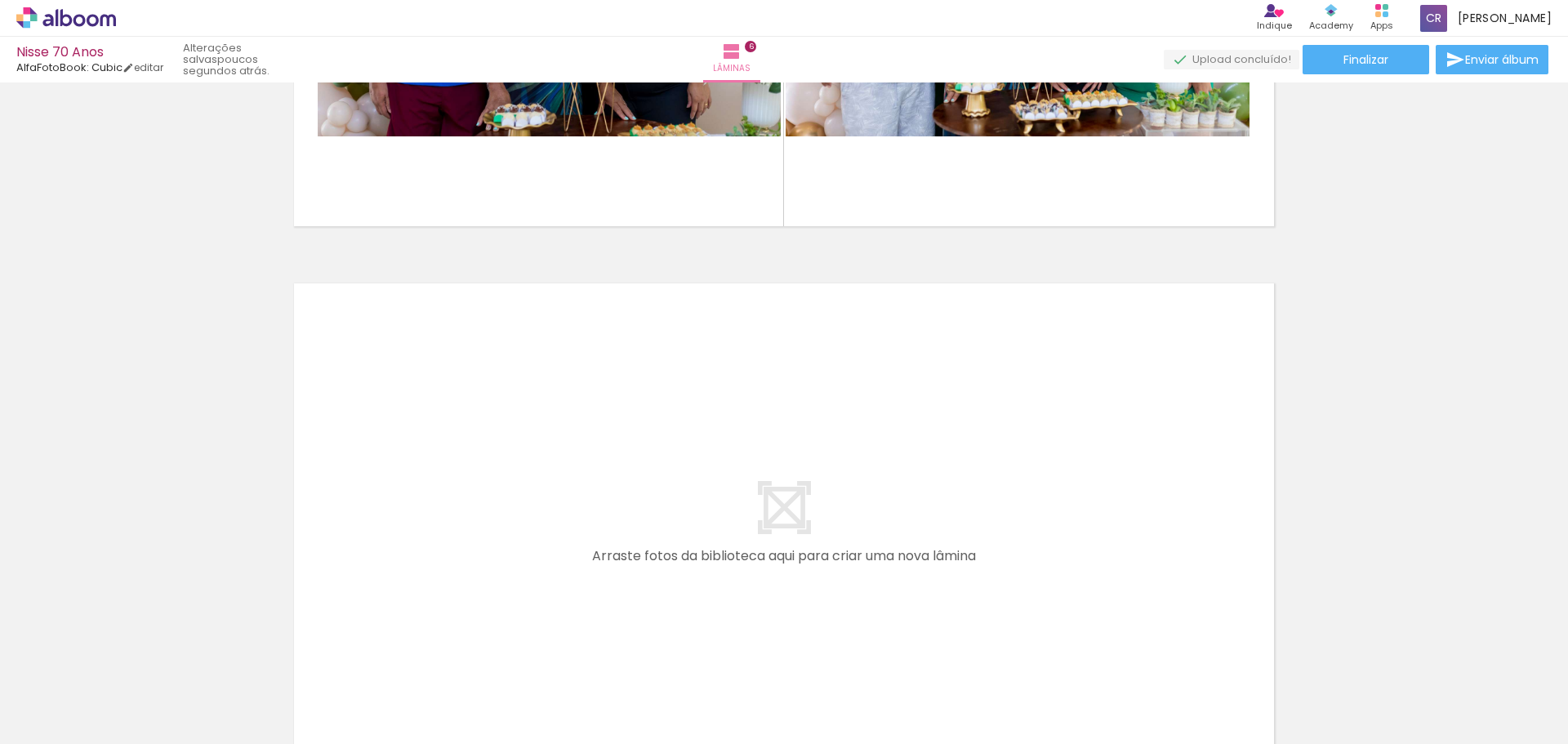
scroll to position [0, 928]
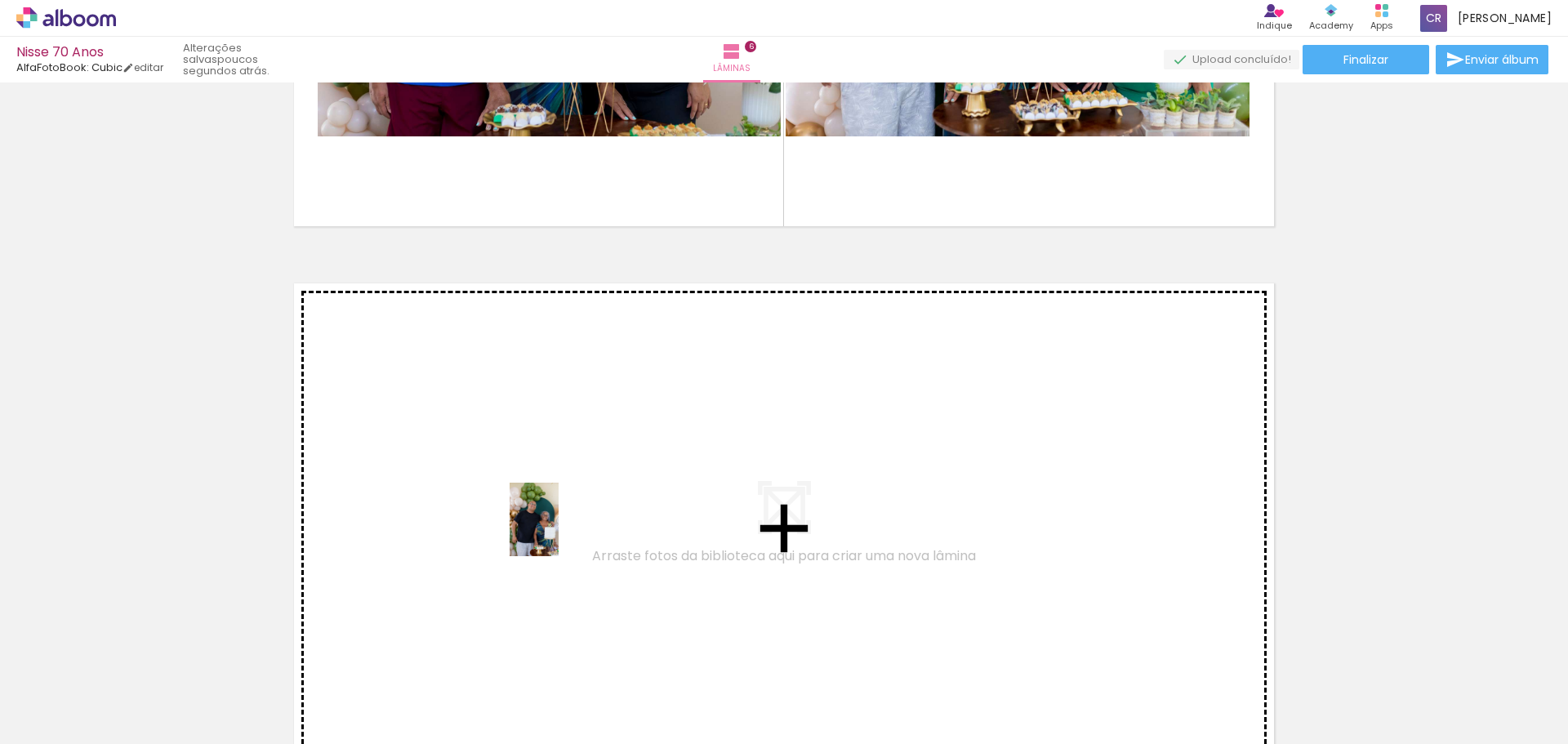
drag, startPoint x: 621, startPoint y: 710, endPoint x: 559, endPoint y: 531, distance: 189.4
click at [559, 531] on quentale-workspace at bounding box center [784, 372] width 1568 height 744
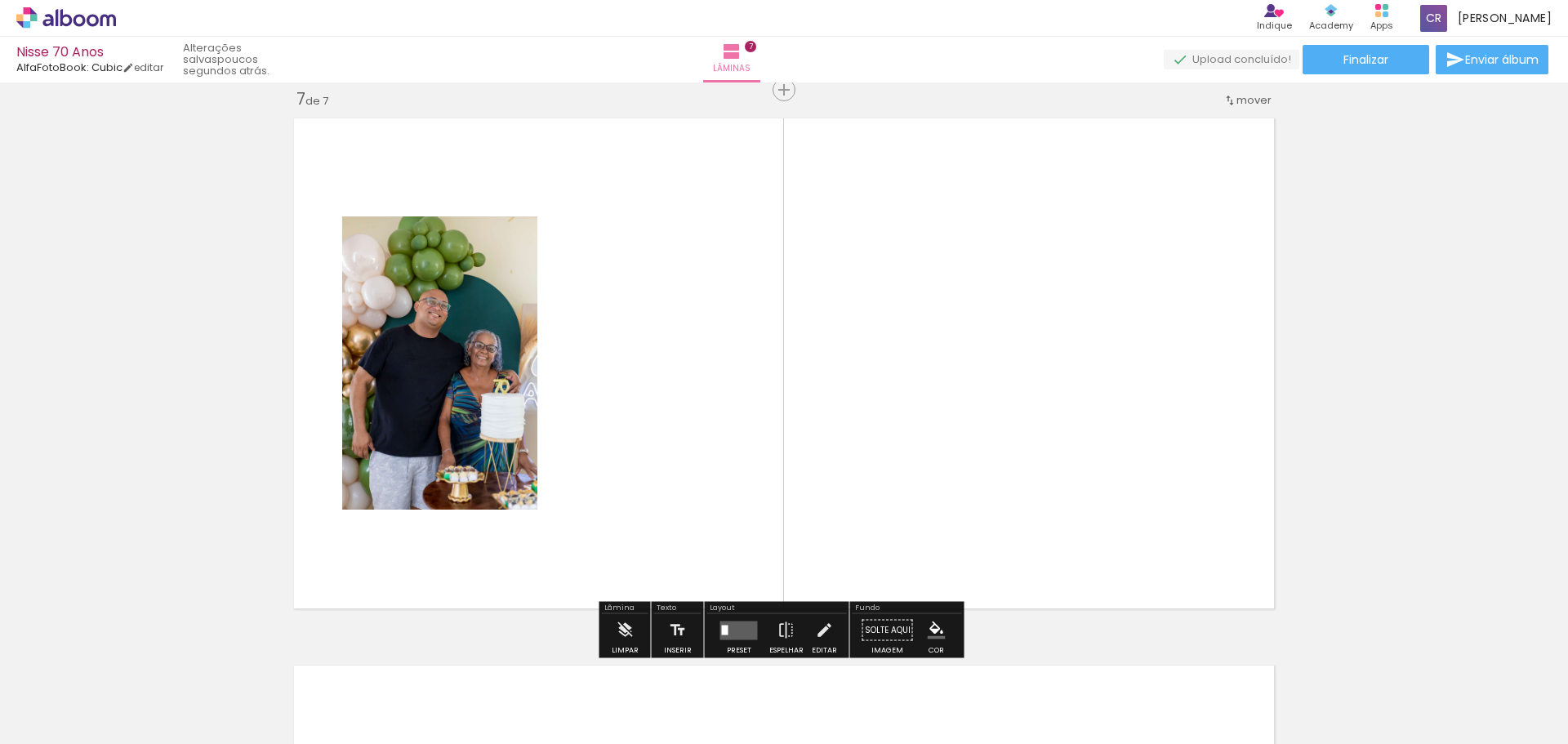
scroll to position [3303, 0]
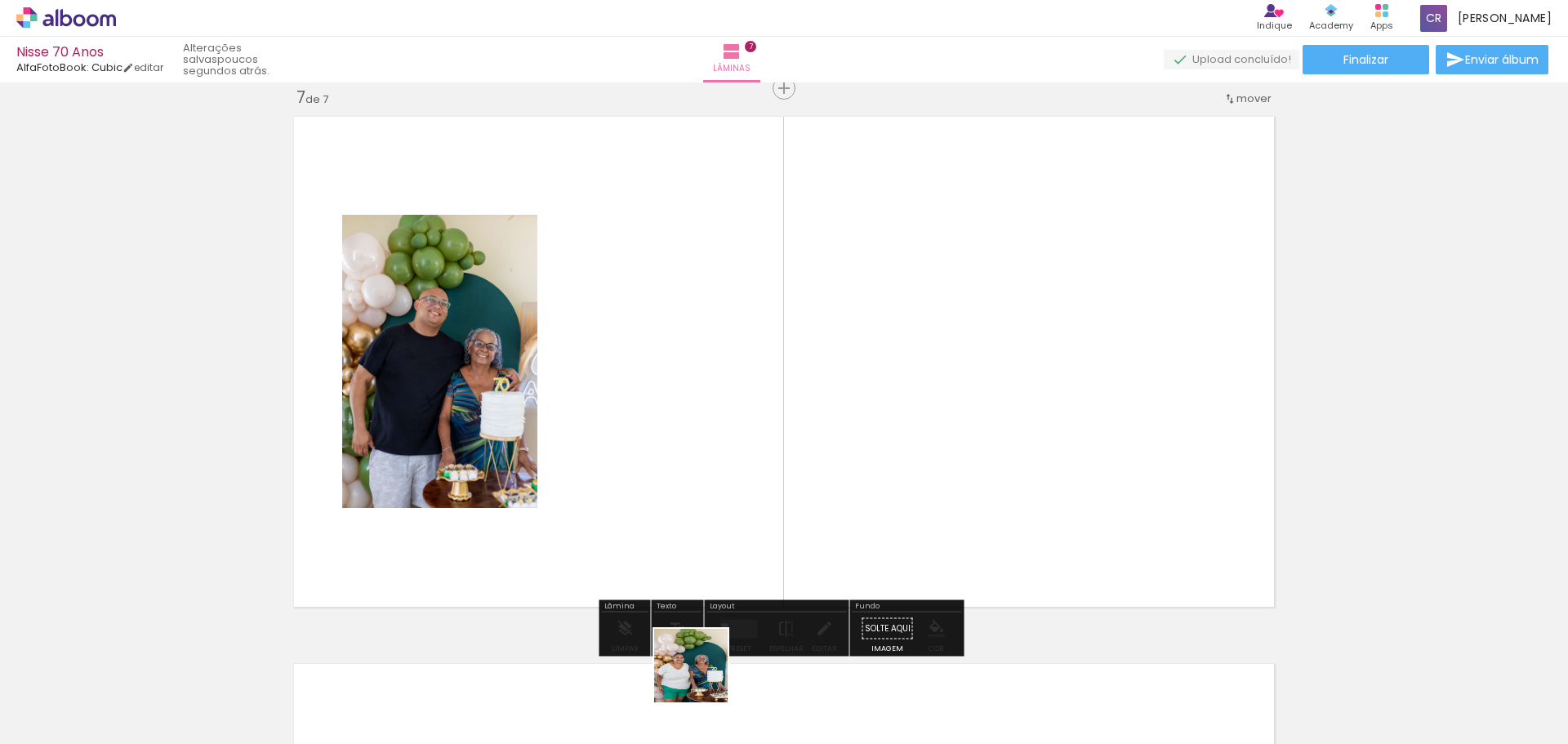
drag, startPoint x: 704, startPoint y: 678, endPoint x: 685, endPoint y: 492, distance: 187.0
click at [685, 492] on quentale-workspace at bounding box center [784, 372] width 1568 height 744
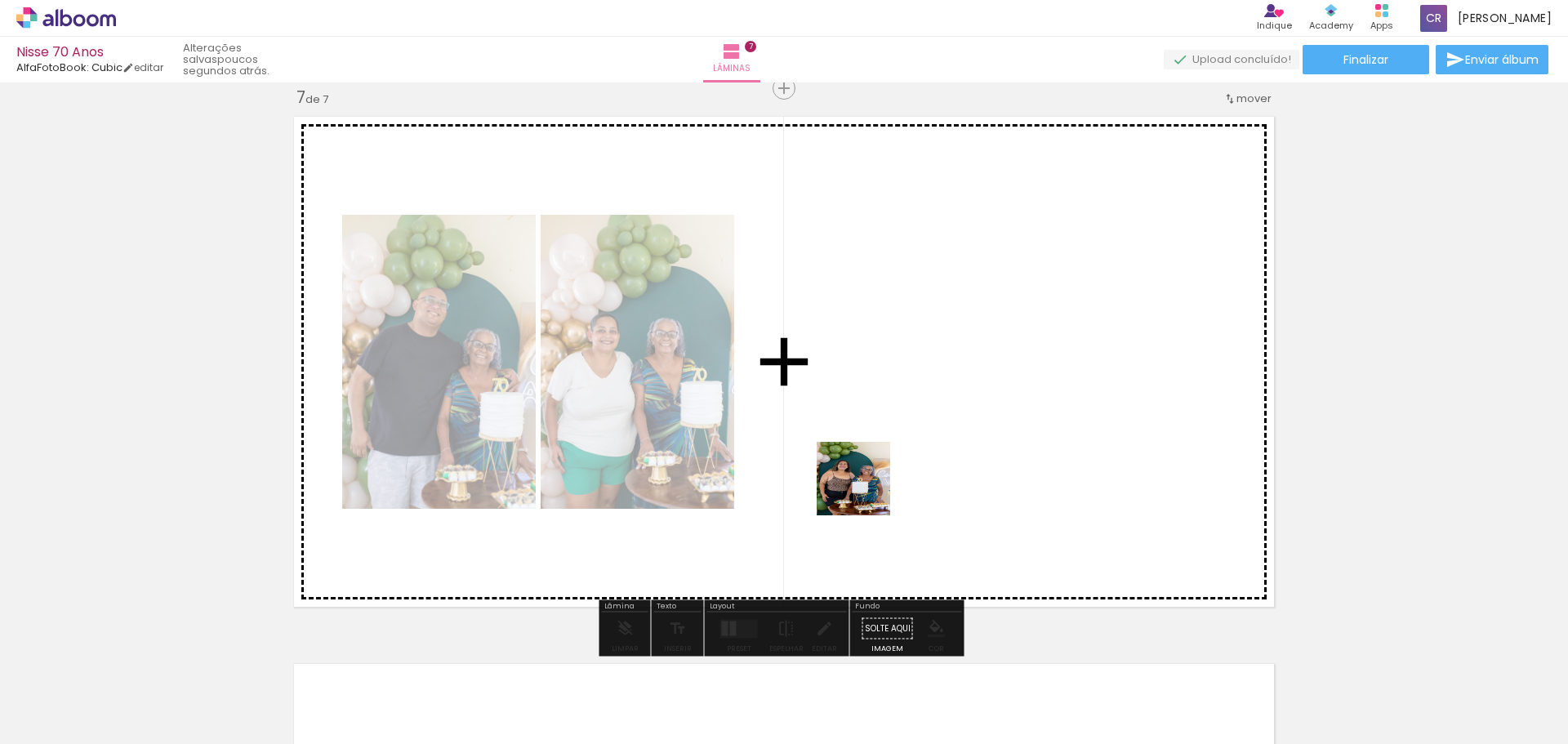
drag, startPoint x: 801, startPoint y: 702, endPoint x: 875, endPoint y: 467, distance: 246.4
click at [872, 473] on quentale-workspace at bounding box center [784, 372] width 1568 height 744
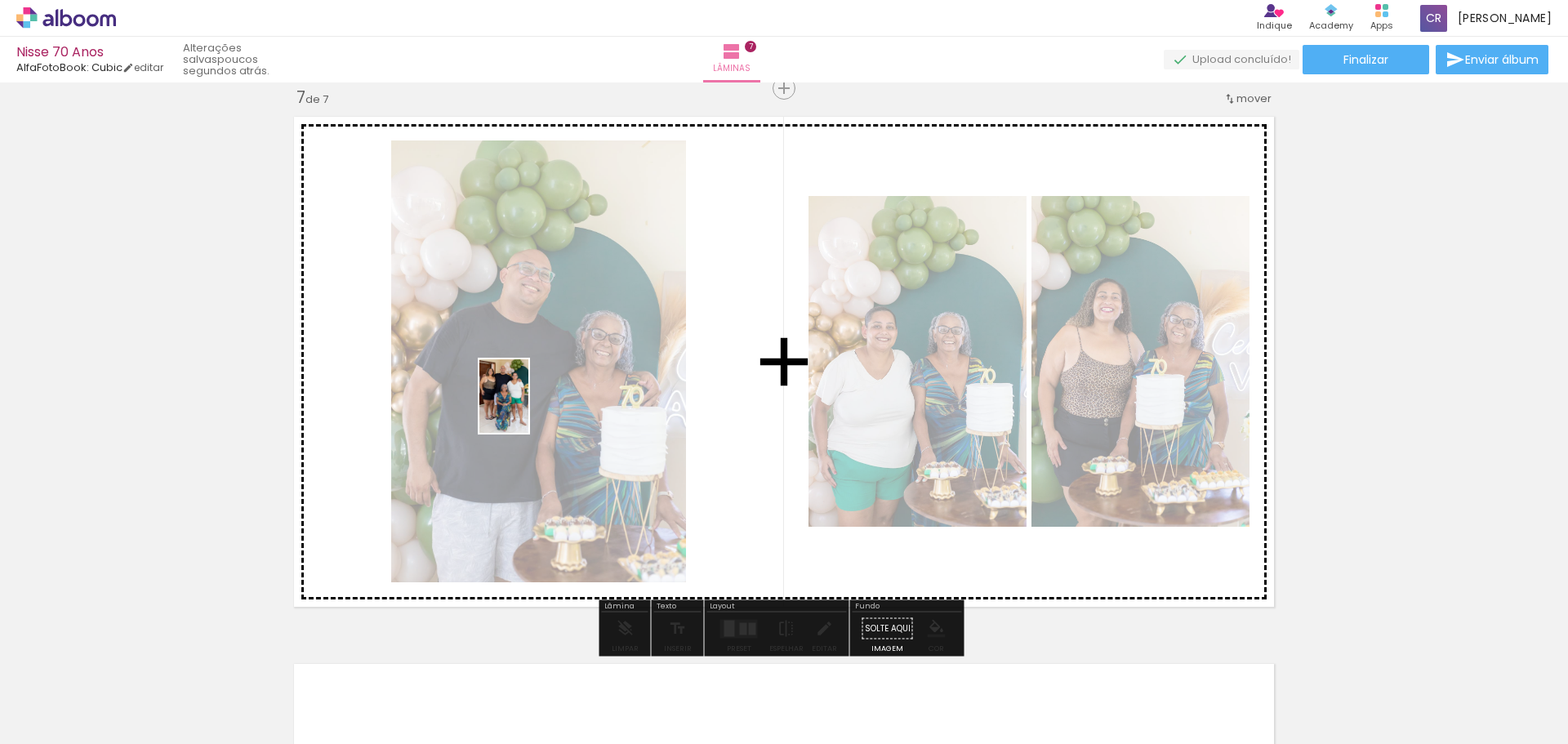
drag, startPoint x: 983, startPoint y: 706, endPoint x: 528, endPoint y: 408, distance: 543.9
click at [528, 408] on quentale-workspace at bounding box center [784, 372] width 1568 height 744
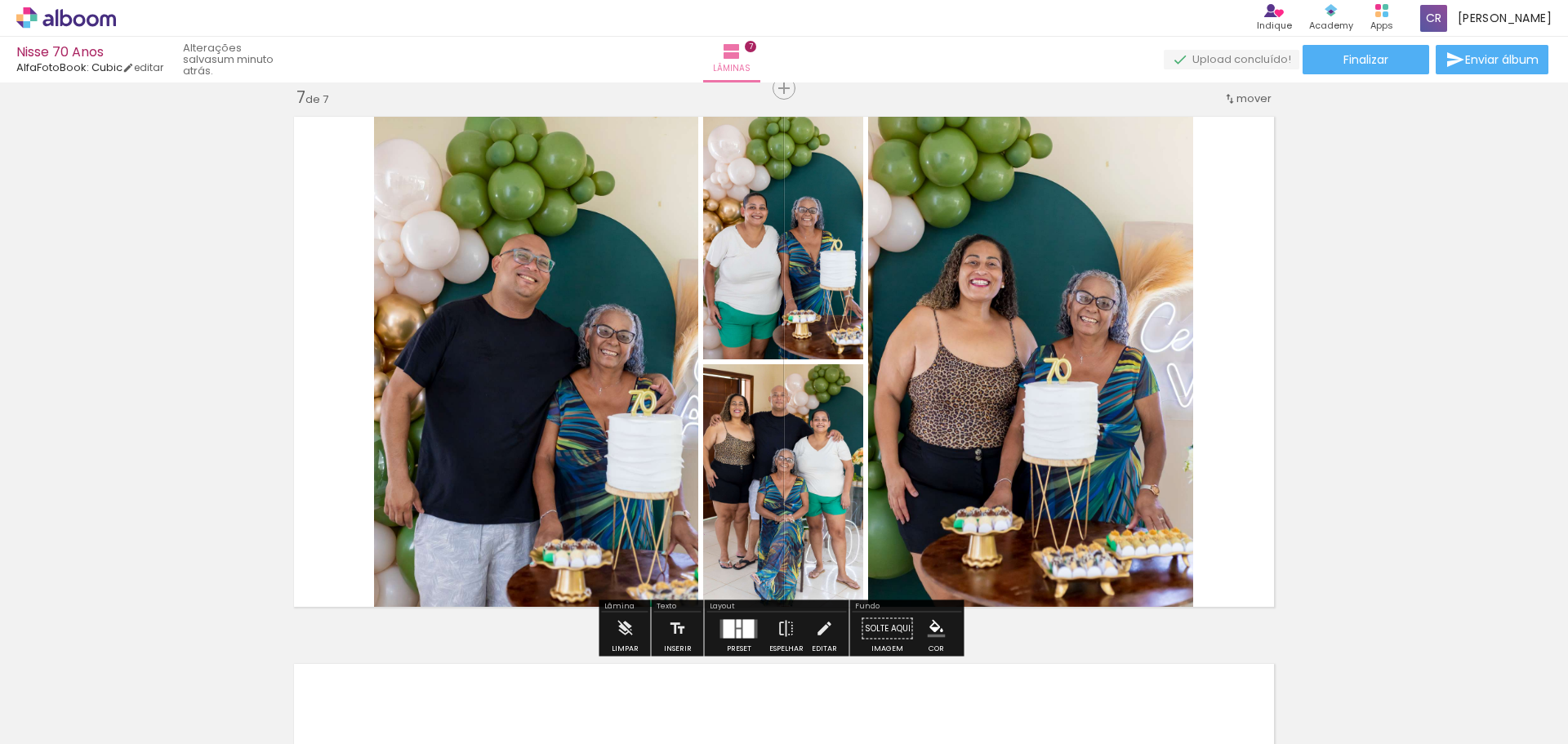
click at [727, 624] on div at bounding box center [729, 628] width 11 height 19
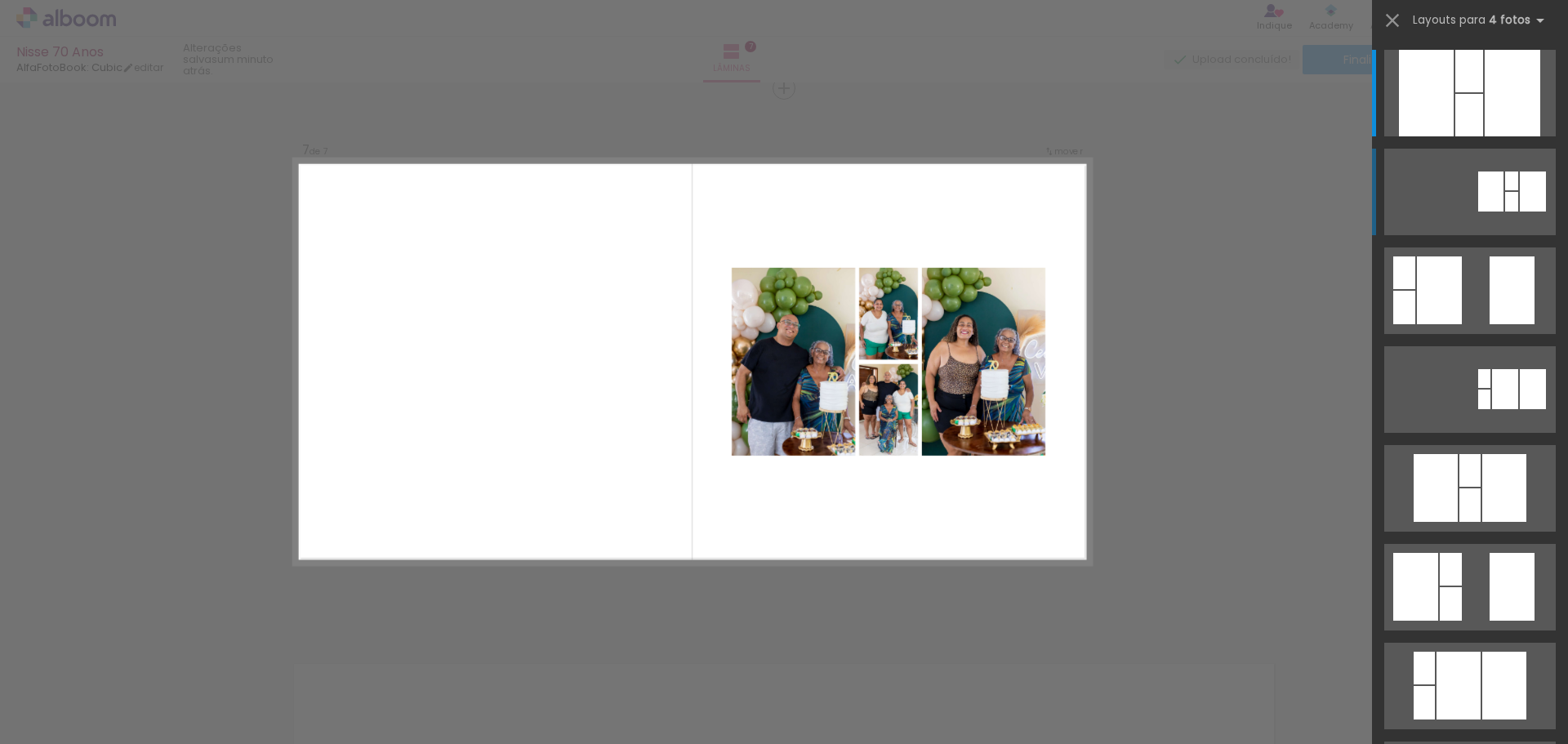
click at [1462, 136] on quentale-layouter at bounding box center [1470, 94] width 172 height 87
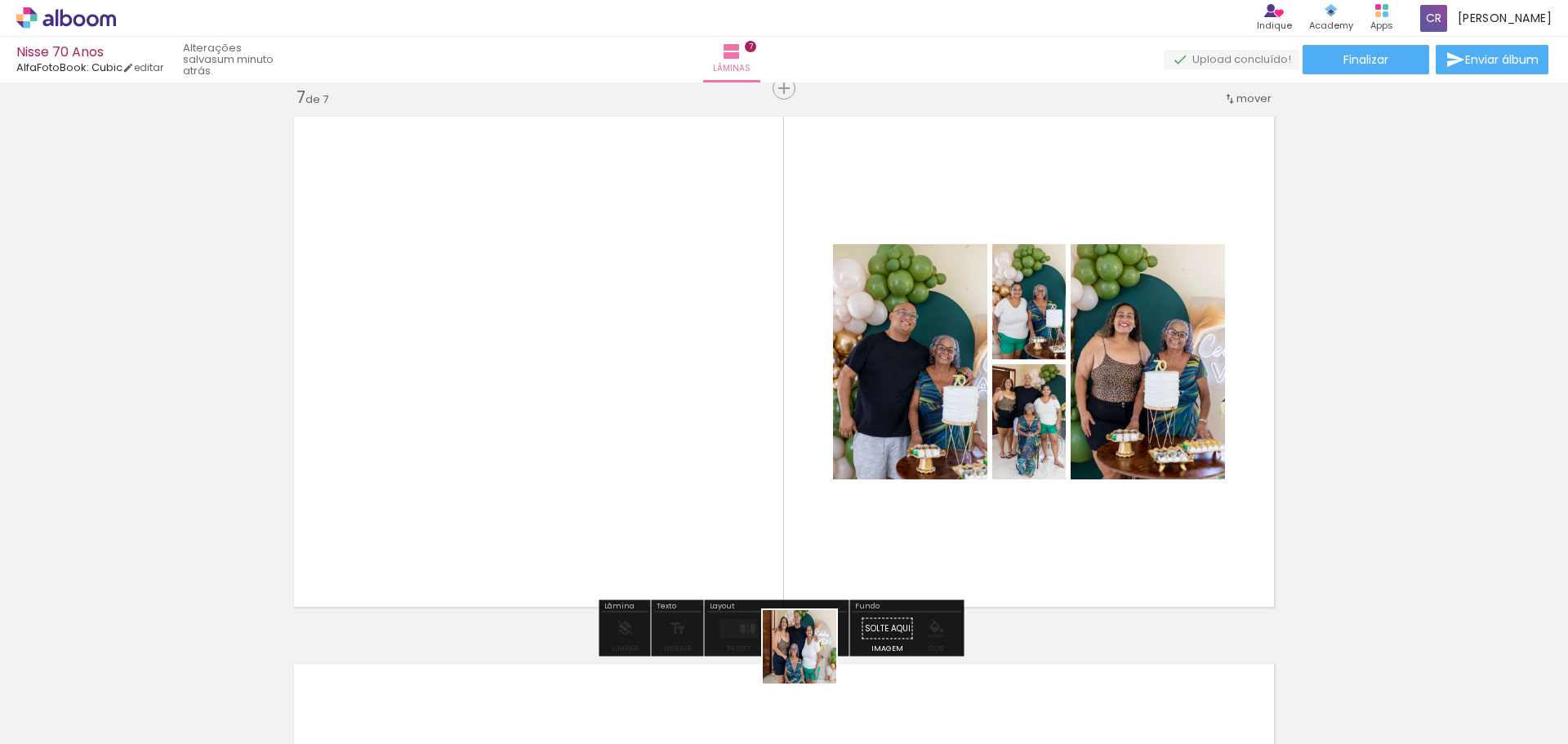
drag, startPoint x: 880, startPoint y: 706, endPoint x: 581, endPoint y: 480, distance: 374.8
click at [581, 480] on quentale-workspace at bounding box center [784, 372] width 1568 height 744
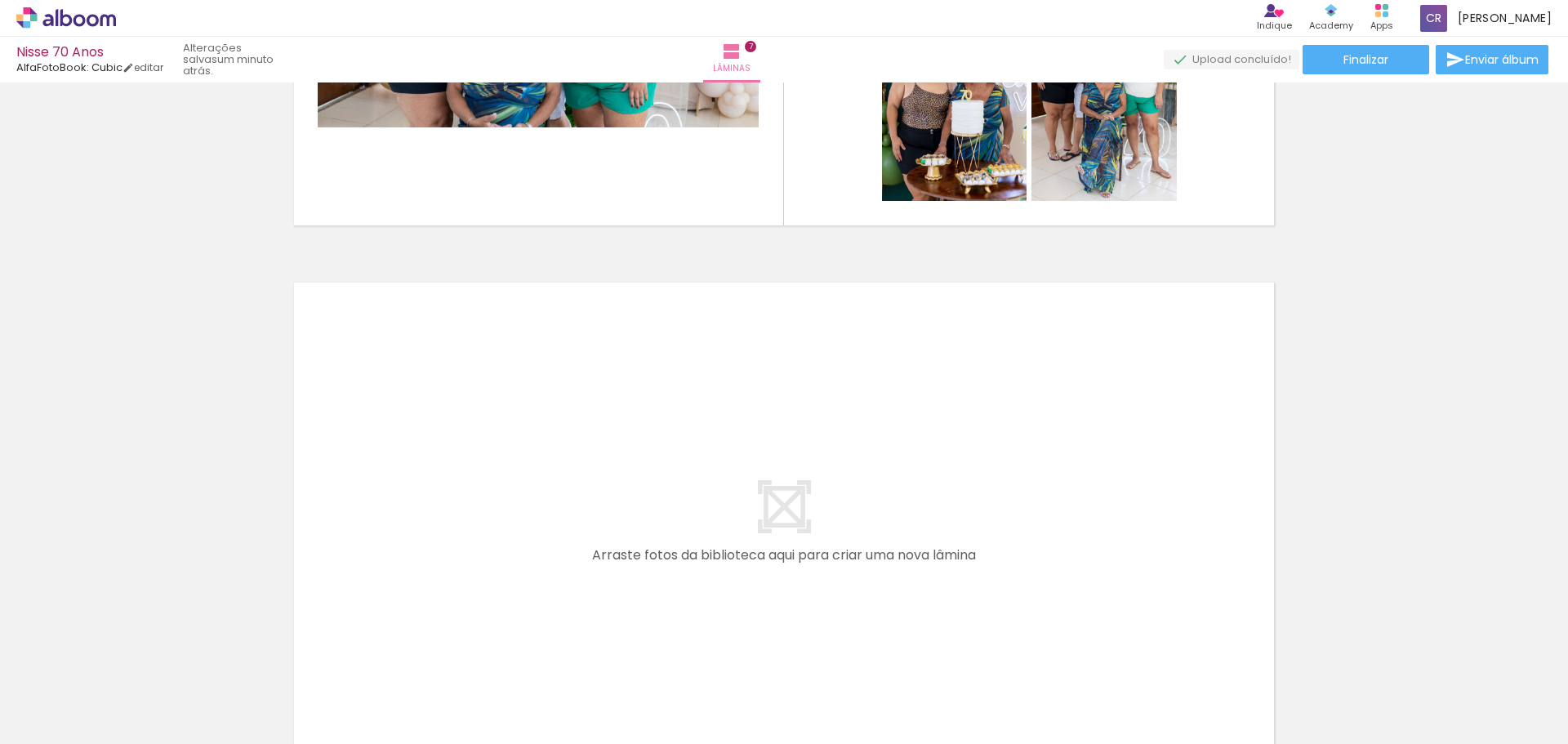
scroll to position [0, 1222]
drag, startPoint x: 777, startPoint y: 692, endPoint x: 631, endPoint y: 530, distance: 218.1
click at [631, 530] on quentale-workspace at bounding box center [784, 372] width 1568 height 744
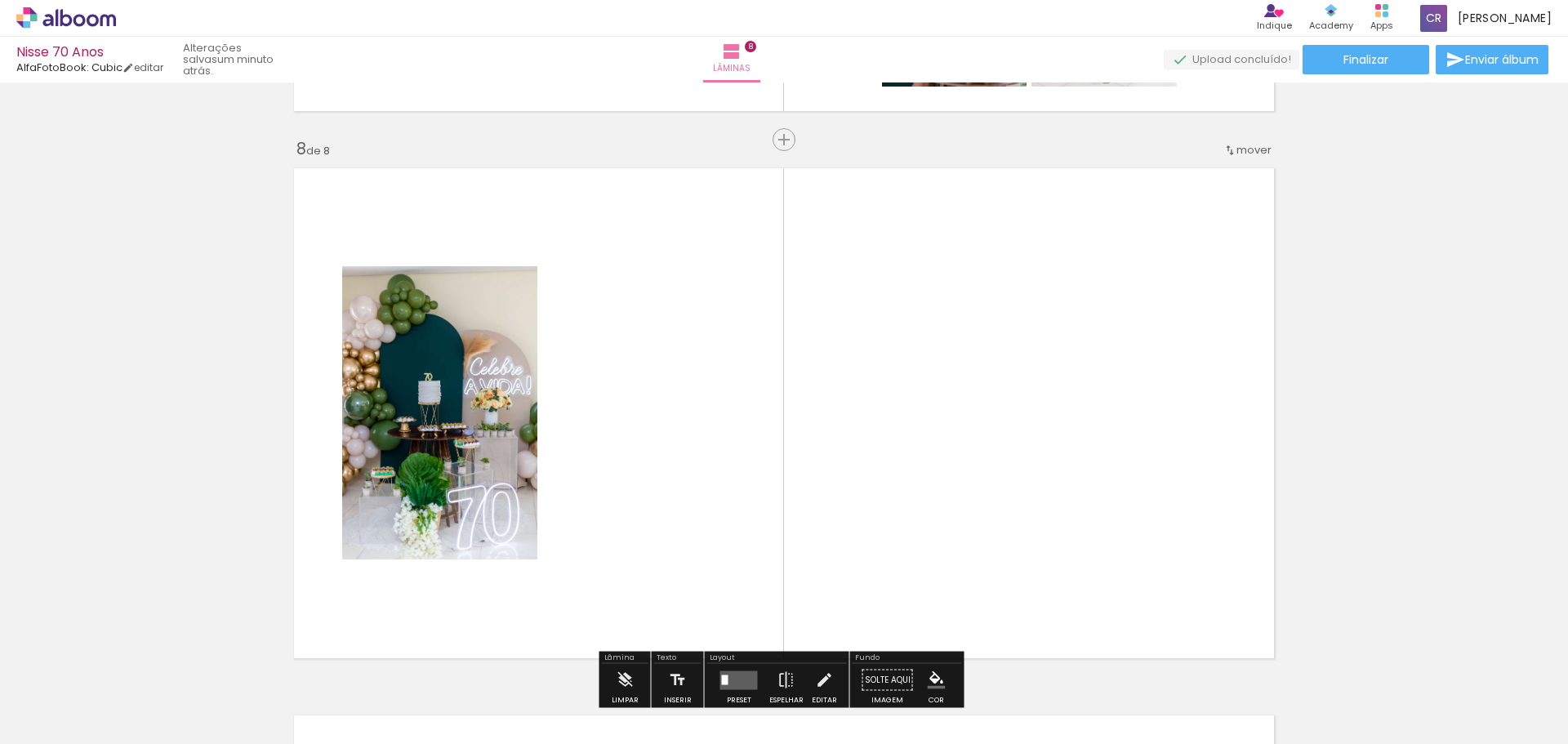
scroll to position [3850, 0]
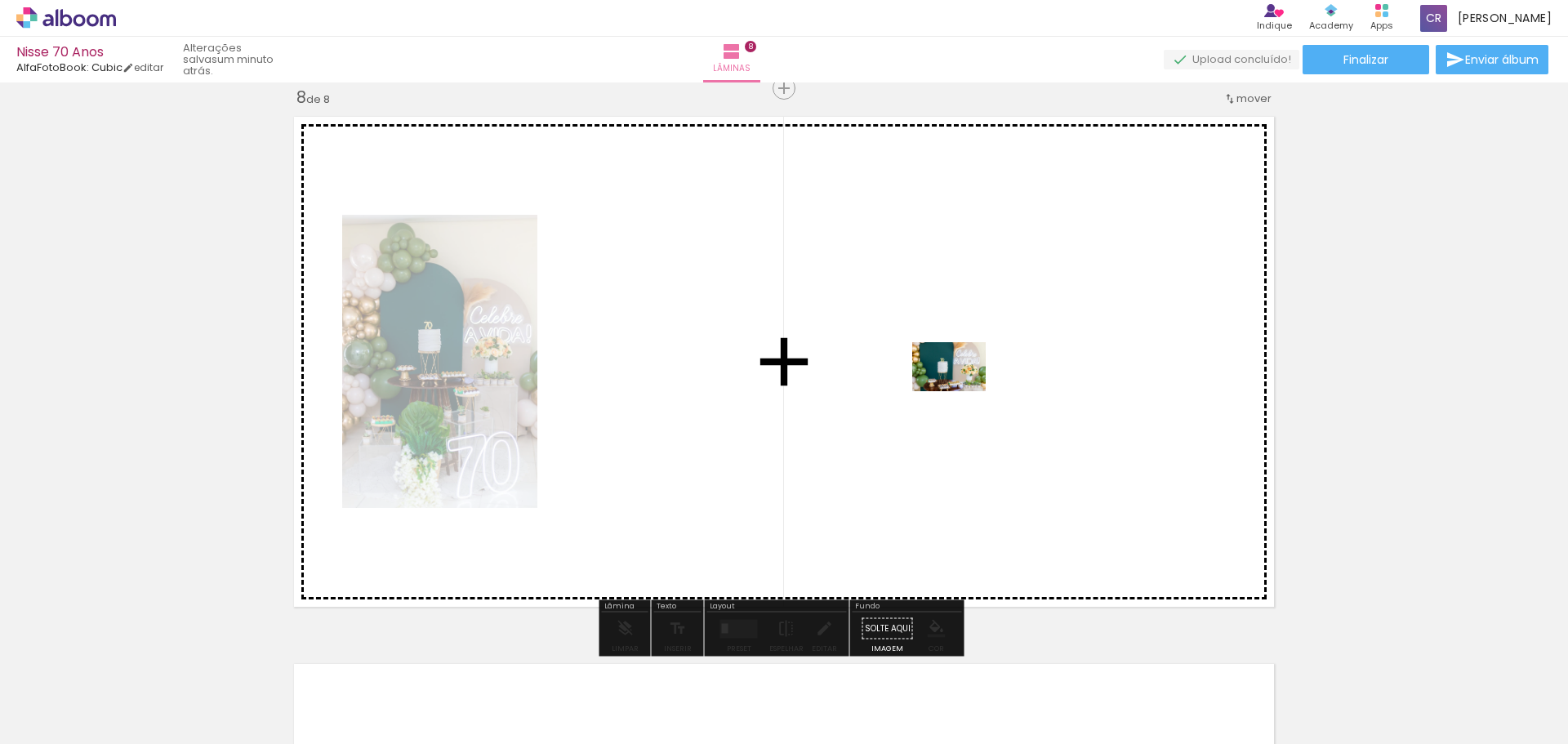
drag, startPoint x: 869, startPoint y: 704, endPoint x: 965, endPoint y: 386, distance: 332.2
click at [965, 386] on quentale-workspace at bounding box center [784, 372] width 1568 height 744
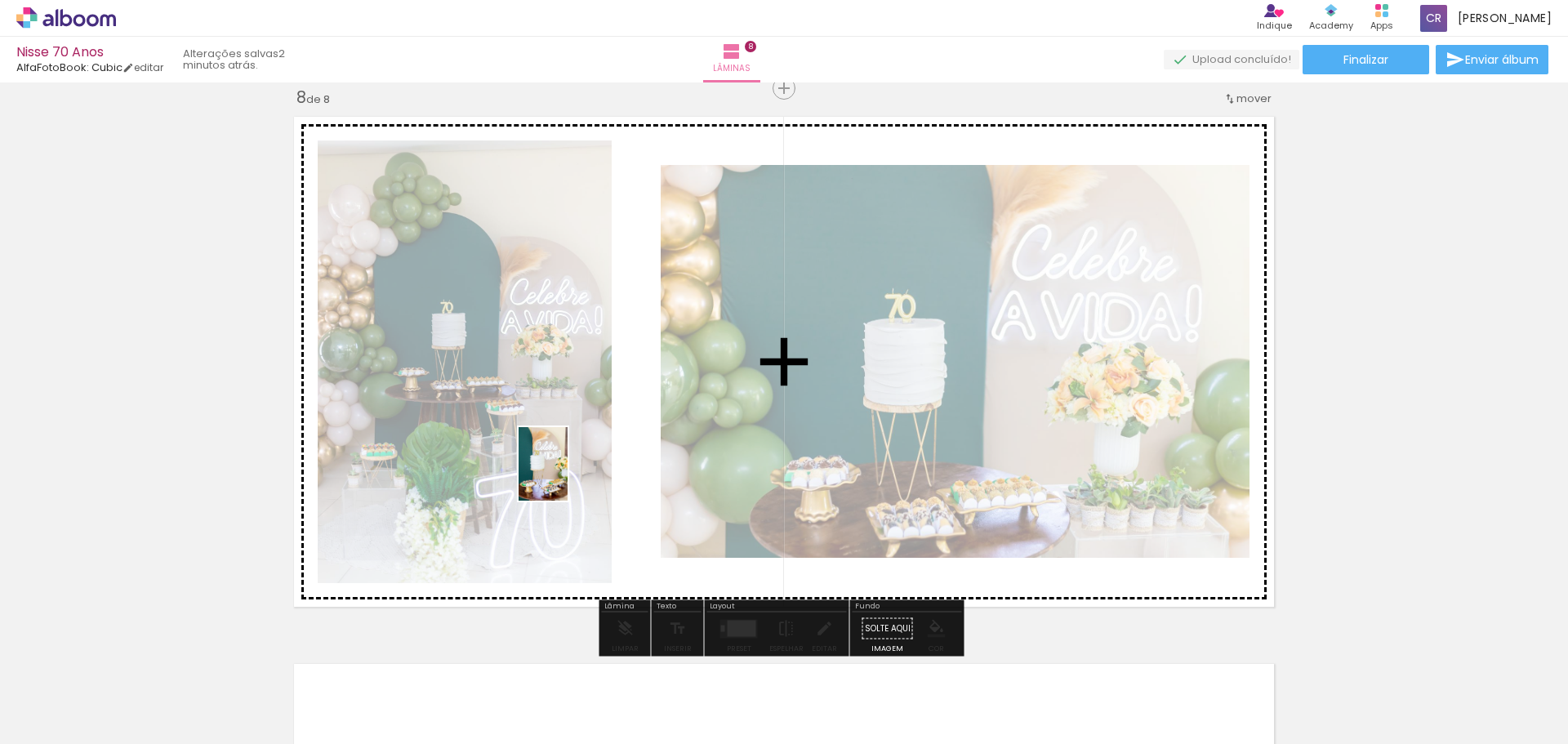
drag, startPoint x: 946, startPoint y: 690, endPoint x: 569, endPoint y: 474, distance: 434.5
click at [556, 469] on quentale-workspace at bounding box center [784, 372] width 1568 height 744
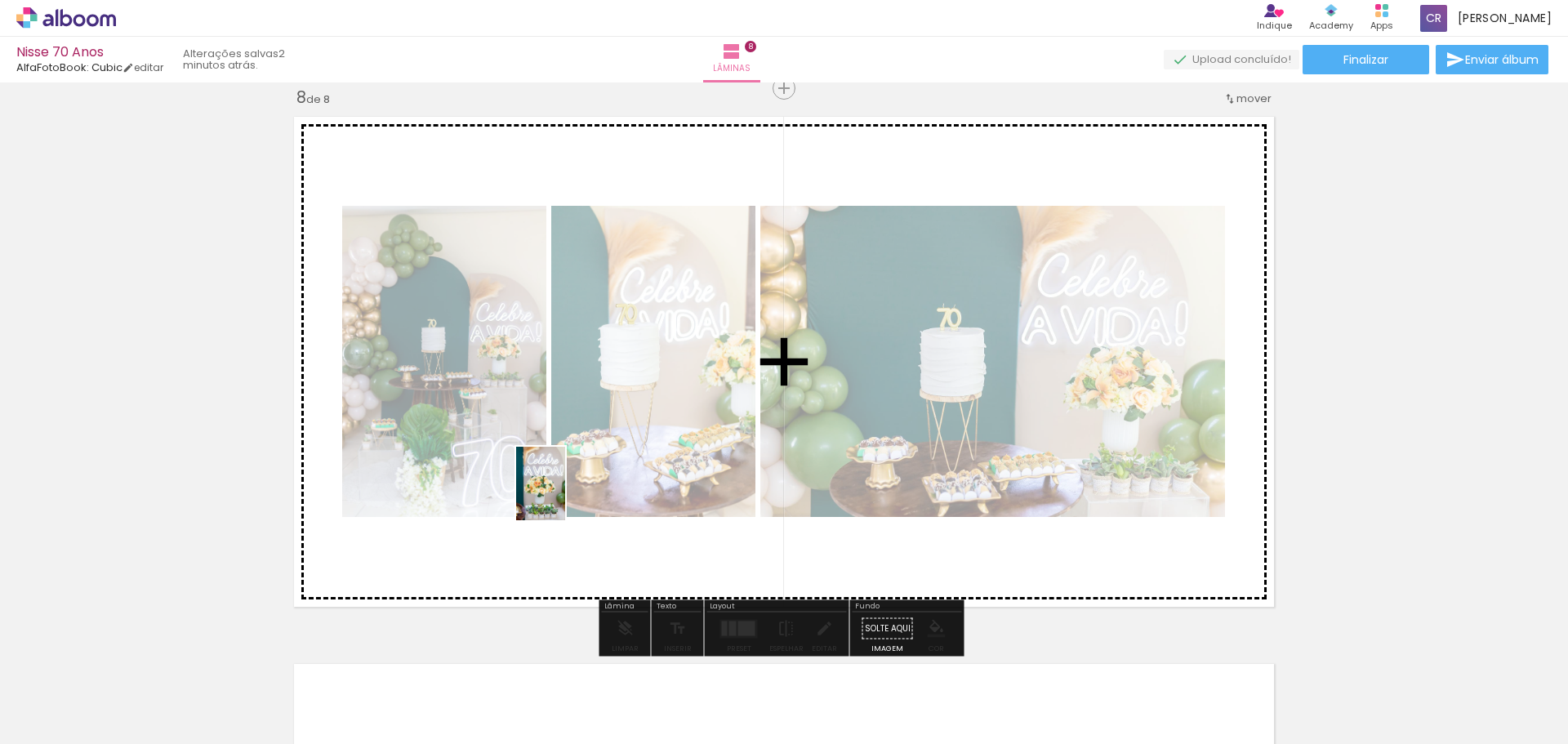
scroll to position [0, 1222]
drag, startPoint x: 564, startPoint y: 496, endPoint x: 576, endPoint y: 497, distance: 12.0
click at [567, 495] on quentale-workspace at bounding box center [784, 372] width 1568 height 744
